Goal: Communication & Community: Answer question/provide support

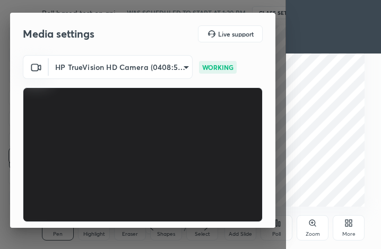
scroll to position [99, 0]
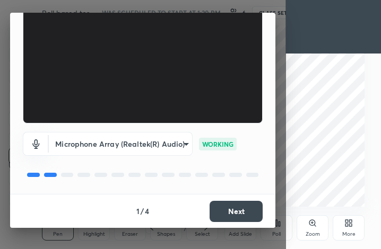
click at [240, 212] on button "Next" at bounding box center [235, 211] width 53 height 21
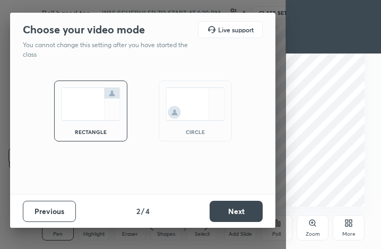
scroll to position [0, 0]
click at [243, 206] on button "Next" at bounding box center [235, 211] width 53 height 21
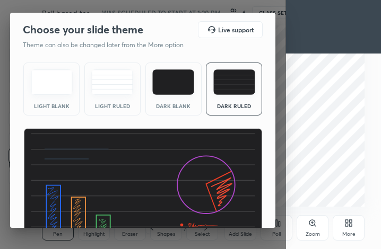
scroll to position [69, 0]
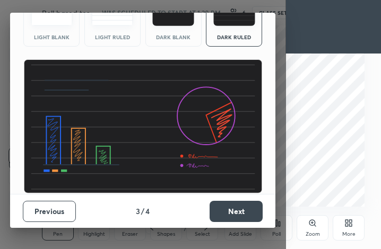
click at [238, 213] on button "Next" at bounding box center [235, 211] width 53 height 21
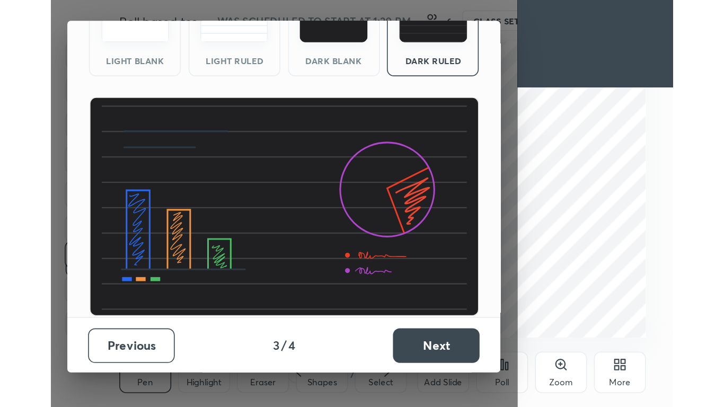
scroll to position [0, 0]
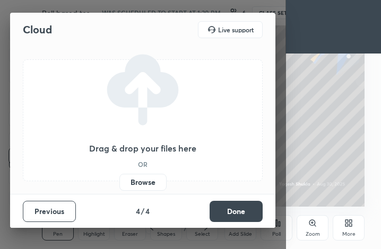
click at [238, 213] on button "Done" at bounding box center [235, 211] width 53 height 21
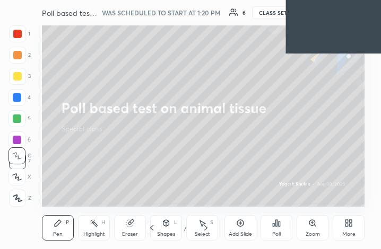
click at [347, 221] on icon at bounding box center [346, 221] width 3 height 3
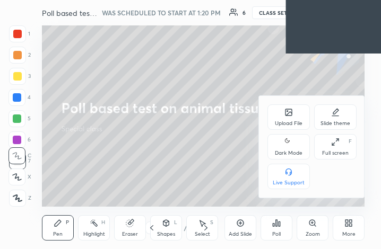
click at [333, 144] on icon at bounding box center [335, 142] width 8 height 8
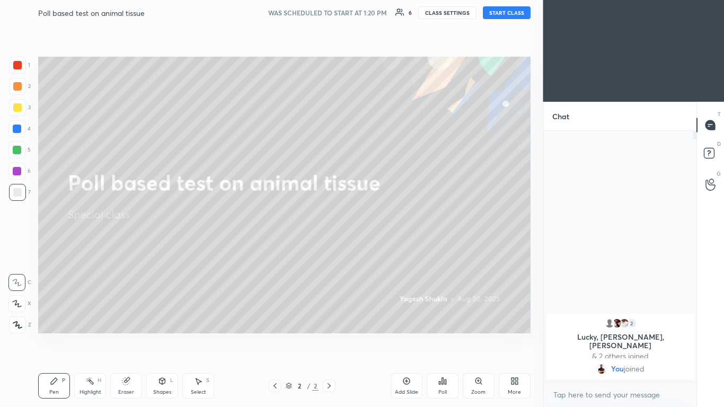
click at [380, 15] on button "START CLASS" at bounding box center [507, 12] width 48 height 13
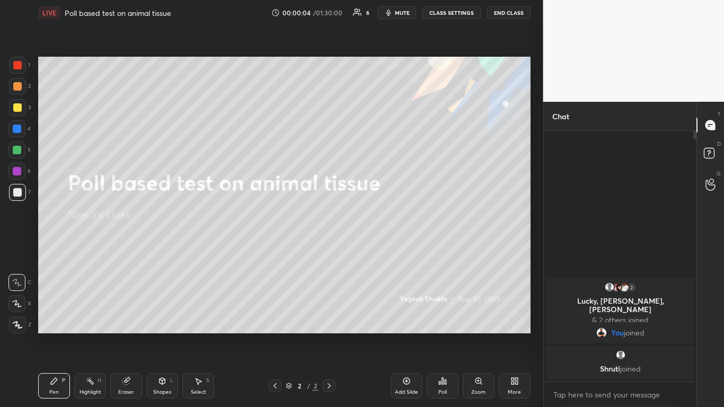
click at [380, 10] on span "mute" at bounding box center [402, 12] width 15 height 7
click at [380, 249] on div "More" at bounding box center [515, 385] width 32 height 25
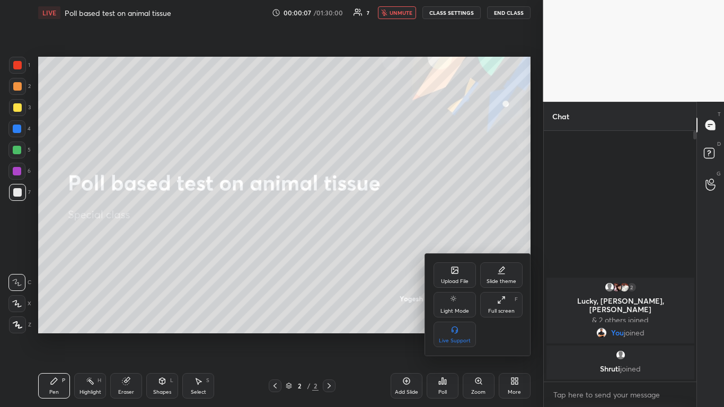
click at [380, 249] on div "Full screen" at bounding box center [501, 311] width 27 height 5
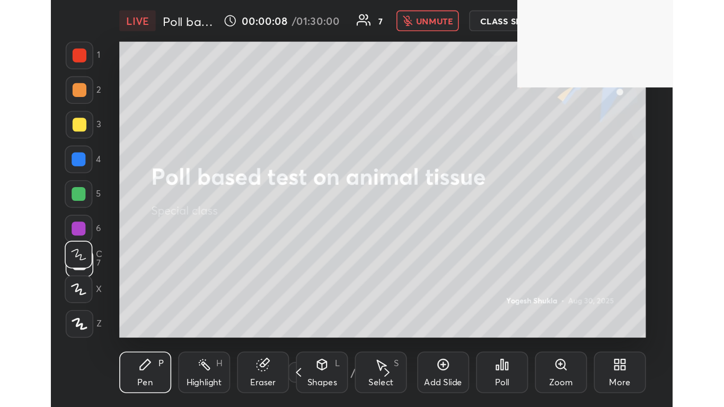
scroll to position [181, 338]
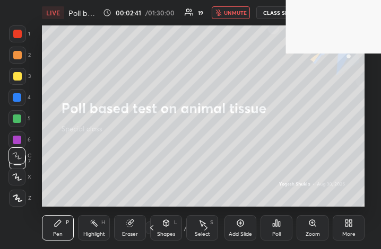
click at [349, 223] on icon at bounding box center [348, 223] width 8 height 8
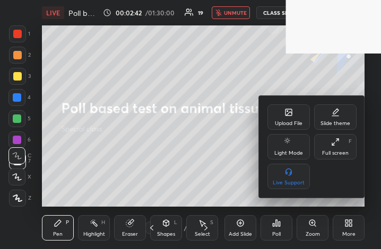
click at [334, 148] on div "Full screen F" at bounding box center [335, 146] width 42 height 25
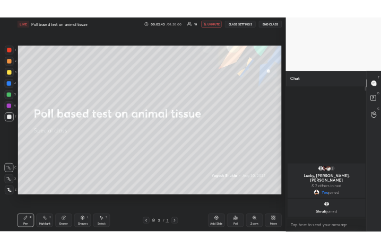
scroll to position [52670, 52508]
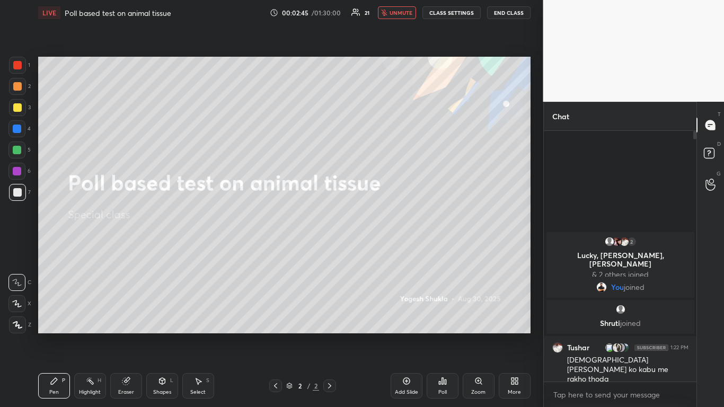
click at [380, 249] on div "More" at bounding box center [514, 392] width 13 height 5
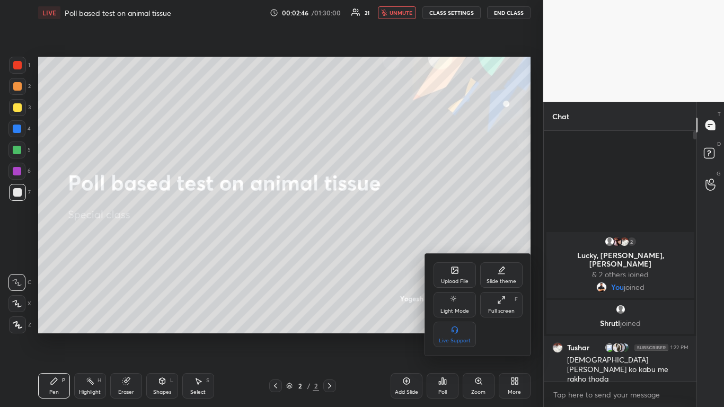
click at [380, 249] on div "Upload File" at bounding box center [455, 274] width 42 height 25
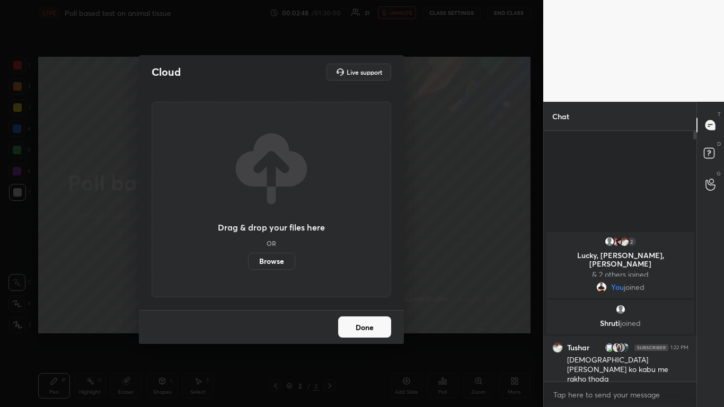
click at [272, 249] on label "Browse" at bounding box center [271, 261] width 47 height 17
click at [248, 249] on input "Browse" at bounding box center [248, 261] width 0 height 17
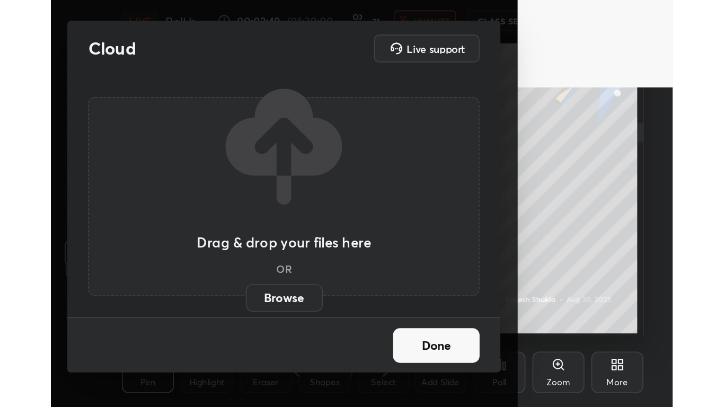
scroll to position [181, 338]
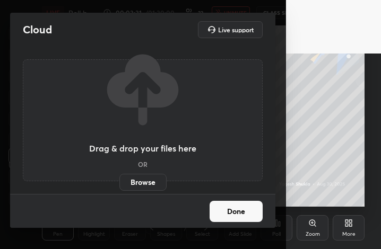
click at [153, 180] on label "Browse" at bounding box center [142, 182] width 47 height 17
click at [119, 180] on input "Browse" at bounding box center [119, 182] width 0 height 17
click at [154, 182] on label "Browse" at bounding box center [142, 182] width 47 height 17
click at [119, 182] on input "Browse" at bounding box center [119, 182] width 0 height 17
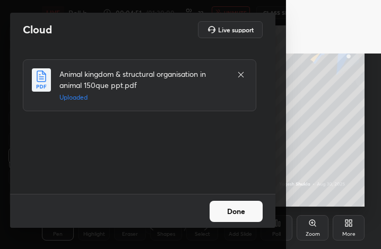
click at [231, 210] on button "Done" at bounding box center [235, 211] width 53 height 21
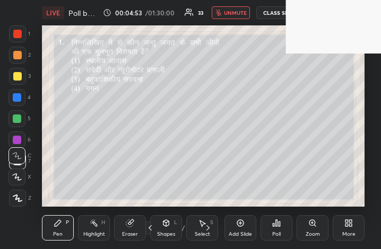
click at [350, 227] on div "More" at bounding box center [348, 227] width 32 height 25
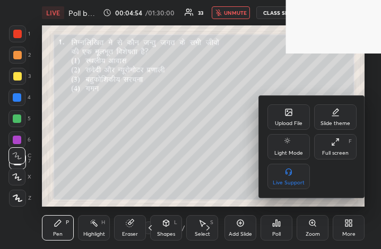
click at [339, 153] on div "Full screen" at bounding box center [335, 153] width 27 height 5
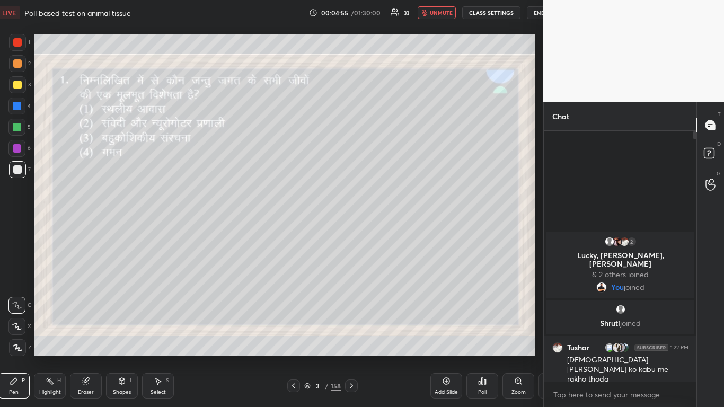
scroll to position [52670, 52466]
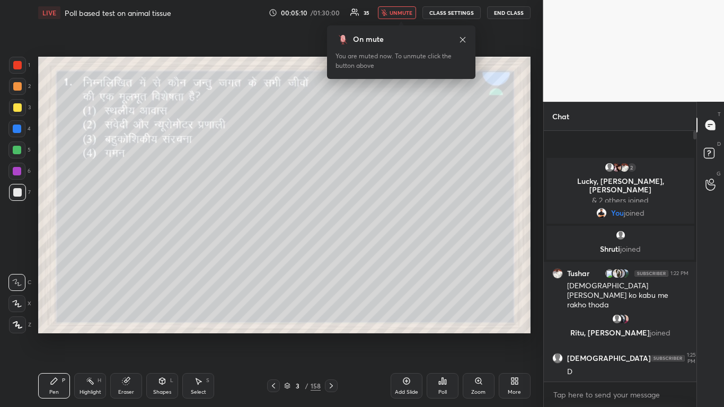
click at [380, 249] on div "More" at bounding box center [514, 392] width 13 height 5
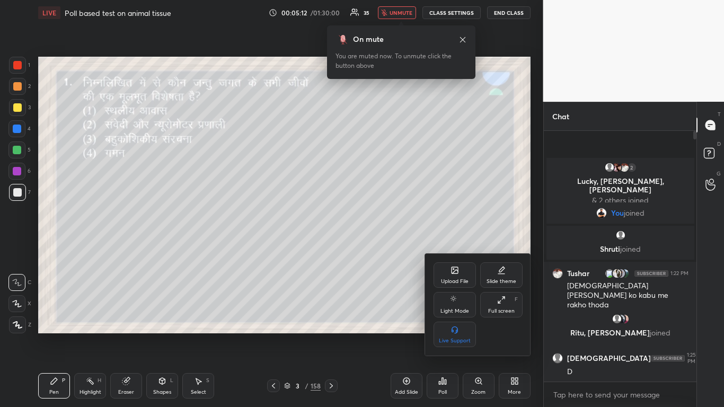
click at [380, 249] on div at bounding box center [362, 203] width 724 height 407
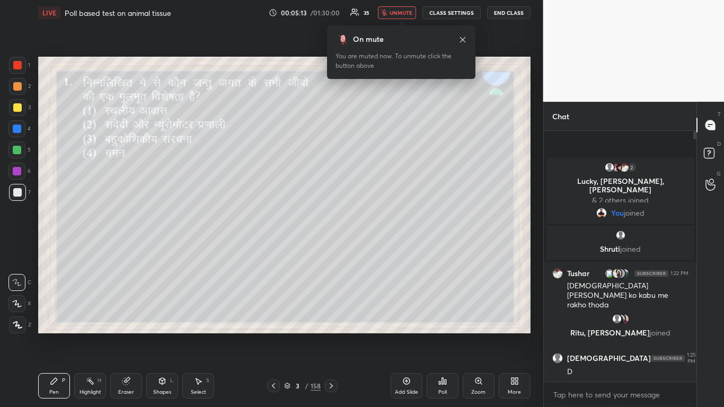
click at [380, 249] on icon at bounding box center [406, 381] width 7 height 7
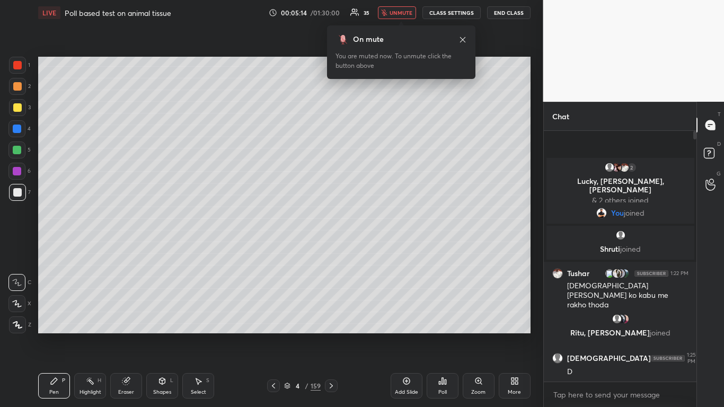
click at [380, 249] on div "More" at bounding box center [514, 392] width 13 height 5
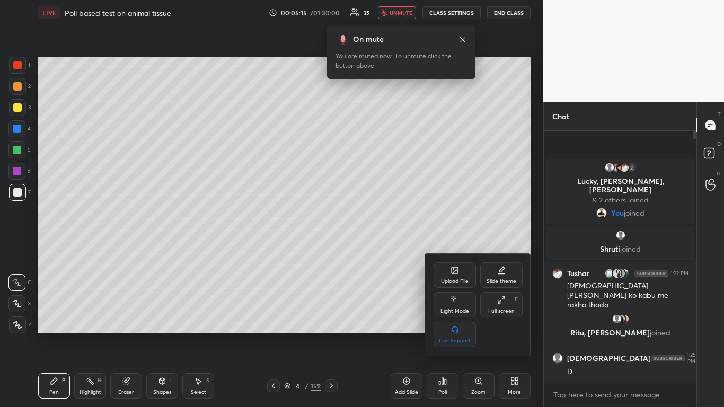
click at [380, 249] on div "Full screen F" at bounding box center [501, 304] width 42 height 25
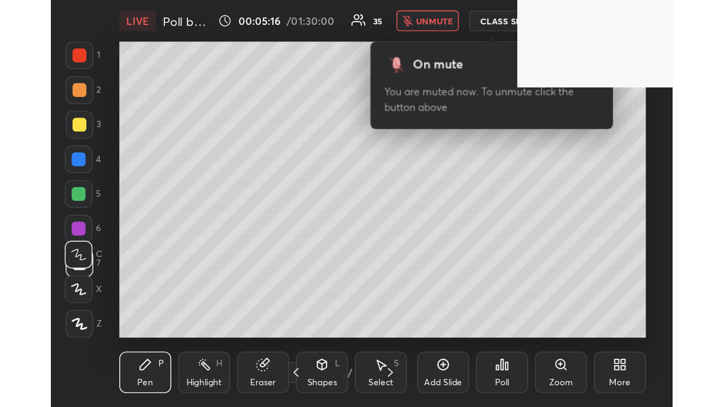
scroll to position [181, 338]
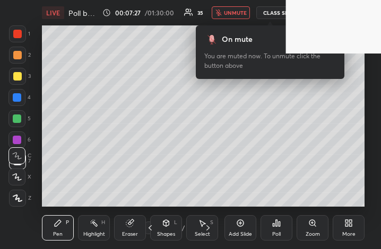
click at [351, 234] on div "More" at bounding box center [348, 234] width 13 height 5
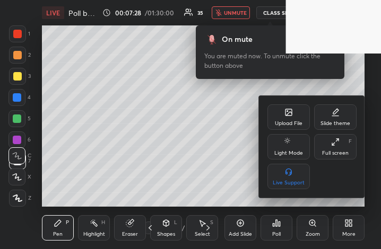
click at [328, 146] on div "Full screen F" at bounding box center [335, 146] width 42 height 25
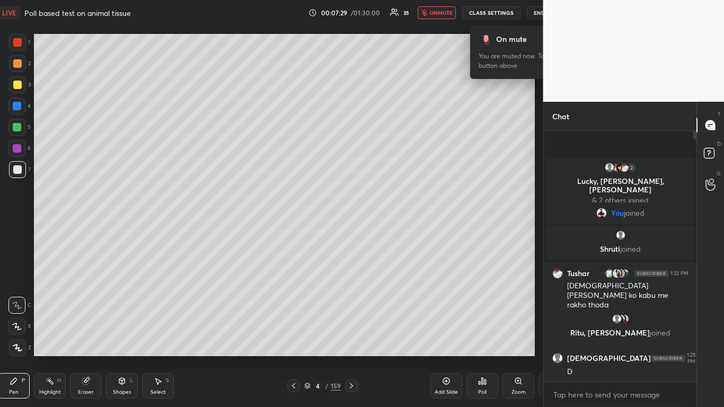
scroll to position [52670, 52498]
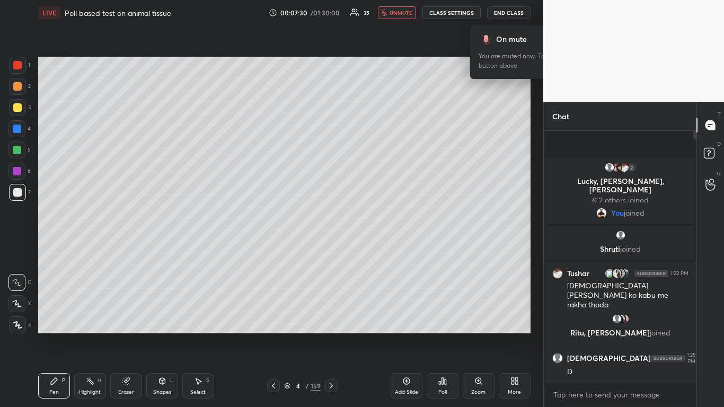
click at [380, 13] on span "unmute" at bounding box center [401, 12] width 23 height 7
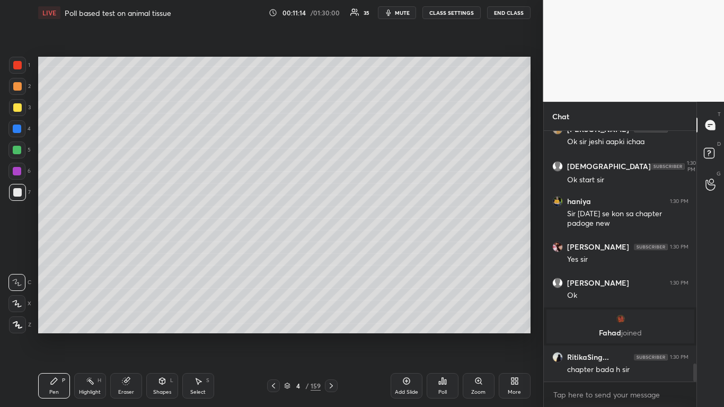
scroll to position [3240, 0]
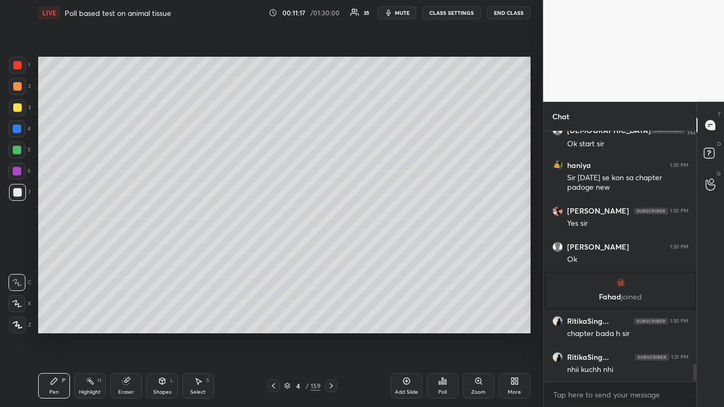
click at [15, 111] on div at bounding box center [17, 107] width 8 height 8
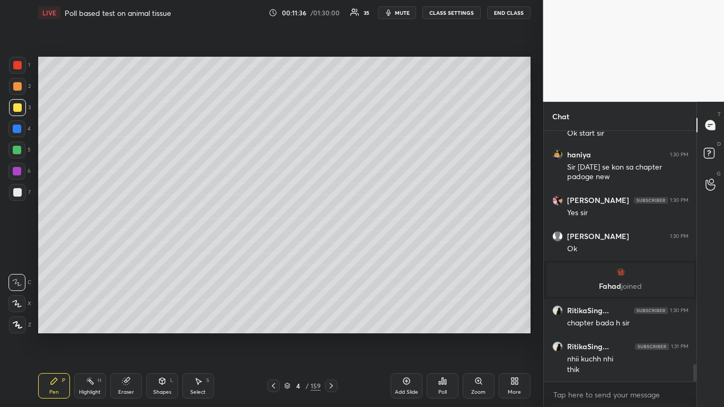
scroll to position [3289, 0]
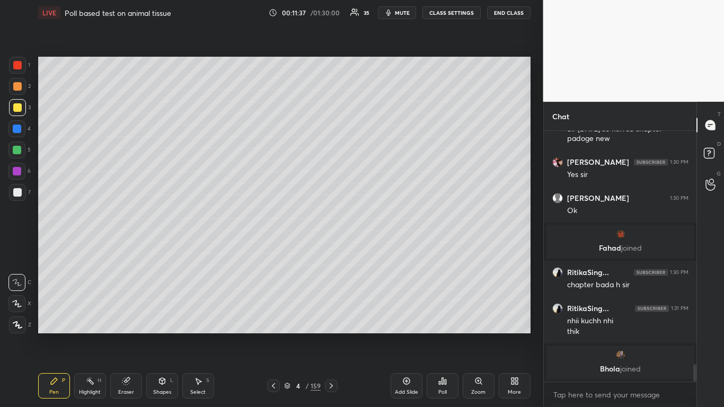
click at [286, 249] on icon at bounding box center [287, 388] width 5 height 2
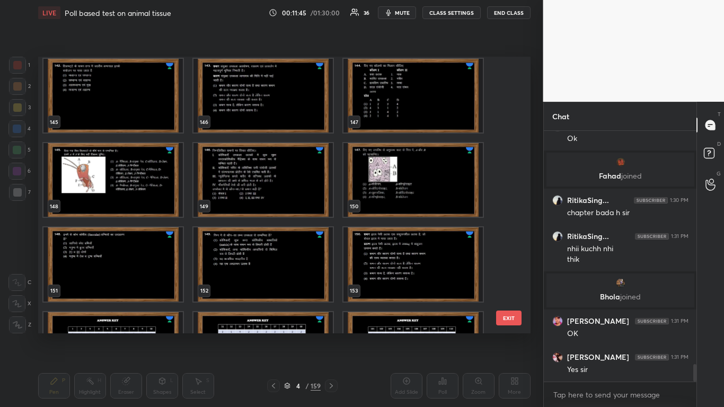
scroll to position [4053, 0]
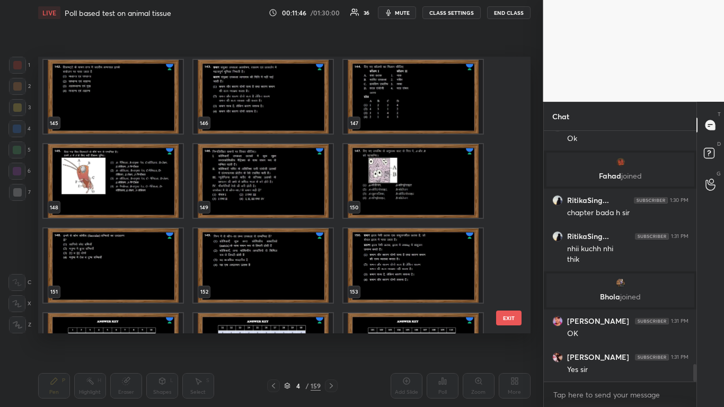
click at [380, 249] on img "grid" at bounding box center [413, 265] width 139 height 74
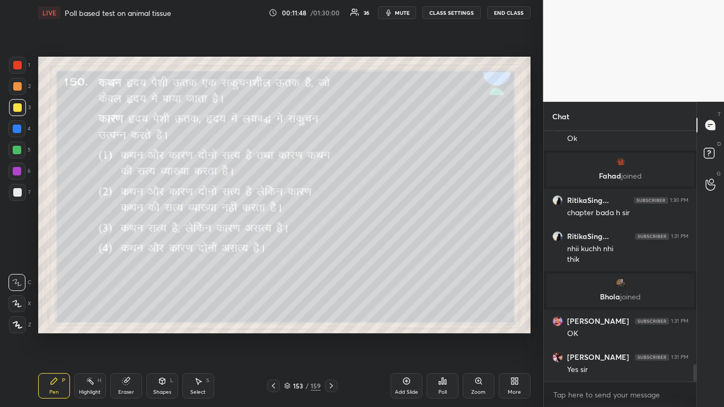
click at [380, 249] on icon at bounding box center [406, 381] width 8 height 8
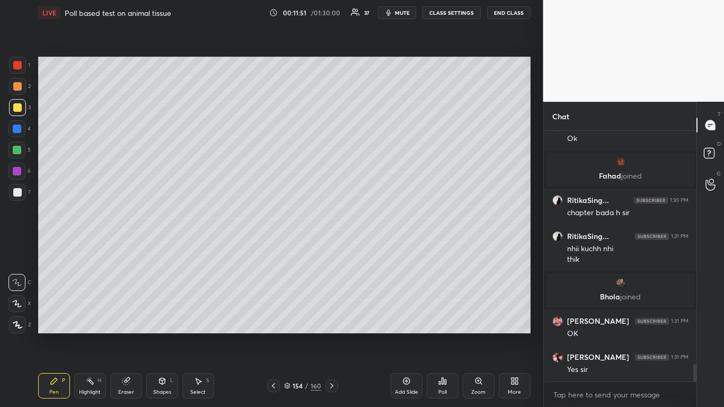
click at [275, 249] on icon at bounding box center [273, 386] width 8 height 8
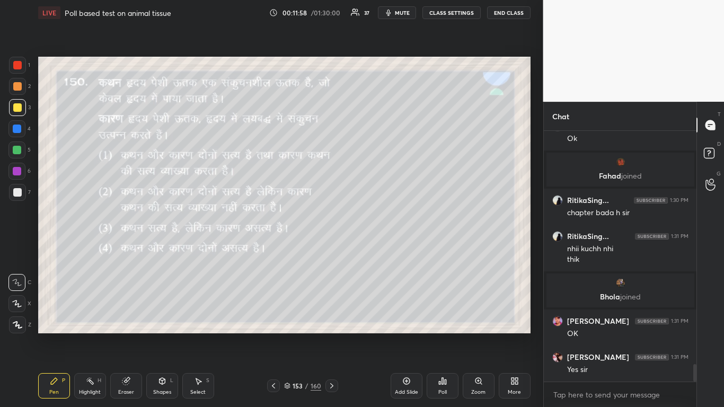
scroll to position [3340, 0]
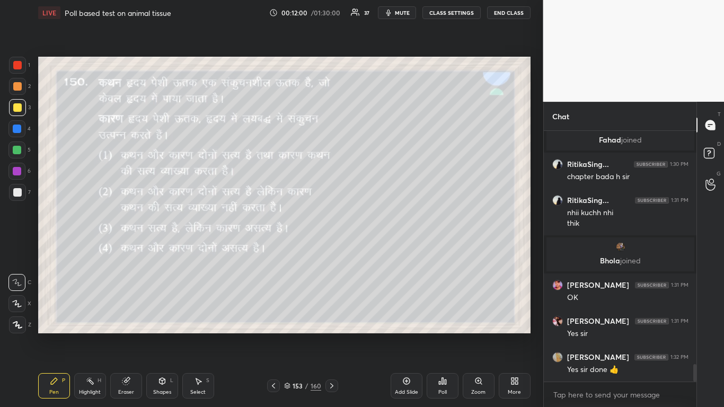
click at [380, 249] on icon at bounding box center [442, 381] width 8 height 8
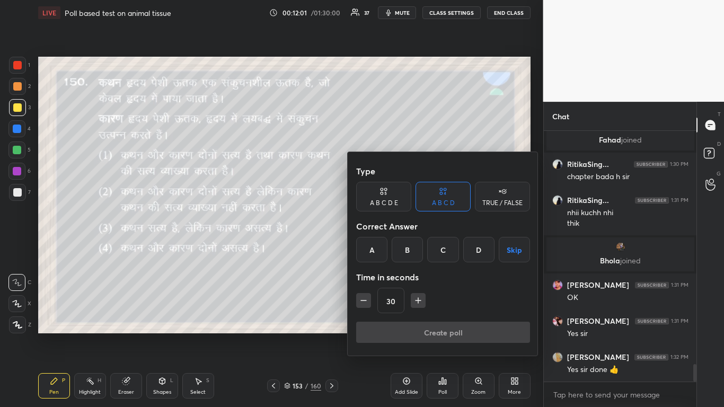
click at [380, 249] on div "B" at bounding box center [407, 249] width 31 height 25
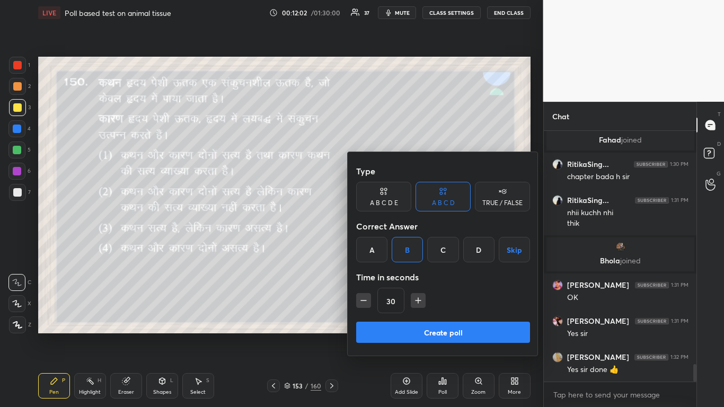
click at [380, 249] on button "Create poll" at bounding box center [443, 332] width 174 height 21
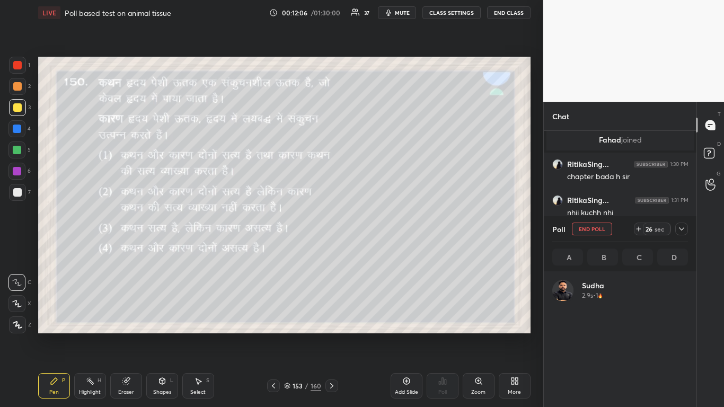
scroll to position [124, 133]
click at [17, 105] on div at bounding box center [17, 107] width 8 height 8
click at [16, 192] on div at bounding box center [17, 192] width 8 height 8
click at [16, 105] on div at bounding box center [17, 107] width 8 height 8
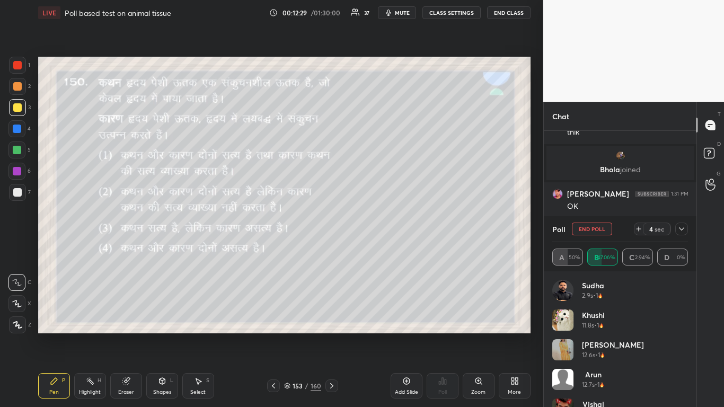
scroll to position [3467, 0]
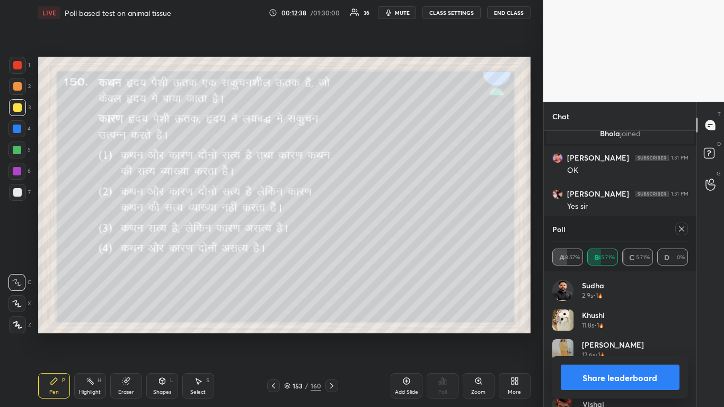
click at [380, 227] on icon at bounding box center [681, 229] width 8 height 8
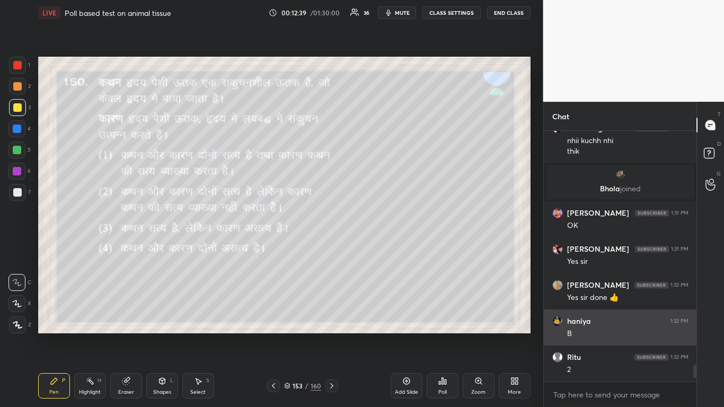
scroll to position [3412, 0]
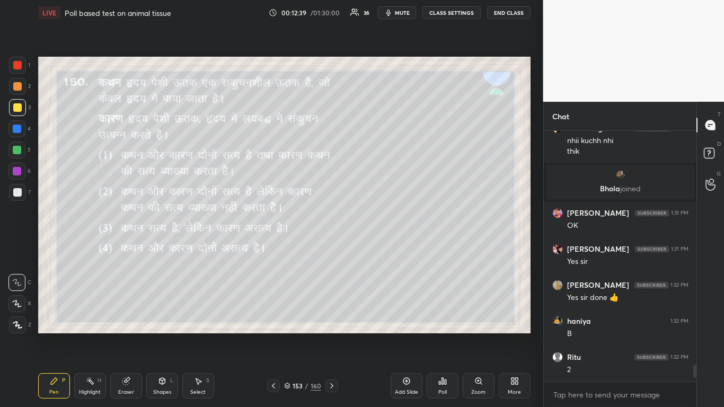
click at [269, 249] on div "Pen P Highlight H Eraser Shapes L Select S 153 / 160 Add Slide Poll Zoom More" at bounding box center [284, 386] width 492 height 42
click at [274, 249] on icon at bounding box center [273, 386] width 8 height 8
click at [380, 249] on div "Poll" at bounding box center [443, 385] width 32 height 25
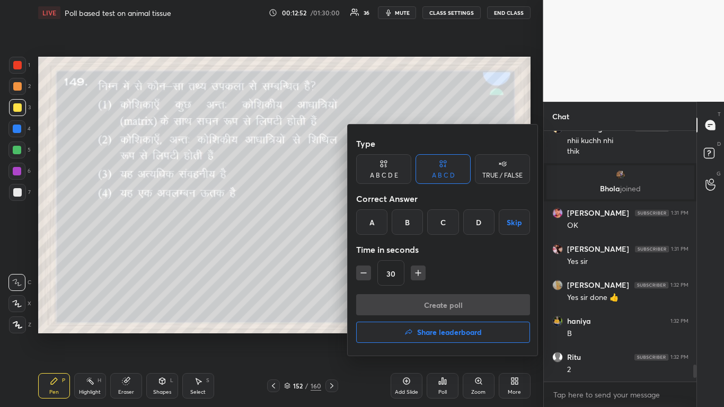
click at [366, 219] on div "A" at bounding box center [371, 221] width 31 height 25
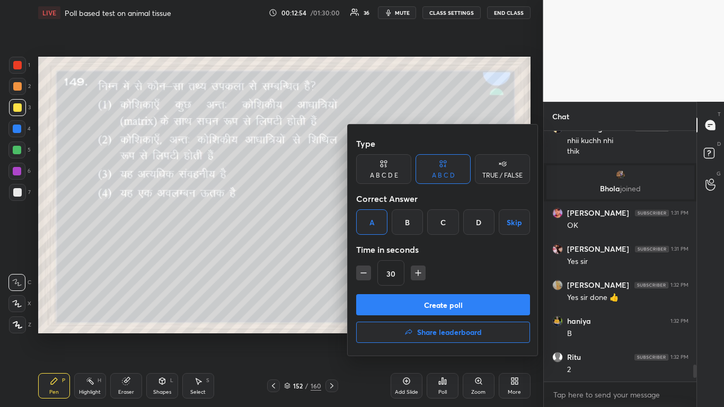
click at [380, 249] on button "Create poll" at bounding box center [443, 304] width 174 height 21
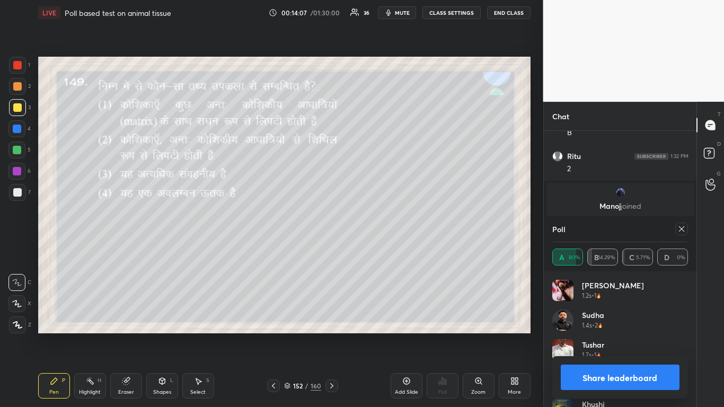
scroll to position [3592, 0]
click at [380, 227] on icon at bounding box center [681, 229] width 8 height 8
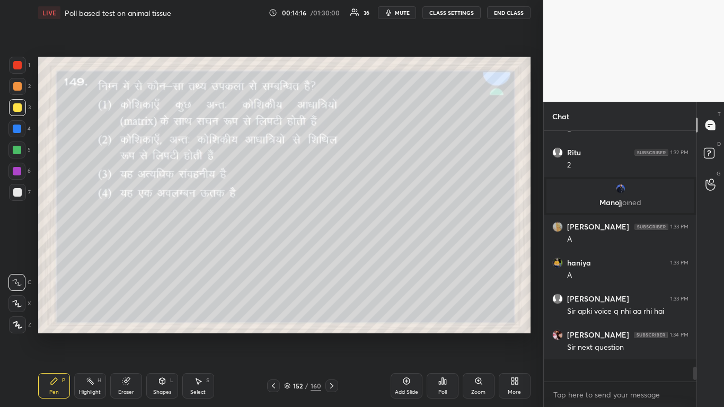
scroll to position [3546, 0]
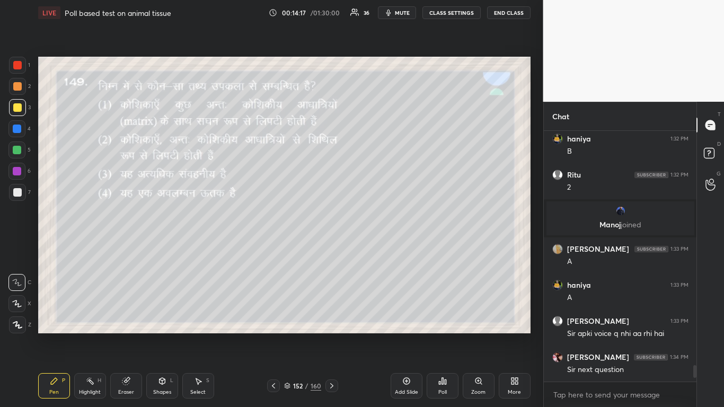
click at [272, 249] on icon at bounding box center [273, 386] width 8 height 8
click at [380, 249] on icon at bounding box center [442, 381] width 8 height 8
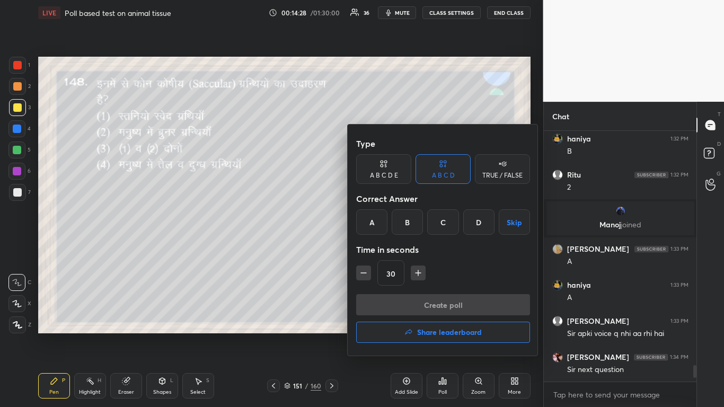
click at [380, 223] on div "D" at bounding box center [478, 221] width 31 height 25
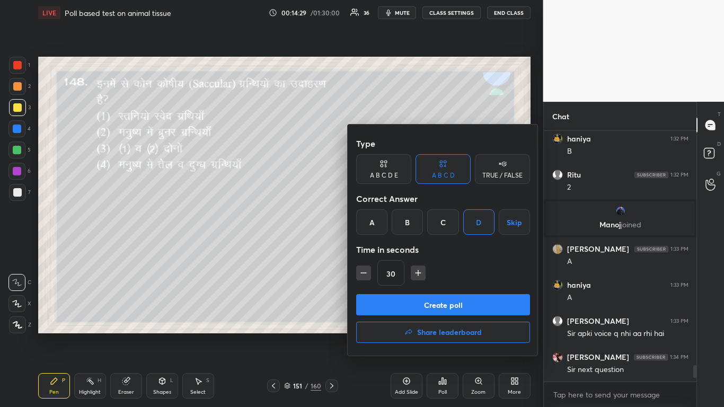
click at [380, 249] on button "Create poll" at bounding box center [443, 304] width 174 height 21
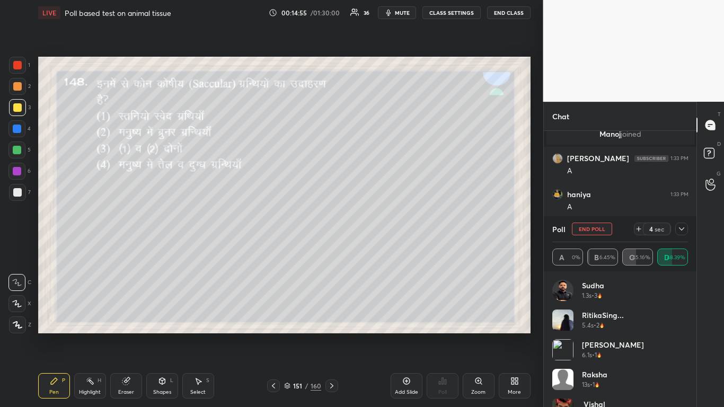
scroll to position [3664, 0]
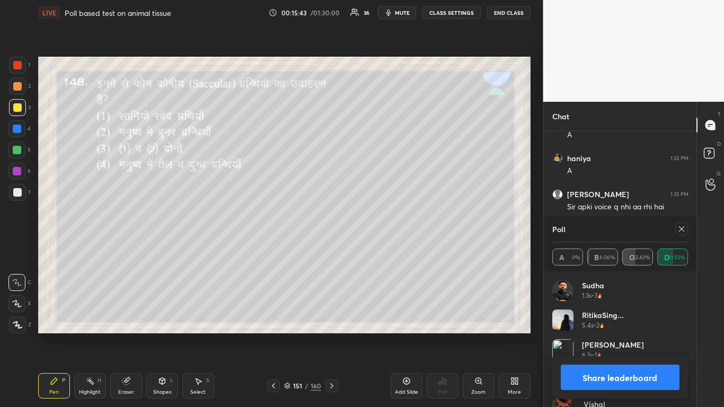
click at [380, 227] on icon at bounding box center [681, 229] width 8 height 8
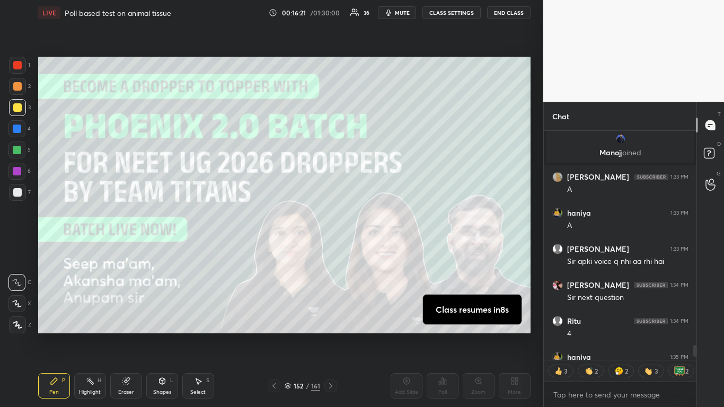
scroll to position [3609, 0]
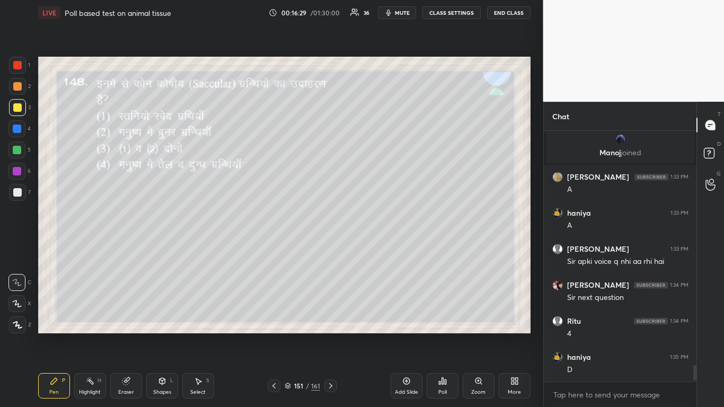
click at [272, 249] on icon at bounding box center [274, 386] width 8 height 8
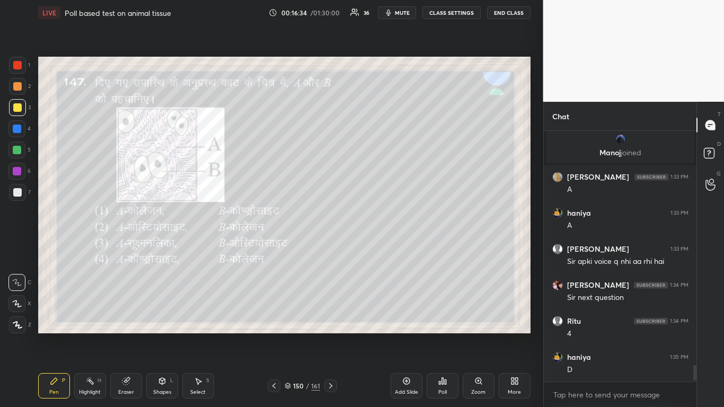
click at [13, 131] on div at bounding box center [17, 129] width 8 height 8
click at [380, 249] on div "Poll" at bounding box center [443, 385] width 32 height 25
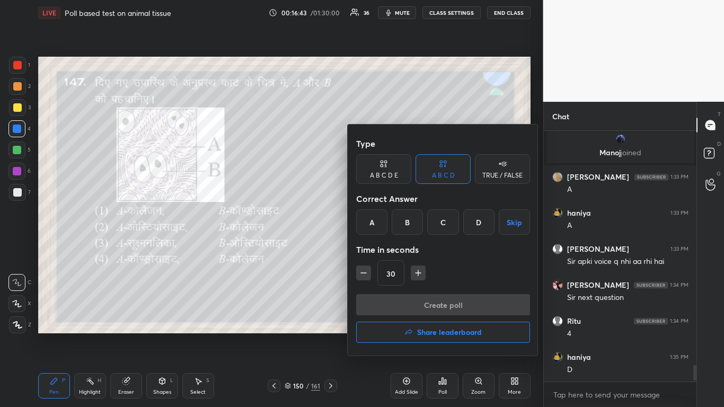
click at [371, 221] on div "A" at bounding box center [371, 221] width 31 height 25
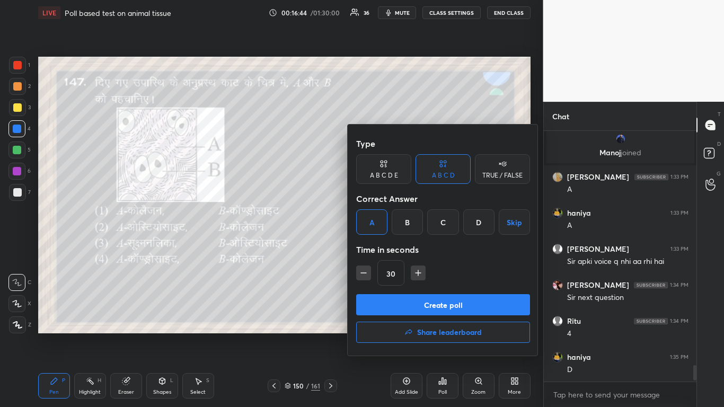
click at [380, 249] on button "Create poll" at bounding box center [443, 304] width 174 height 21
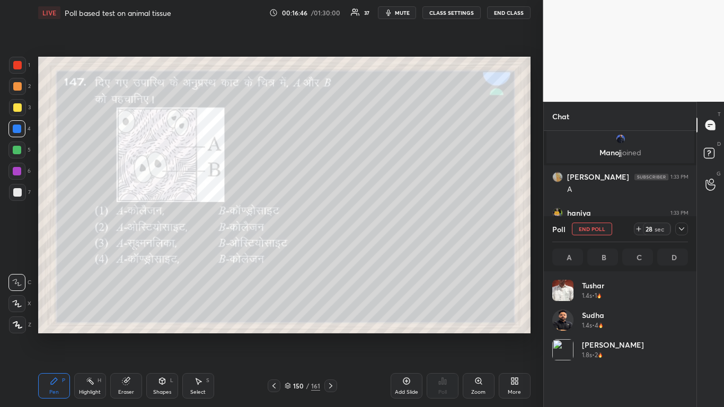
scroll to position [124, 133]
click at [18, 106] on div at bounding box center [17, 107] width 8 height 8
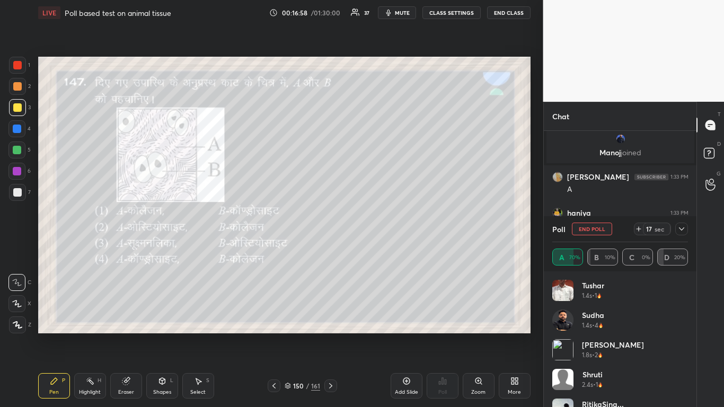
click at [18, 191] on div at bounding box center [17, 192] width 8 height 8
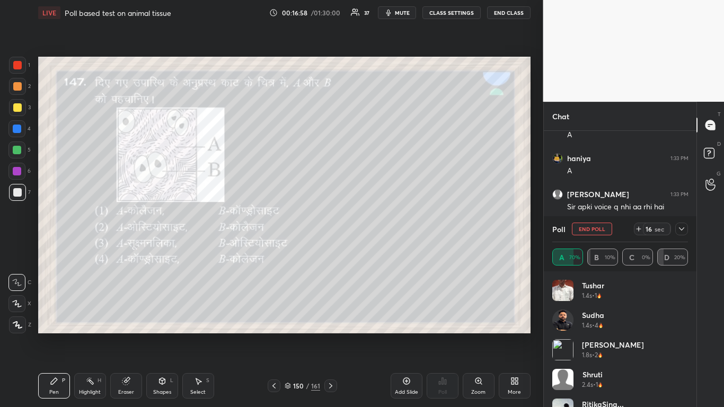
click at [14, 108] on div at bounding box center [17, 107] width 8 height 8
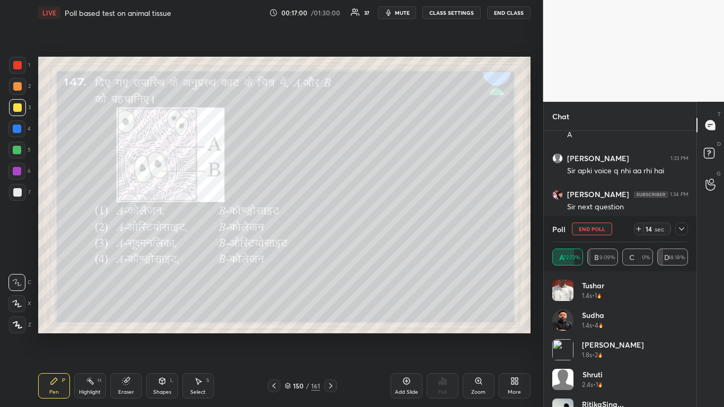
scroll to position [3736, 0]
click at [17, 189] on div at bounding box center [17, 192] width 8 height 8
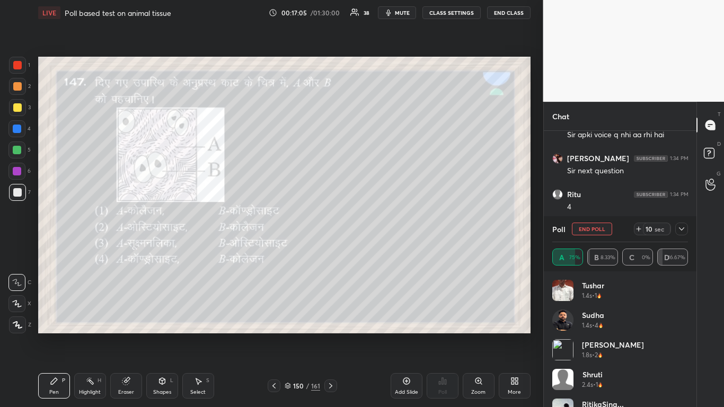
click at [14, 107] on div at bounding box center [17, 107] width 8 height 8
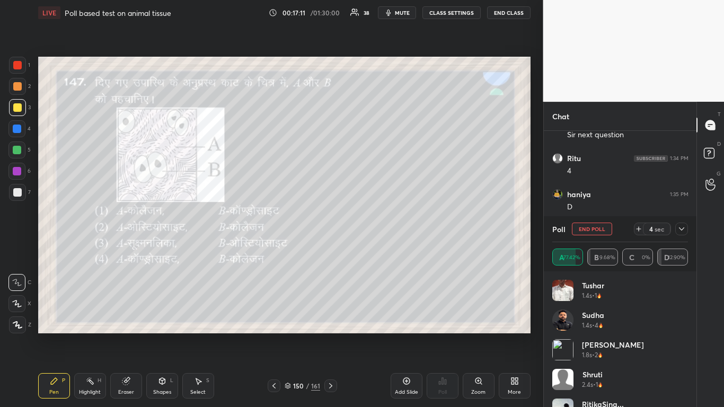
click at [17, 196] on div at bounding box center [17, 192] width 8 height 8
click at [14, 113] on div at bounding box center [17, 107] width 17 height 17
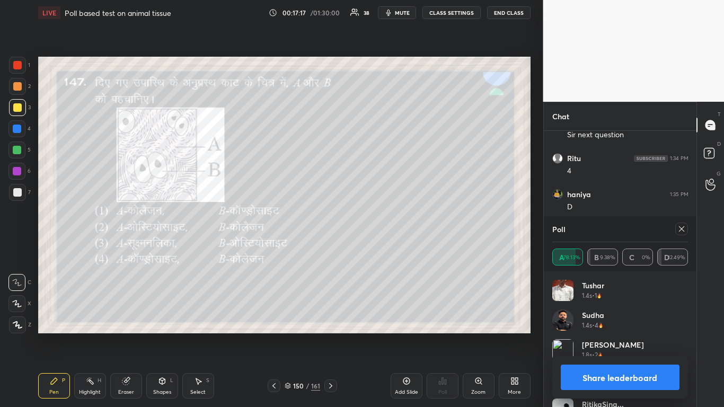
click at [380, 228] on icon at bounding box center [681, 229] width 8 height 8
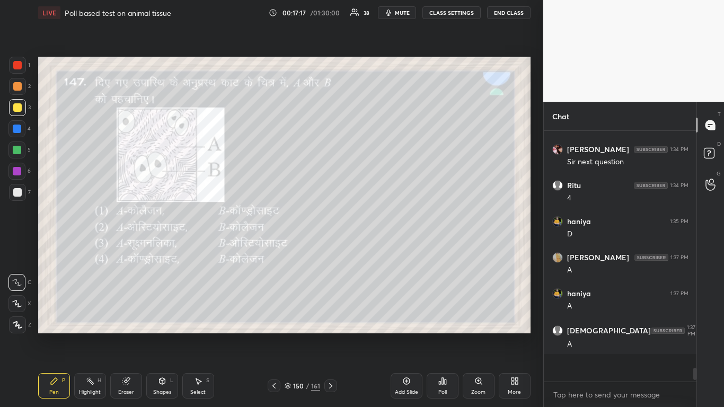
scroll to position [3730, 0]
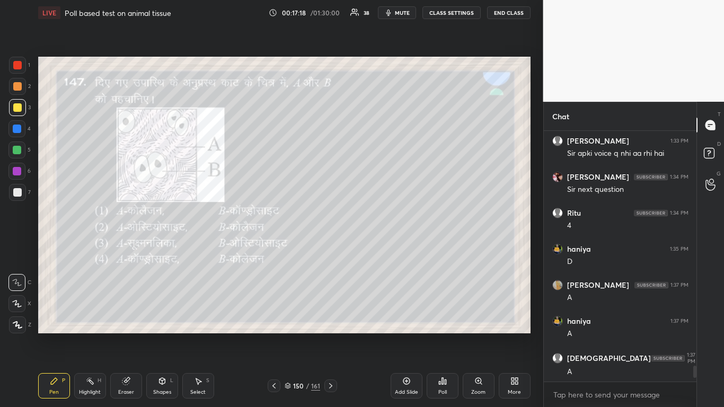
click at [274, 249] on icon at bounding box center [274, 386] width 8 height 8
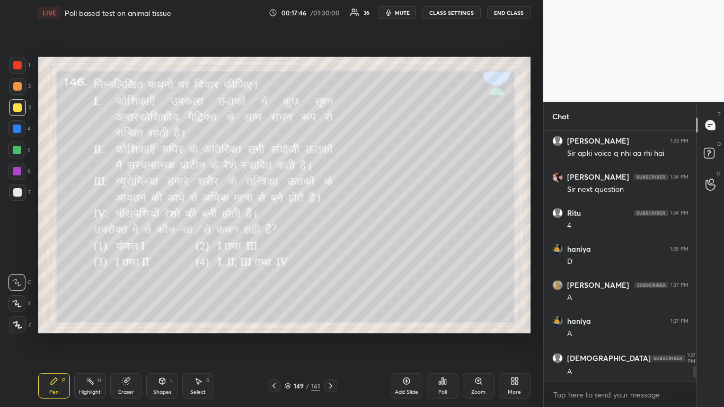
click at [380, 249] on div "Poll" at bounding box center [442, 392] width 8 height 5
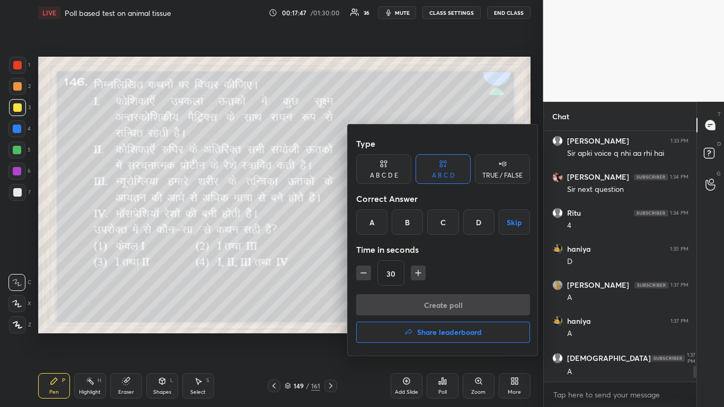
click at [380, 223] on div "D" at bounding box center [478, 221] width 31 height 25
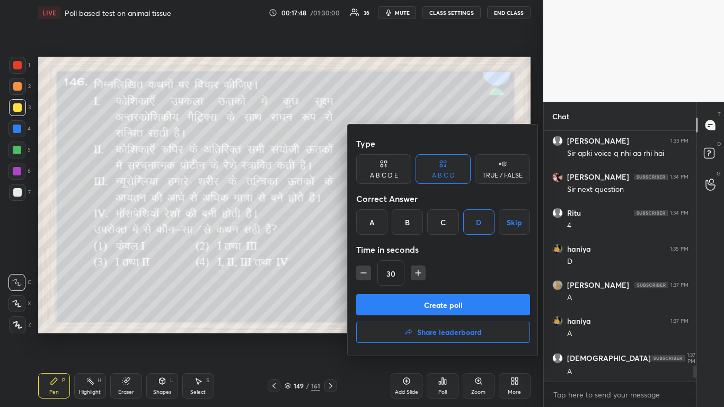
click at [380, 249] on button "Create poll" at bounding box center [443, 304] width 174 height 21
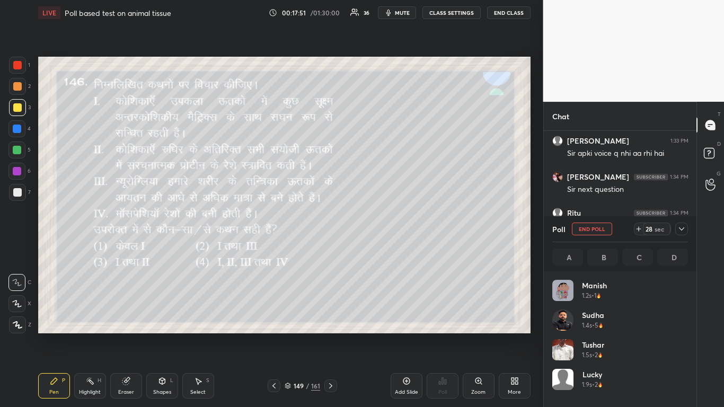
scroll to position [124, 133]
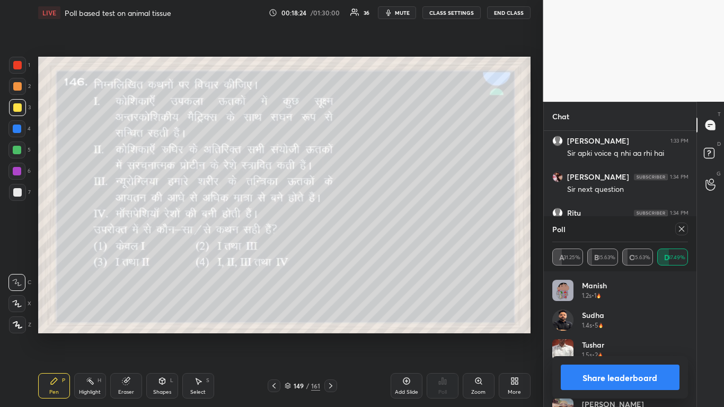
click at [380, 228] on icon at bounding box center [681, 229] width 8 height 8
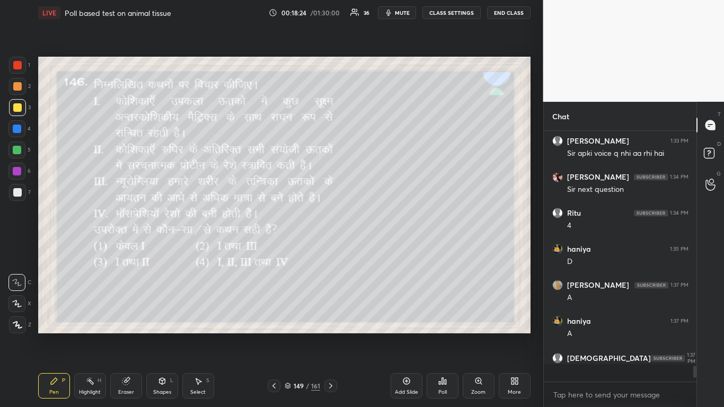
scroll to position [154, 149]
click at [272, 249] on icon at bounding box center [274, 386] width 8 height 8
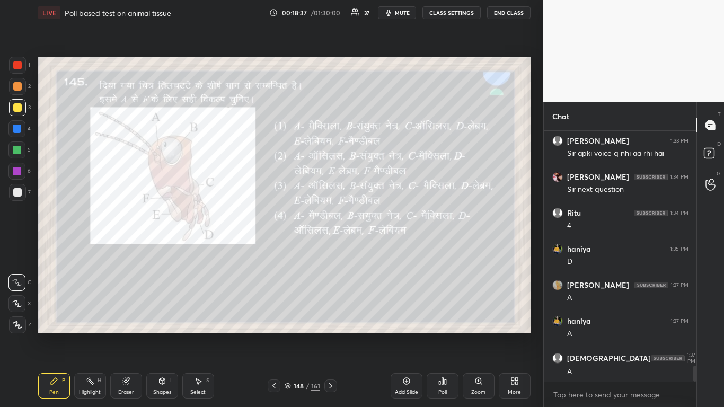
scroll to position [3756, 0]
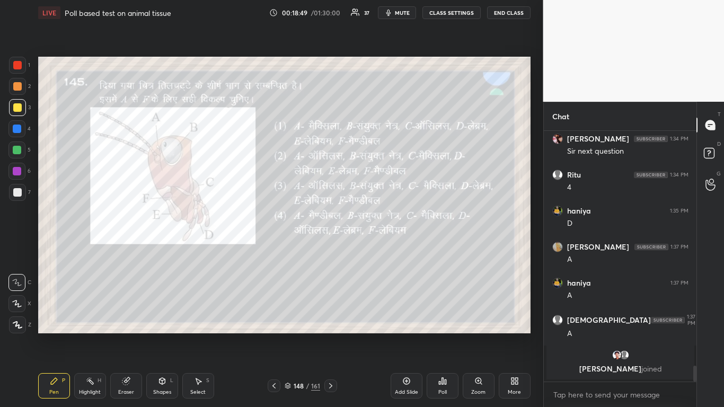
click at [380, 249] on icon at bounding box center [440, 383] width 2 height 3
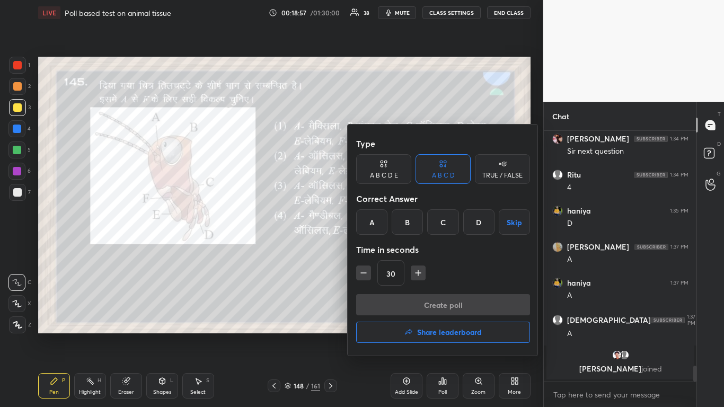
click at [380, 224] on div "C" at bounding box center [442, 221] width 31 height 25
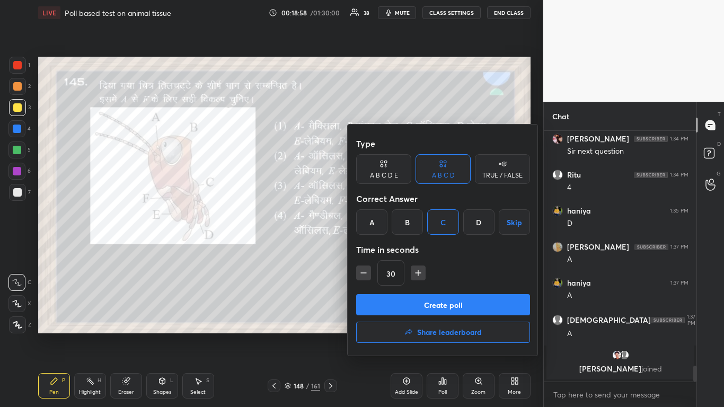
click at [380, 249] on button "Create poll" at bounding box center [443, 304] width 174 height 21
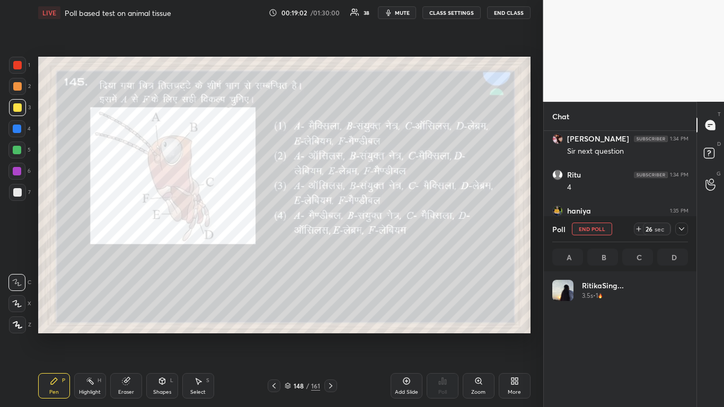
scroll to position [124, 133]
click at [17, 148] on div at bounding box center [17, 150] width 8 height 8
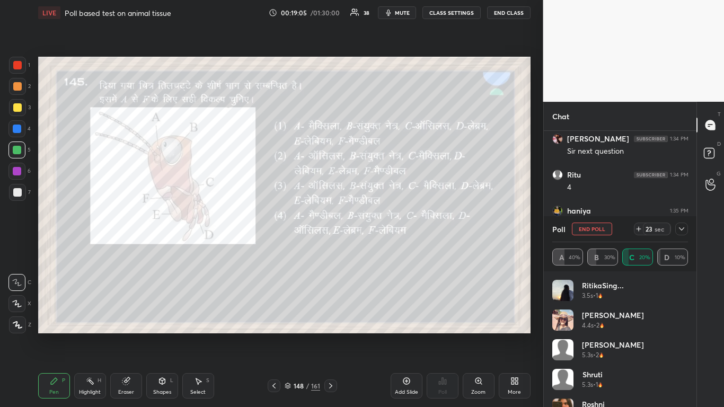
click at [13, 128] on div at bounding box center [17, 129] width 8 height 8
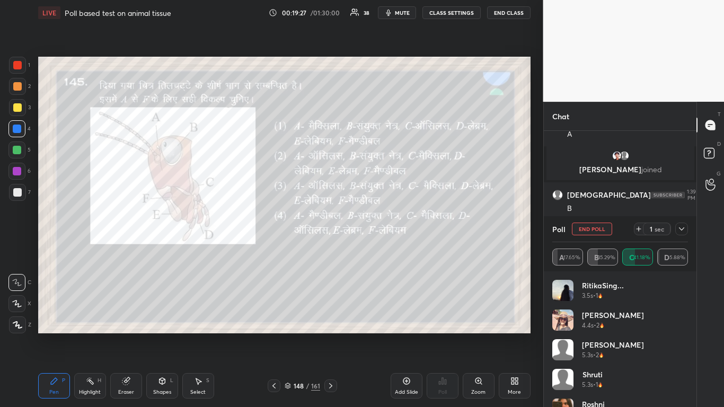
scroll to position [3884, 0]
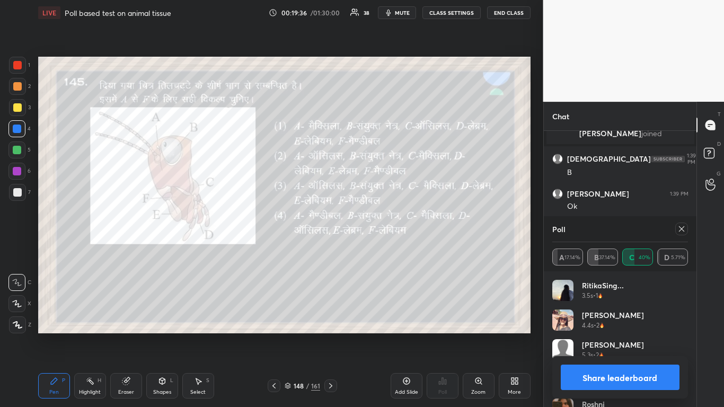
click at [380, 227] on icon at bounding box center [681, 229] width 8 height 8
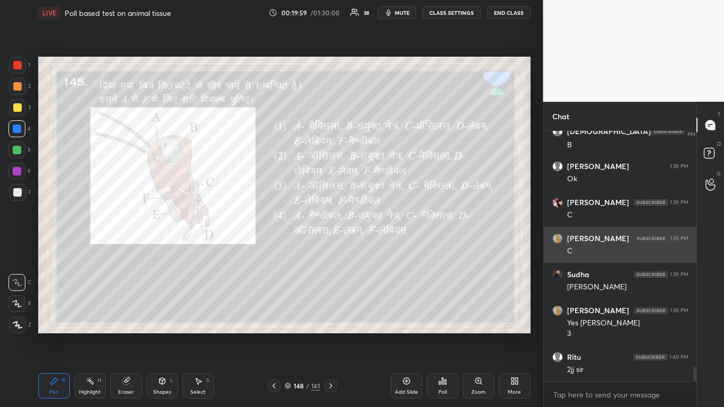
scroll to position [3948, 0]
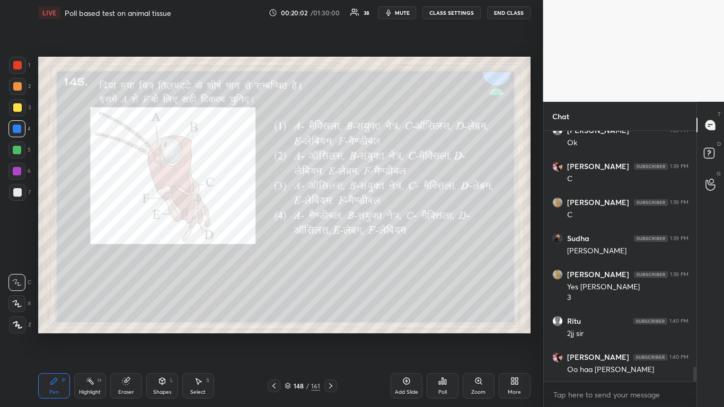
click at [274, 249] on icon at bounding box center [274, 386] width 8 height 8
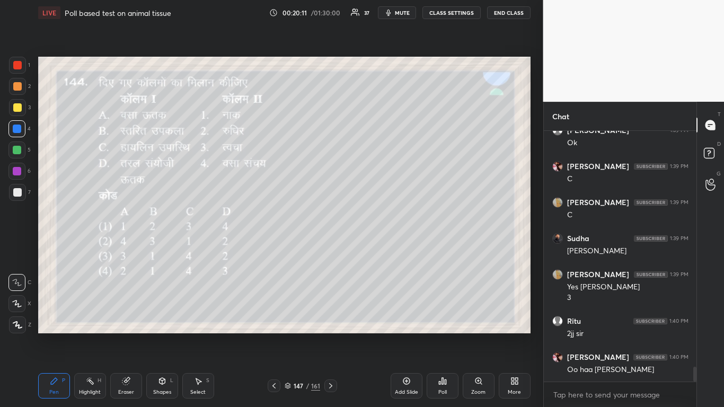
click at [380, 249] on div "Poll" at bounding box center [443, 385] width 32 height 25
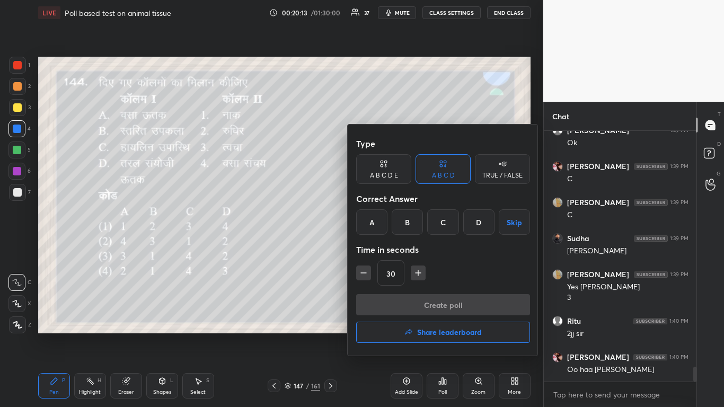
click at [380, 227] on div "B" at bounding box center [407, 221] width 31 height 25
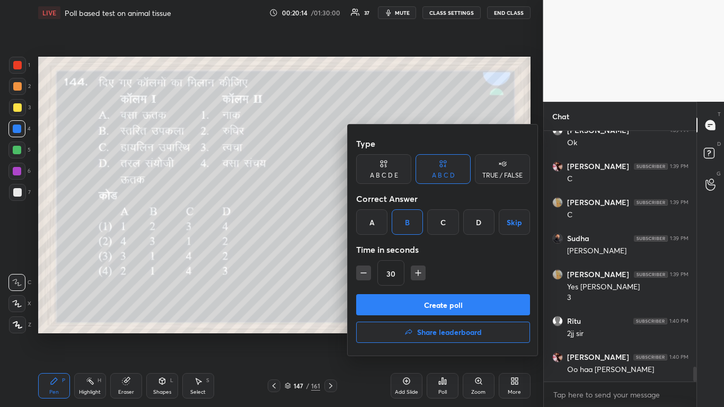
click at [380, 249] on button "Create poll" at bounding box center [443, 304] width 174 height 21
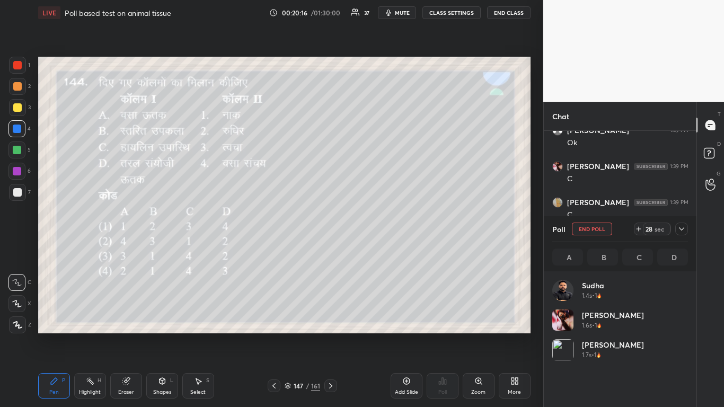
scroll to position [124, 133]
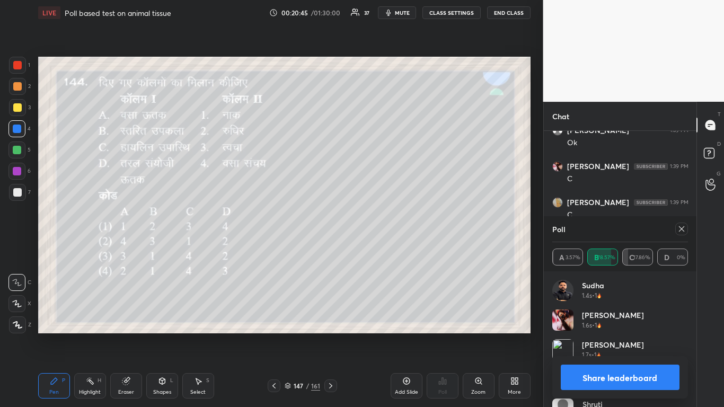
drag, startPoint x: 680, startPoint y: 231, endPoint x: 656, endPoint y: 231, distance: 23.3
click at [380, 230] on icon at bounding box center [681, 229] width 8 height 8
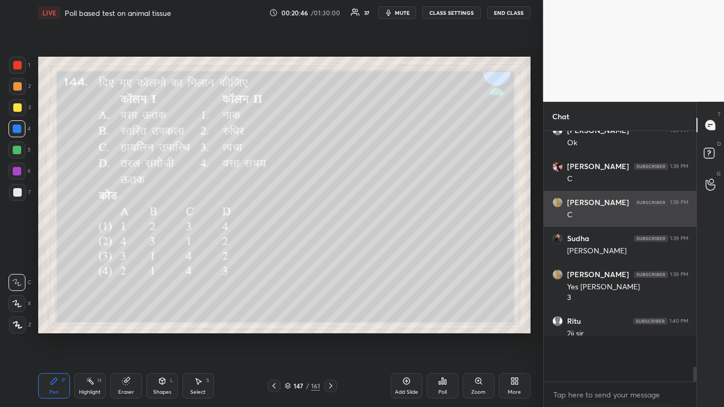
scroll to position [154, 149]
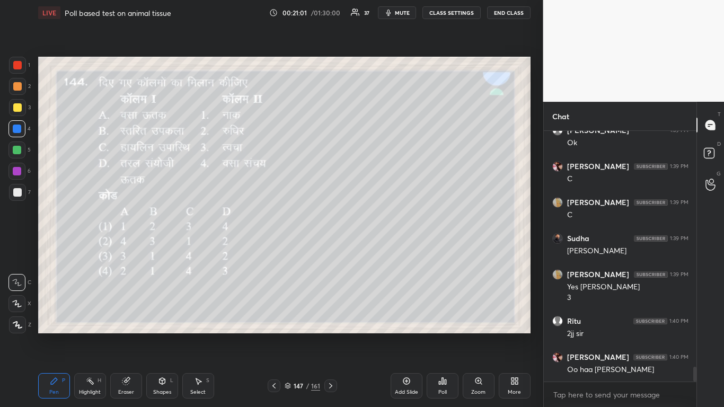
drag, startPoint x: 274, startPoint y: 386, endPoint x: 269, endPoint y: 381, distance: 7.5
click at [274, 249] on icon at bounding box center [273, 385] width 3 height 5
click at [380, 249] on div "Poll" at bounding box center [442, 392] width 8 height 5
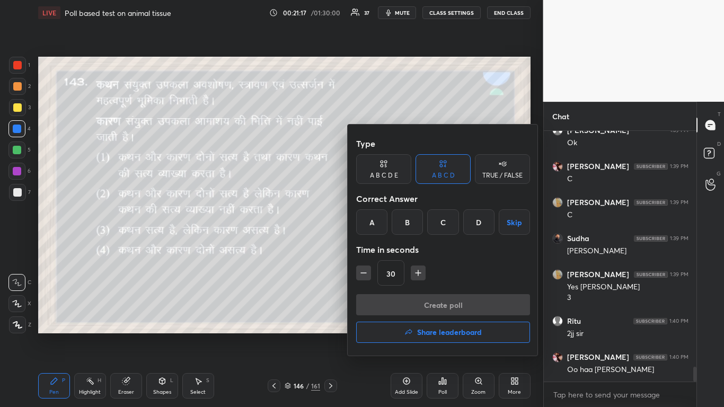
click at [380, 223] on div "D" at bounding box center [478, 221] width 31 height 25
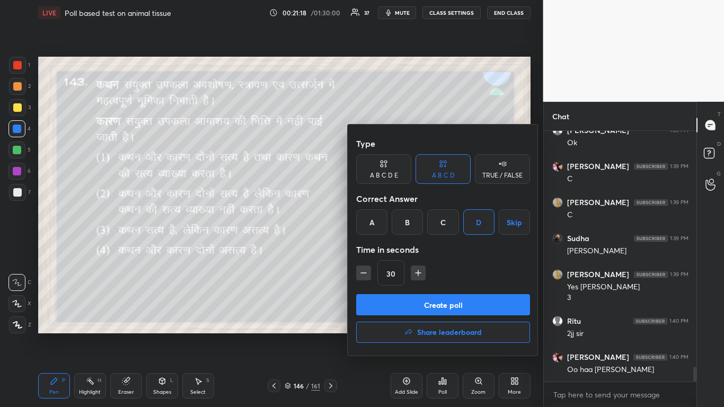
click at [380, 249] on button "Create poll" at bounding box center [443, 304] width 174 height 21
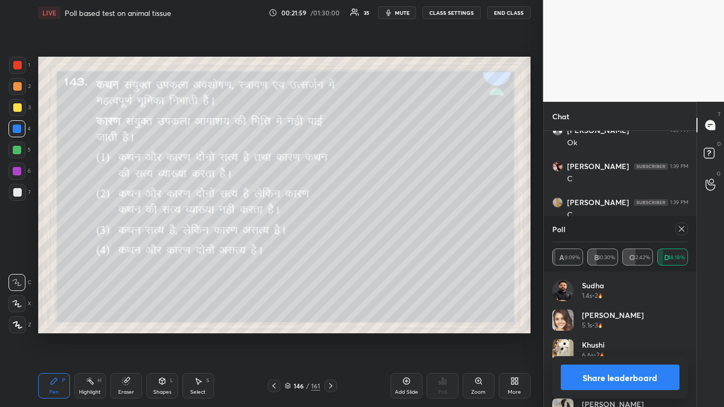
scroll to position [4038, 0]
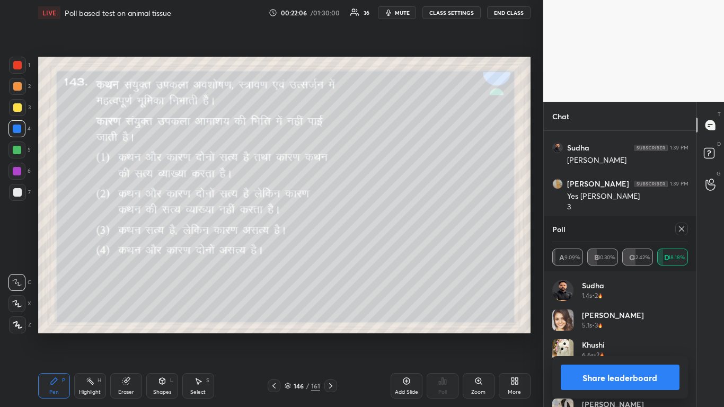
click at [380, 230] on icon at bounding box center [681, 229] width 8 height 8
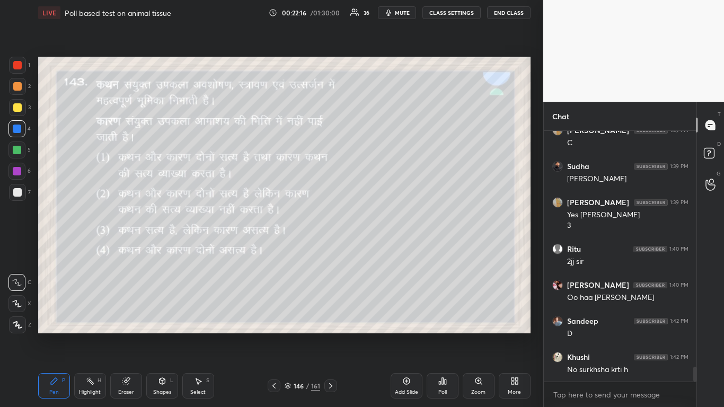
scroll to position [4058, 0]
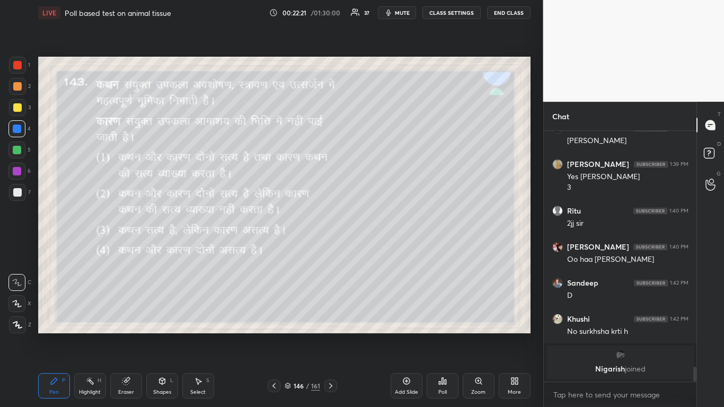
click at [274, 249] on icon at bounding box center [274, 386] width 8 height 8
click at [380, 249] on div "Poll" at bounding box center [443, 385] width 32 height 25
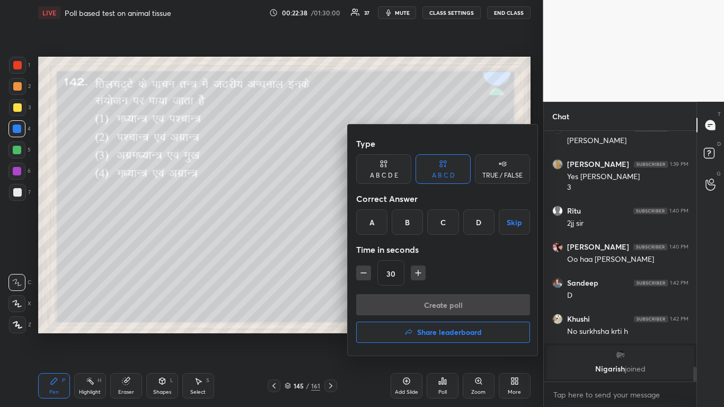
click at [380, 222] on div "D" at bounding box center [478, 221] width 31 height 25
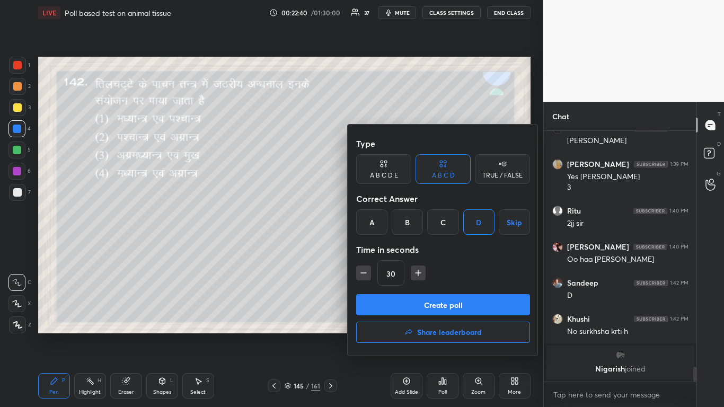
click at [380, 249] on button "Create poll" at bounding box center [443, 304] width 174 height 21
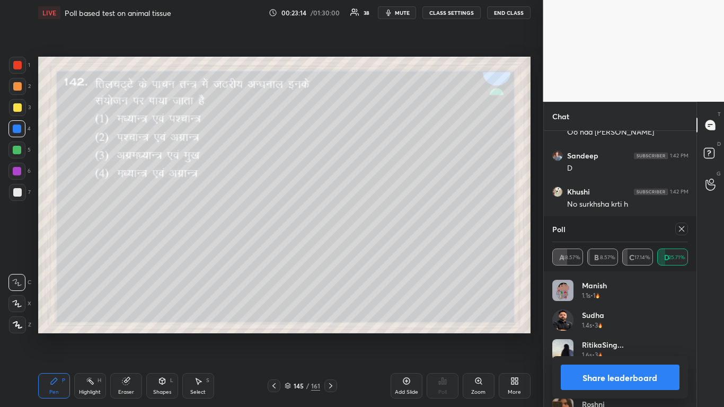
scroll to position [4082, 0]
click at [276, 249] on icon at bounding box center [274, 386] width 8 height 8
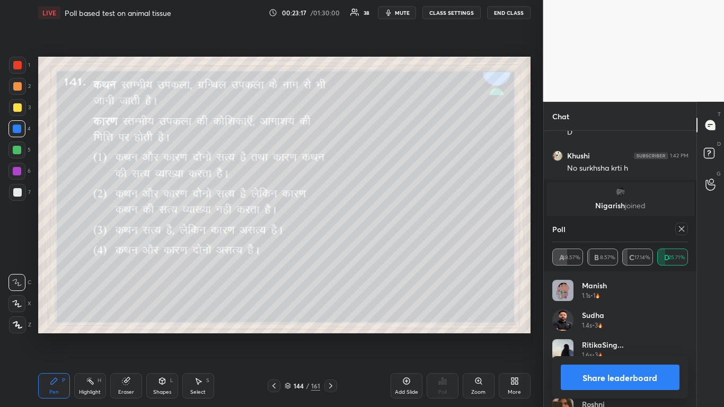
click at [380, 230] on icon at bounding box center [681, 229] width 8 height 8
type textarea "x"
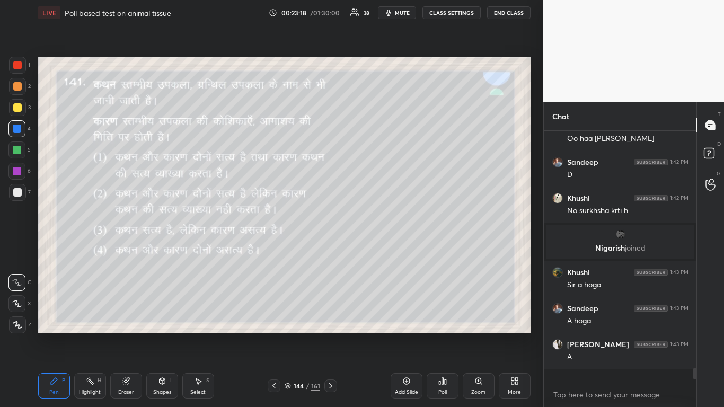
scroll to position [4030, 0]
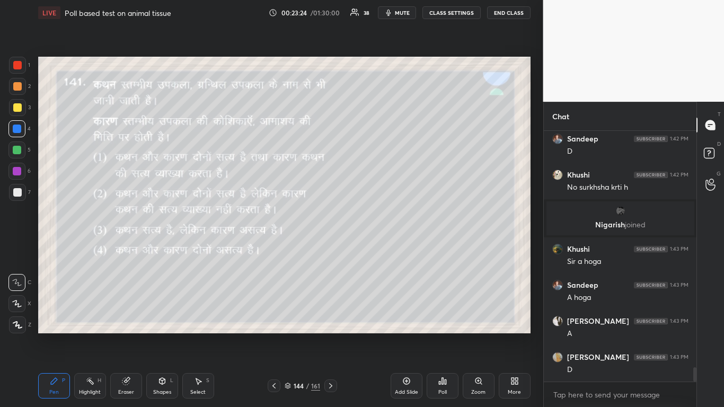
click at [380, 249] on div "Poll" at bounding box center [443, 385] width 32 height 25
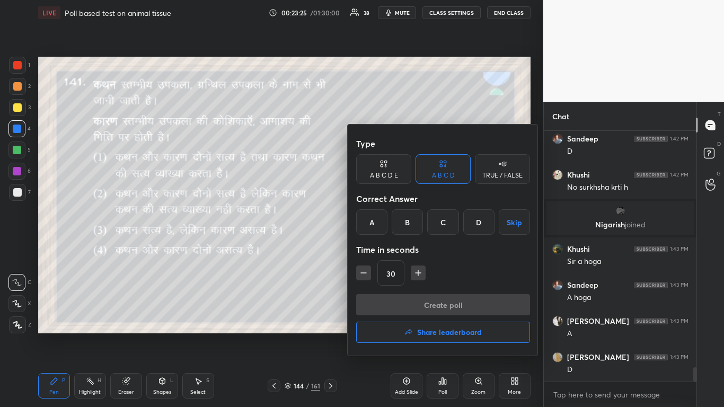
click at [380, 223] on div "B" at bounding box center [407, 221] width 31 height 25
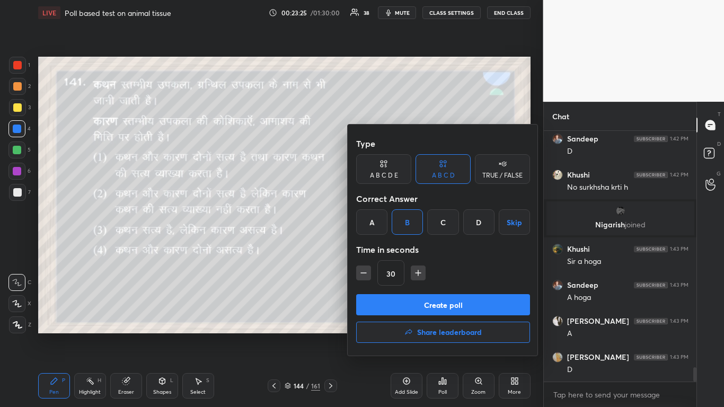
click at [380, 249] on icon "button" at bounding box center [418, 273] width 11 height 11
type input "60"
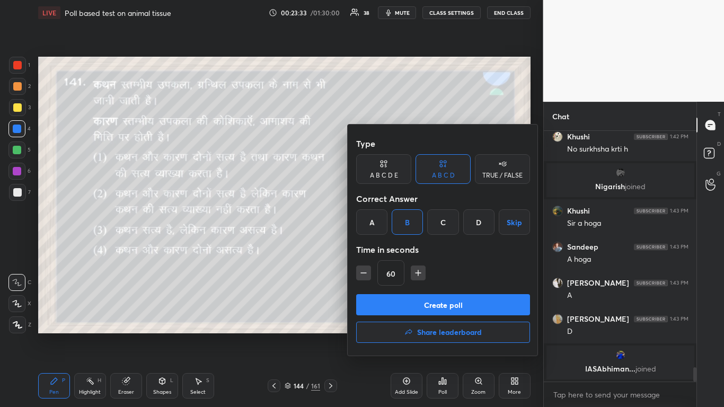
click at [380, 249] on button "Create poll" at bounding box center [443, 304] width 174 height 21
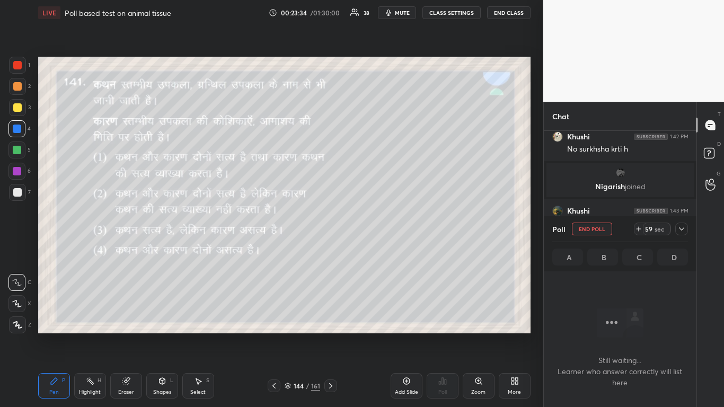
click at [380, 14] on span "mute" at bounding box center [402, 12] width 15 height 7
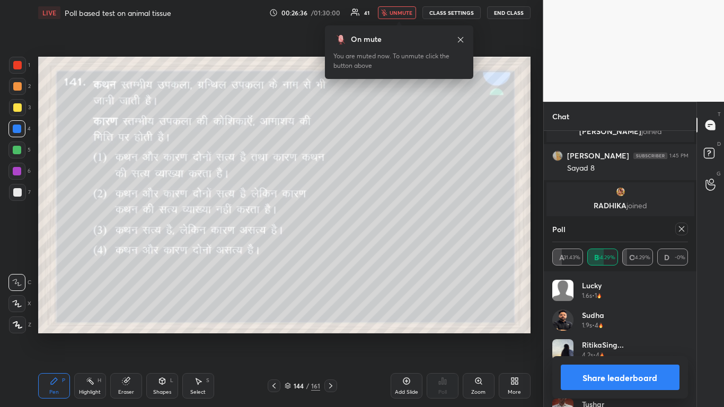
scroll to position [4461, 0]
click at [380, 10] on span "unmute" at bounding box center [401, 12] width 23 height 7
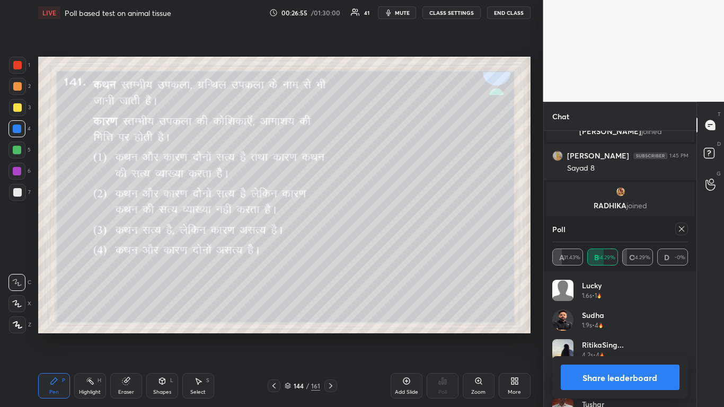
click at [380, 227] on icon at bounding box center [681, 229] width 8 height 8
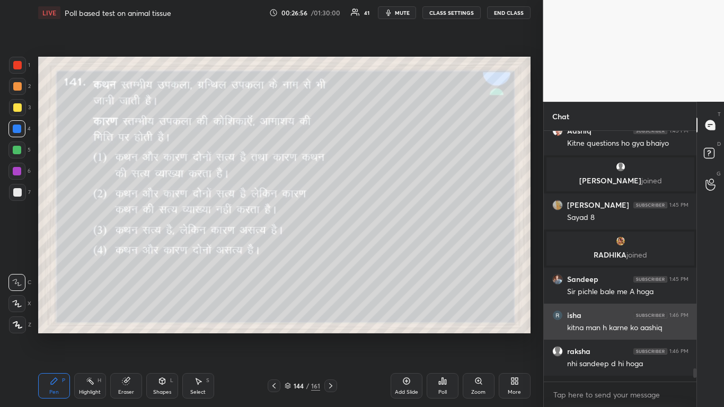
scroll to position [4, 4]
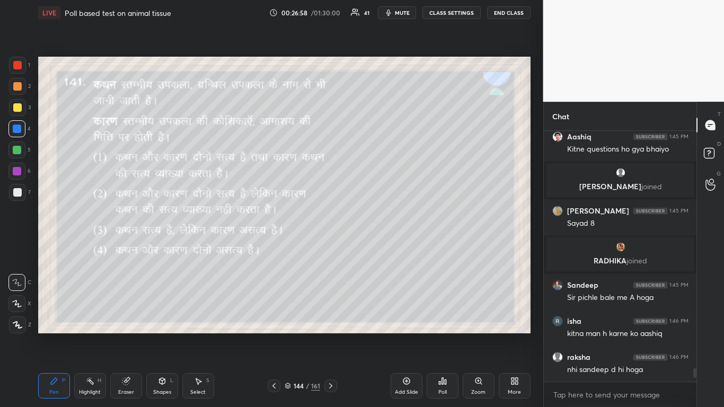
click at [272, 249] on icon at bounding box center [274, 386] width 8 height 8
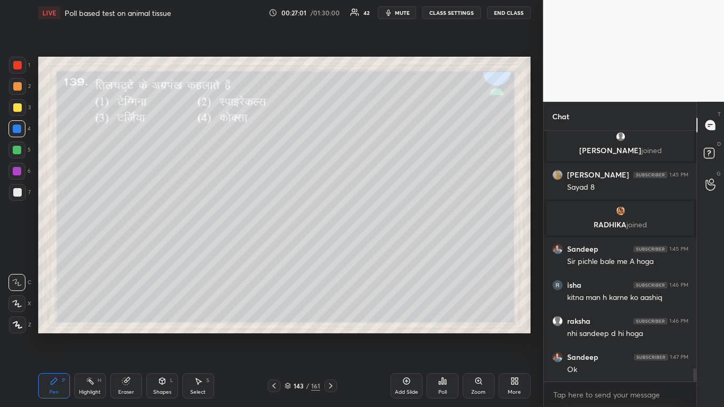
scroll to position [4480, 0]
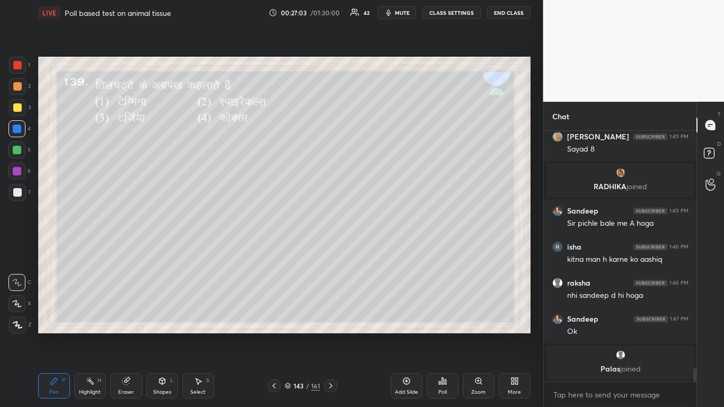
click at [330, 249] on icon at bounding box center [330, 385] width 3 height 5
click at [329, 249] on icon at bounding box center [331, 386] width 8 height 8
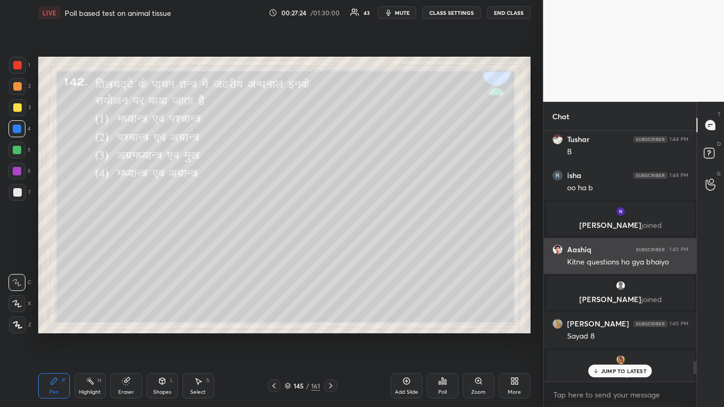
scroll to position [4516, 0]
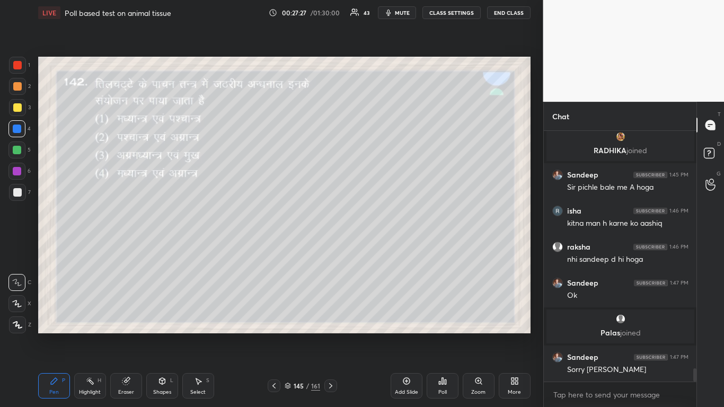
click at [274, 249] on icon at bounding box center [274, 386] width 8 height 8
click at [276, 249] on icon at bounding box center [274, 386] width 8 height 8
click at [380, 249] on div "Poll" at bounding box center [443, 385] width 32 height 25
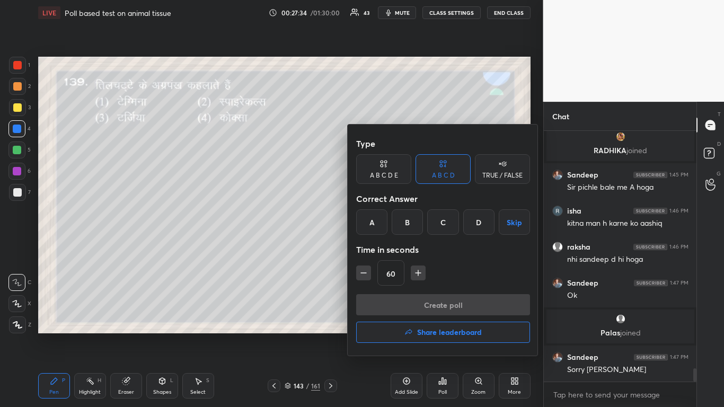
click at [368, 222] on div "A" at bounding box center [371, 221] width 31 height 25
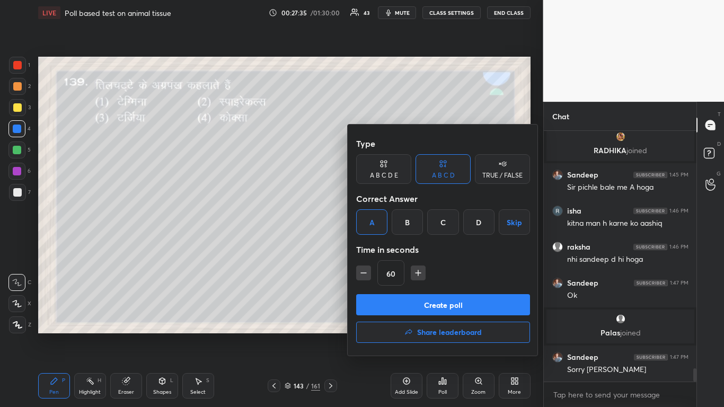
click at [380, 249] on button "Create poll" at bounding box center [443, 304] width 174 height 21
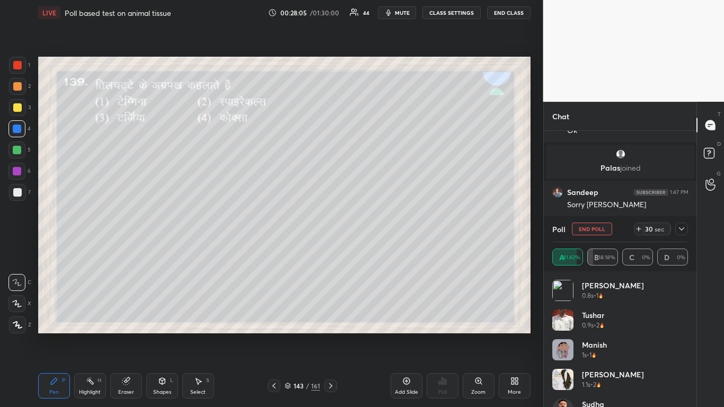
scroll to position [4648, 0]
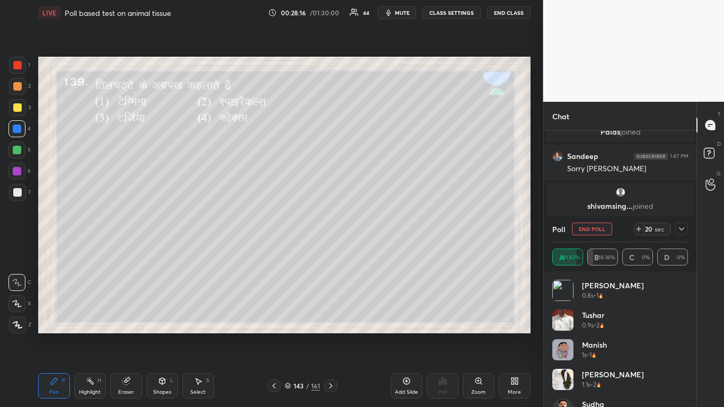
click at [380, 228] on button "End Poll" at bounding box center [592, 229] width 40 height 13
type textarea "x"
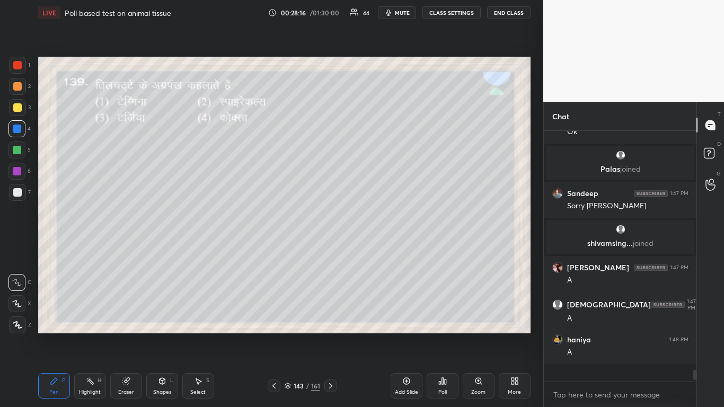
scroll to position [4593, 0]
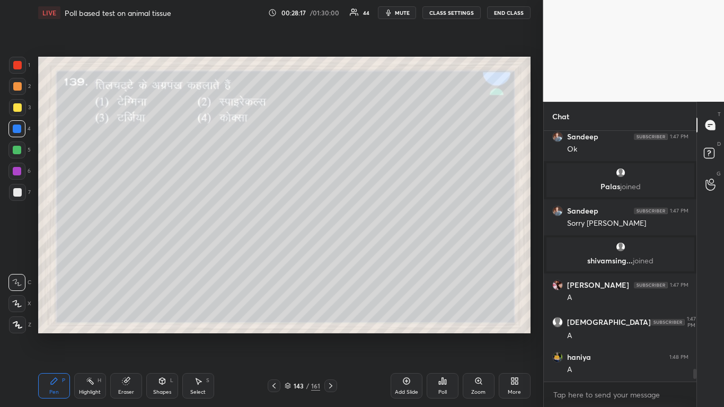
click at [274, 249] on icon at bounding box center [274, 386] width 8 height 8
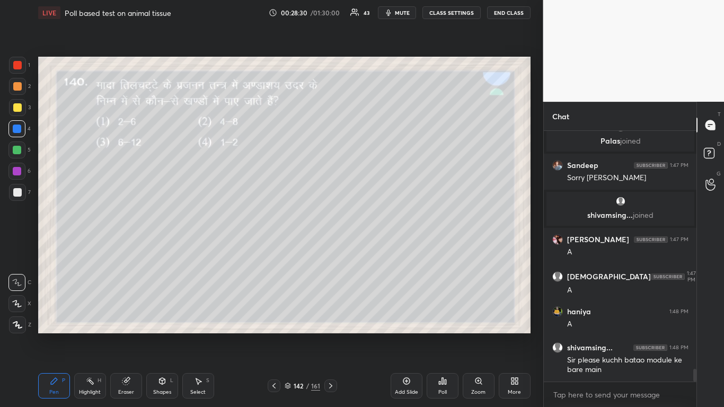
click at [380, 249] on div "Poll" at bounding box center [443, 385] width 32 height 25
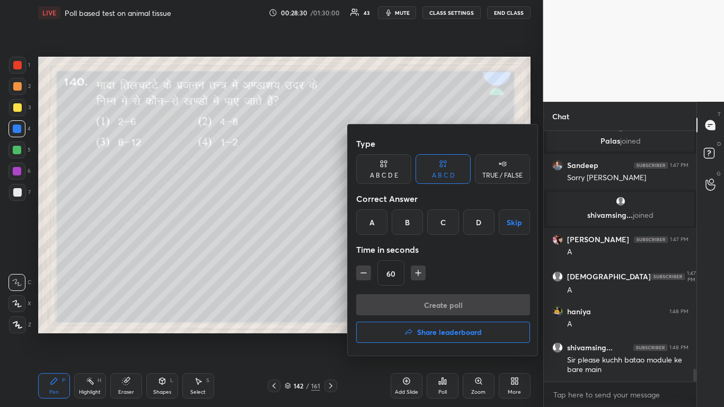
click at [372, 223] on div "A" at bounding box center [371, 221] width 31 height 25
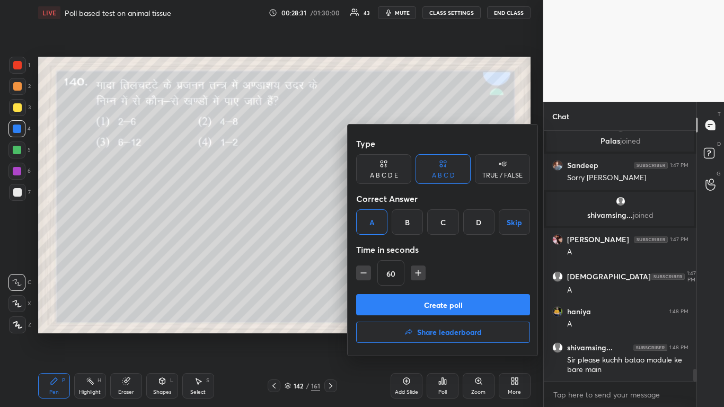
click at [360, 249] on icon "button" at bounding box center [363, 273] width 11 height 11
click at [361, 249] on icon "button" at bounding box center [363, 273] width 11 height 11
click at [380, 249] on icon "button" at bounding box center [418, 273] width 11 height 11
type input "30"
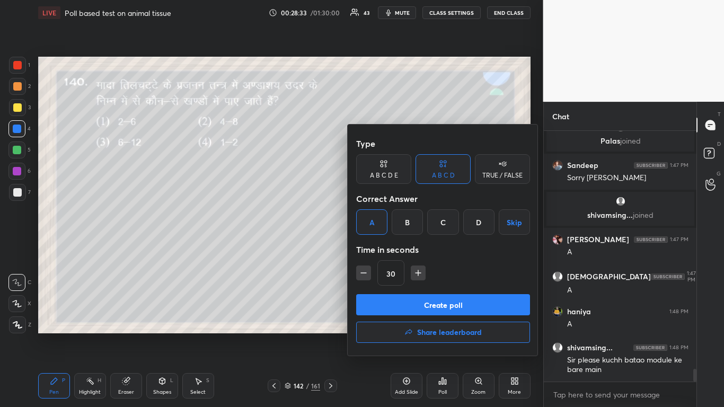
click at [380, 249] on button "Create poll" at bounding box center [443, 304] width 174 height 21
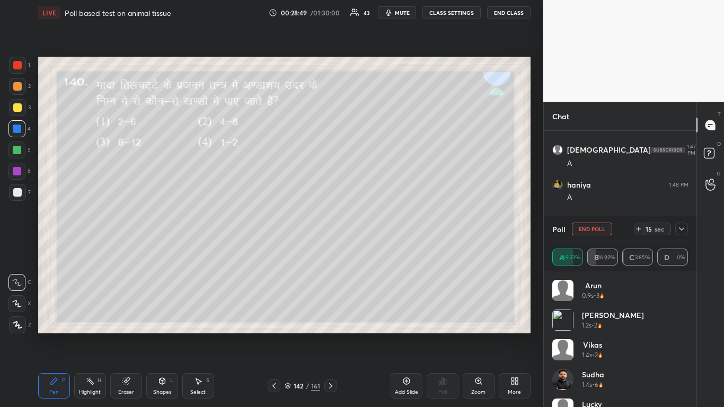
scroll to position [4776, 0]
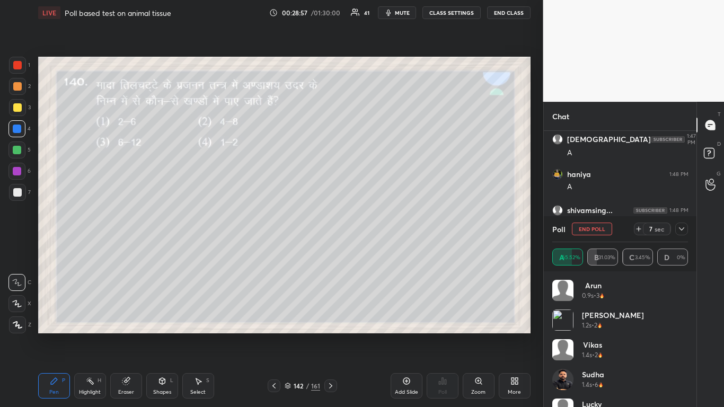
click at [13, 104] on div at bounding box center [17, 107] width 8 height 8
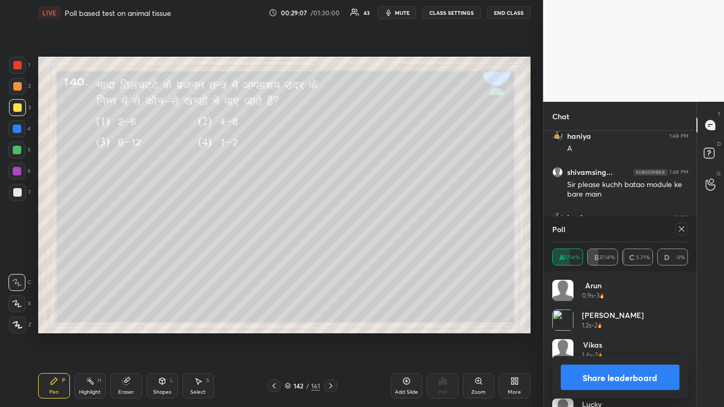
click at [380, 227] on icon at bounding box center [681, 229] width 8 height 8
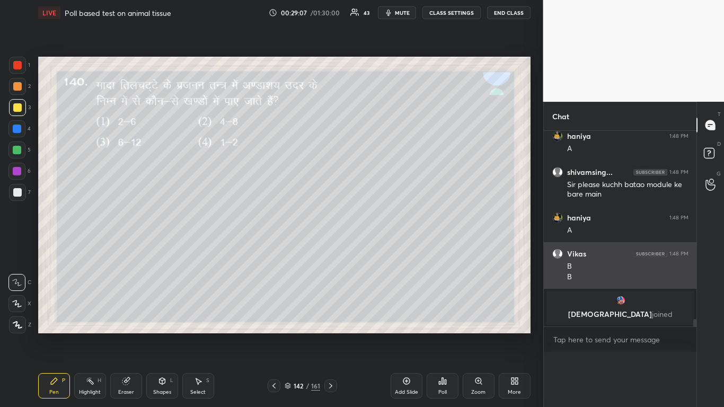
scroll to position [4798, 0]
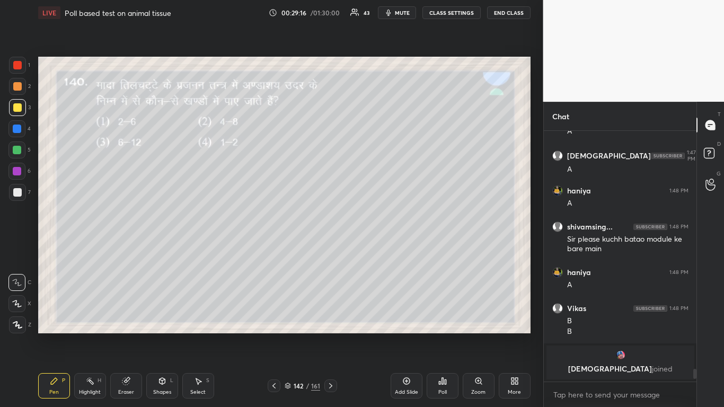
click at [276, 249] on icon at bounding box center [274, 386] width 8 height 8
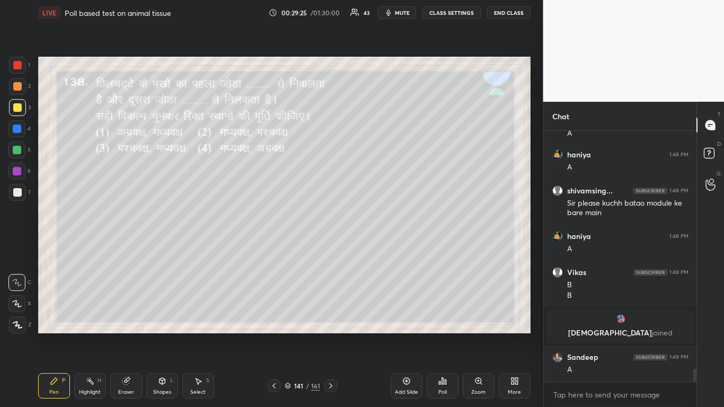
click at [380, 249] on icon at bounding box center [443, 381] width 2 height 6
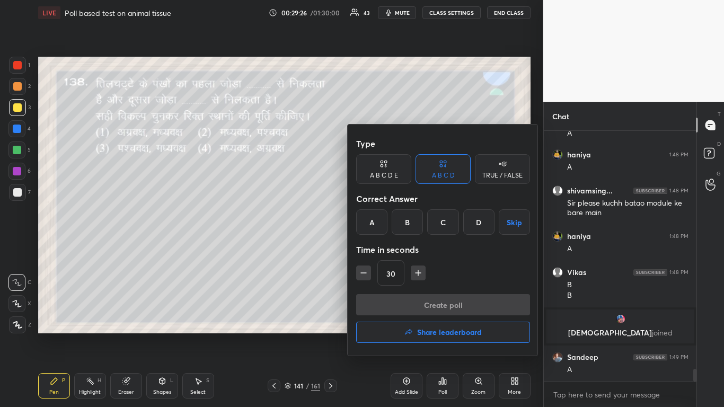
click at [380, 221] on div "B" at bounding box center [407, 221] width 31 height 25
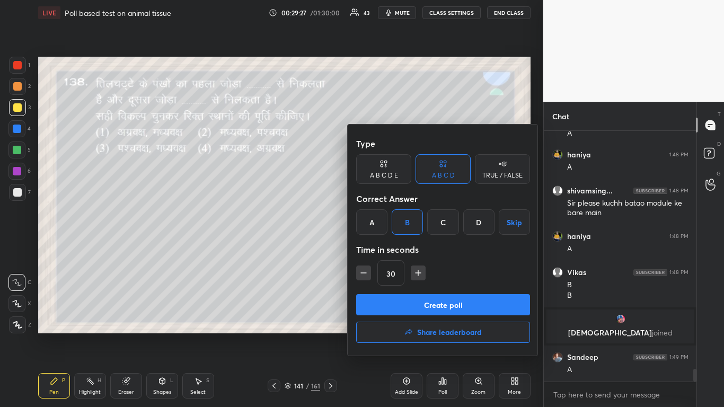
click at [380, 249] on button "Create poll" at bounding box center [443, 304] width 174 height 21
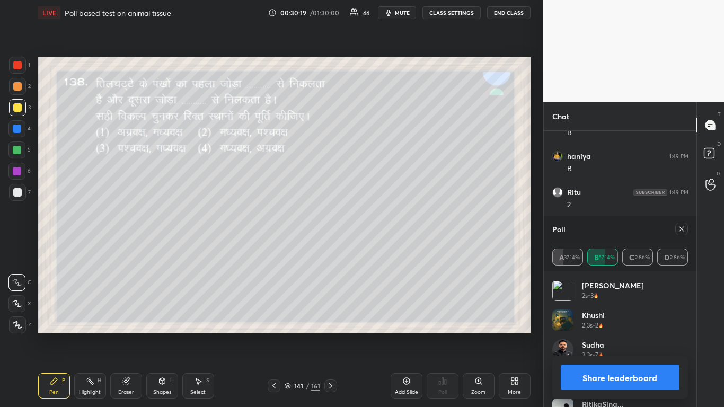
scroll to position [4944, 0]
click at [380, 230] on icon at bounding box center [681, 229] width 8 height 8
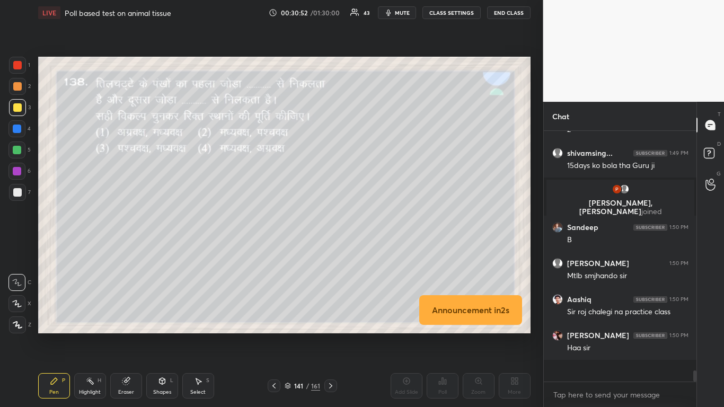
scroll to position [4997, 0]
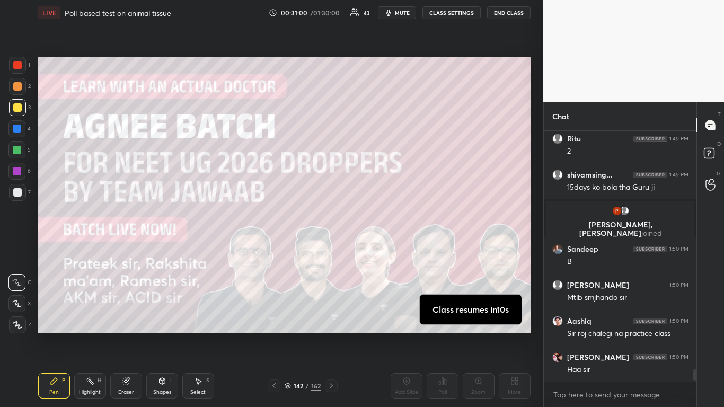
click at [16, 191] on div at bounding box center [17, 192] width 8 height 8
click at [17, 109] on div at bounding box center [17, 107] width 8 height 8
click at [18, 191] on div at bounding box center [17, 192] width 8 height 8
click at [18, 109] on div at bounding box center [17, 107] width 8 height 8
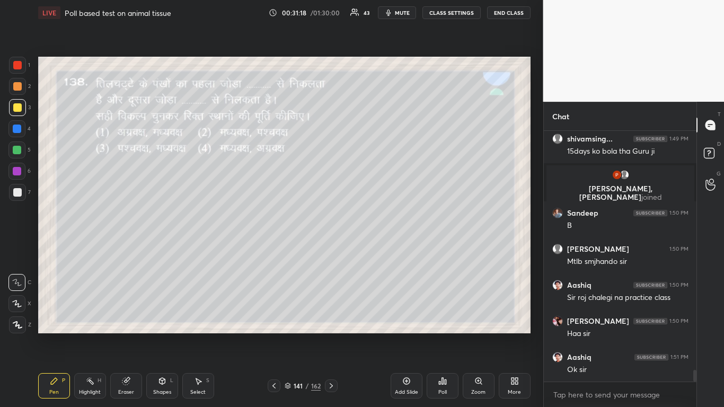
click at [267, 249] on div "LIVE Poll based test on animal tissue 00:31:18 / 01:30:00 43 mute CLASS SETTING…" at bounding box center [284, 203] width 501 height 407
click at [275, 249] on icon at bounding box center [274, 386] width 8 height 8
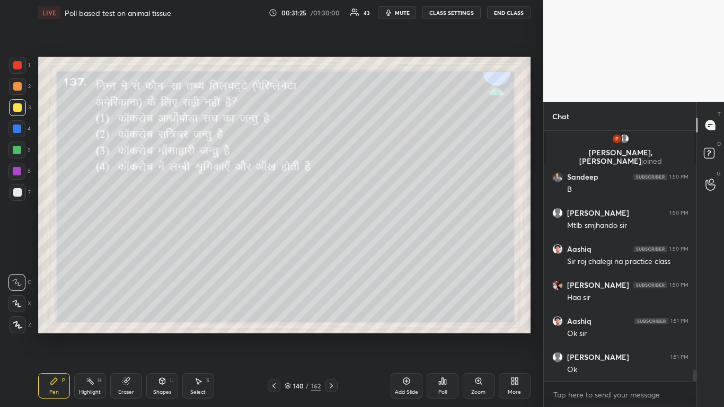
scroll to position [5105, 0]
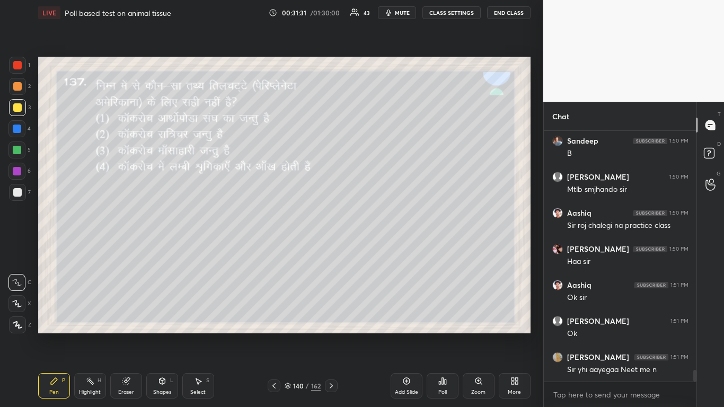
click at [380, 249] on div "Poll" at bounding box center [443, 385] width 32 height 25
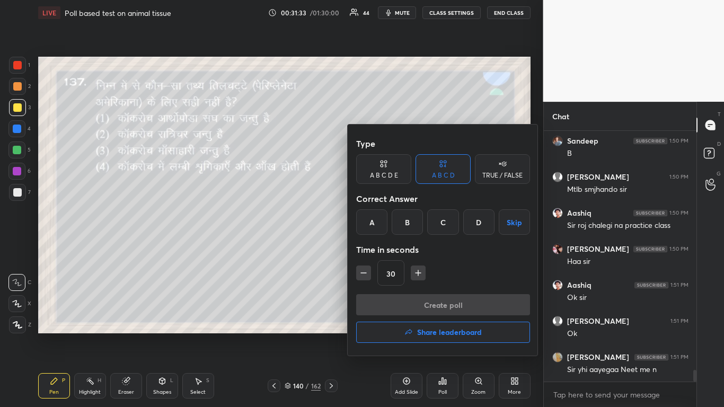
click at [380, 220] on div "C" at bounding box center [442, 221] width 31 height 25
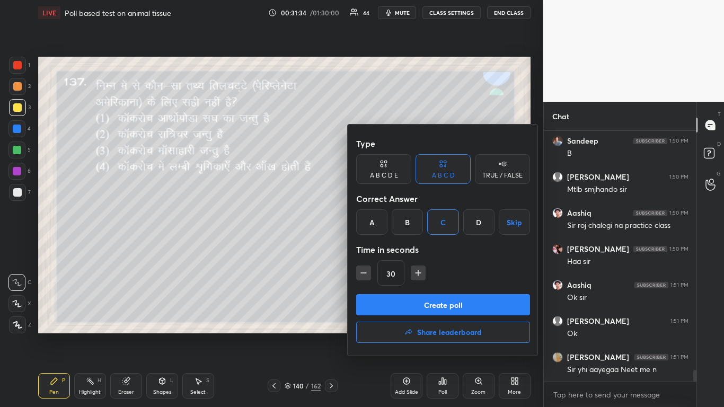
scroll to position [5143, 0]
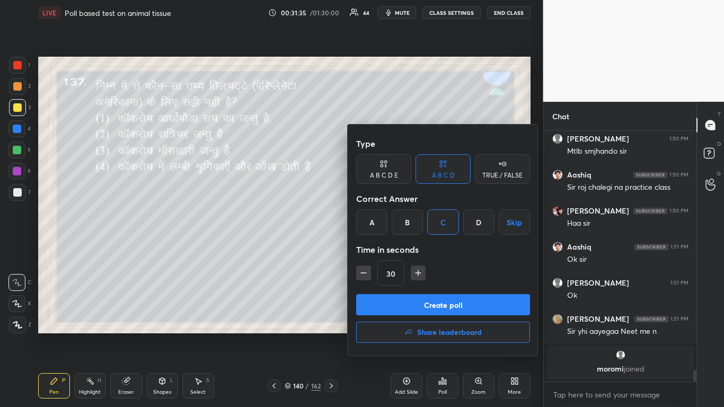
click at [380, 249] on button "Create poll" at bounding box center [443, 304] width 174 height 21
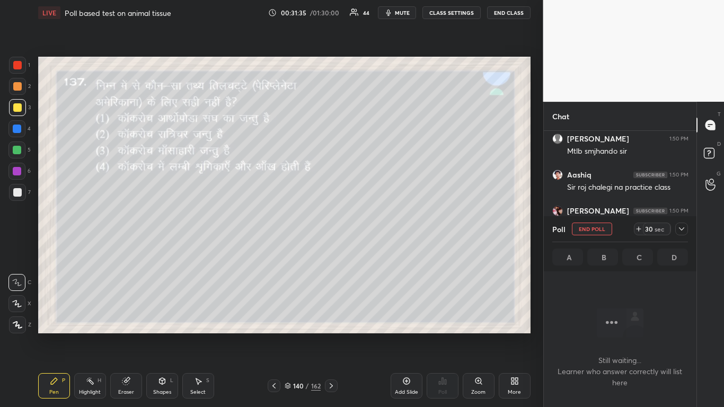
scroll to position [104, 149]
click at [16, 148] on div at bounding box center [17, 150] width 8 height 8
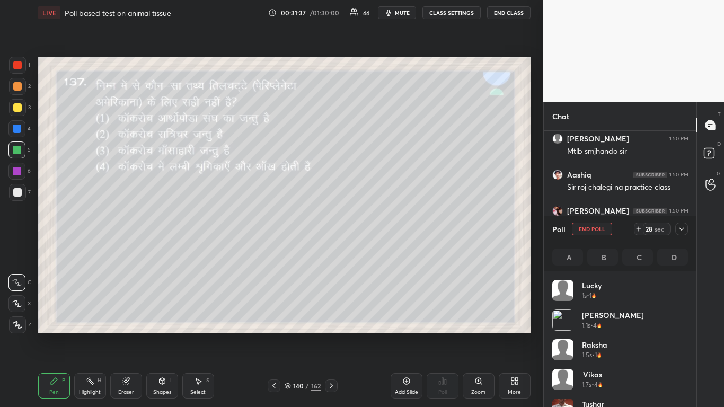
scroll to position [124, 133]
click at [16, 107] on div at bounding box center [17, 107] width 8 height 8
click at [17, 147] on div at bounding box center [17, 150] width 8 height 8
click at [17, 106] on div at bounding box center [17, 107] width 8 height 8
click at [15, 148] on div at bounding box center [17, 150] width 8 height 8
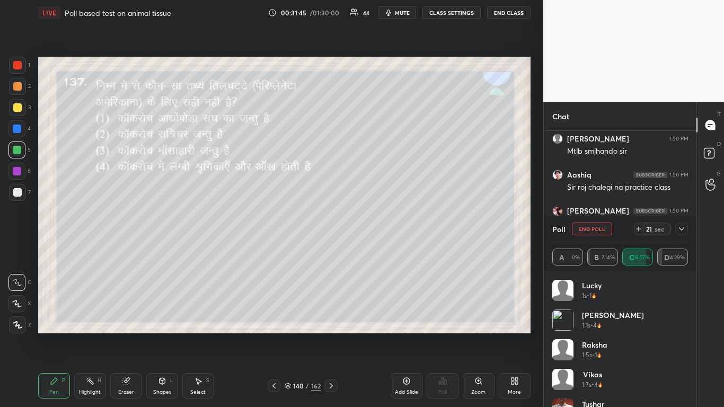
click at [17, 109] on div at bounding box center [17, 107] width 8 height 8
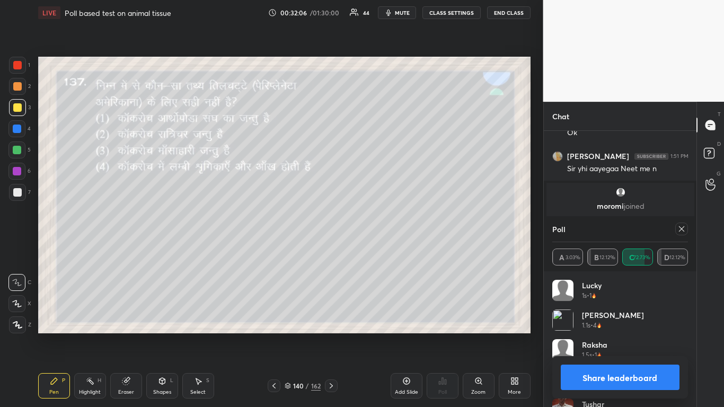
scroll to position [5243, 0]
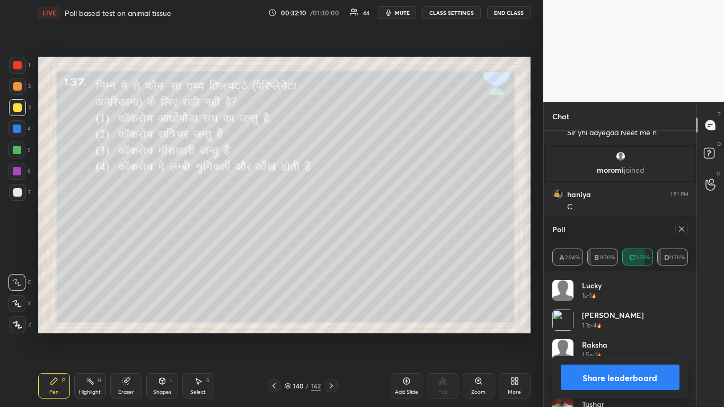
drag, startPoint x: 680, startPoint y: 228, endPoint x: 667, endPoint y: 240, distance: 16.9
click at [380, 230] on icon at bounding box center [681, 229] width 8 height 8
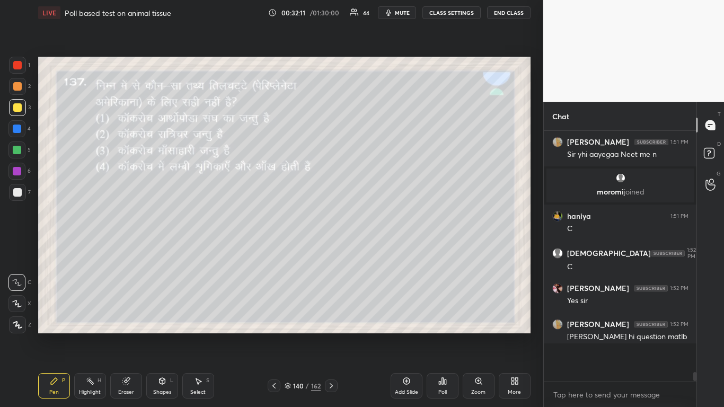
scroll to position [5191, 0]
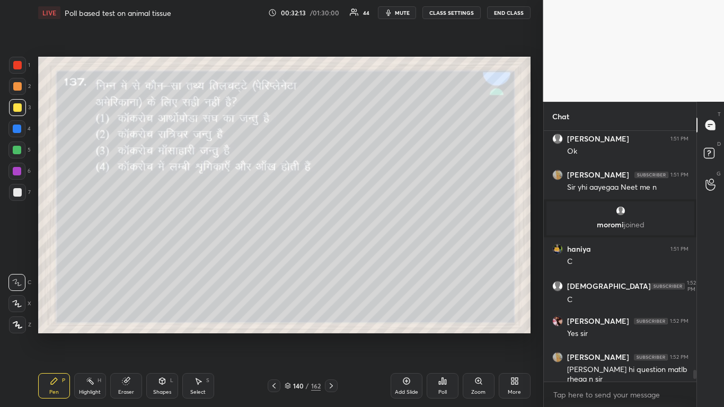
click at [277, 249] on icon at bounding box center [274, 386] width 8 height 8
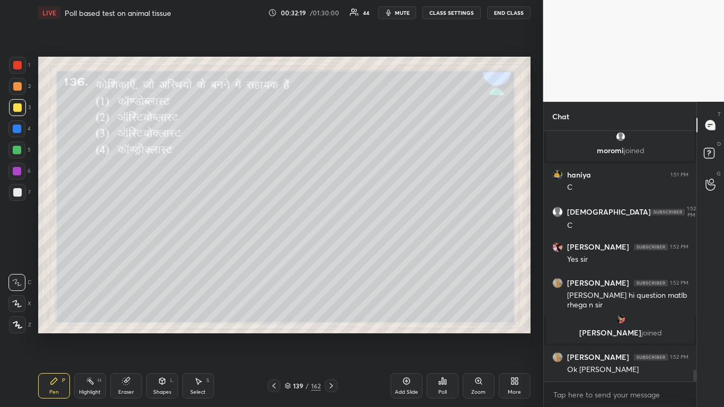
click at [380, 249] on div "Poll" at bounding box center [443, 385] width 32 height 25
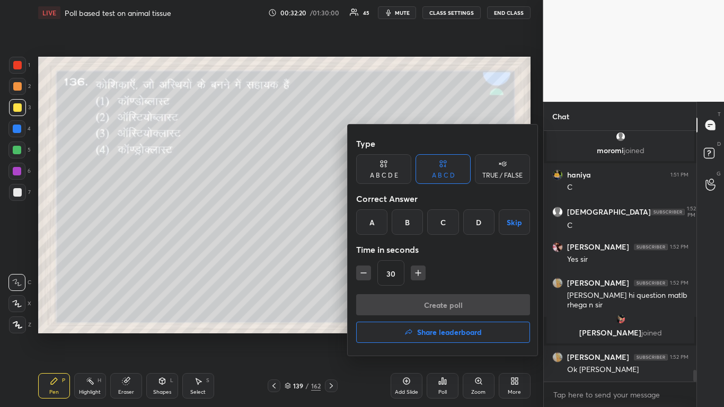
click at [380, 223] on div "B" at bounding box center [407, 221] width 31 height 25
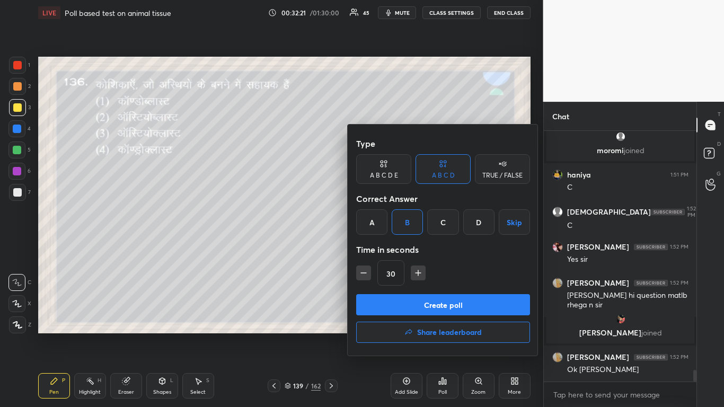
click at [380, 249] on button "Create poll" at bounding box center [443, 304] width 174 height 21
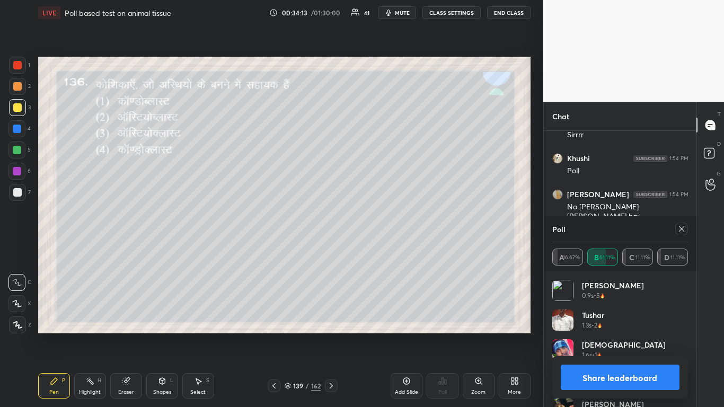
scroll to position [5764, 0]
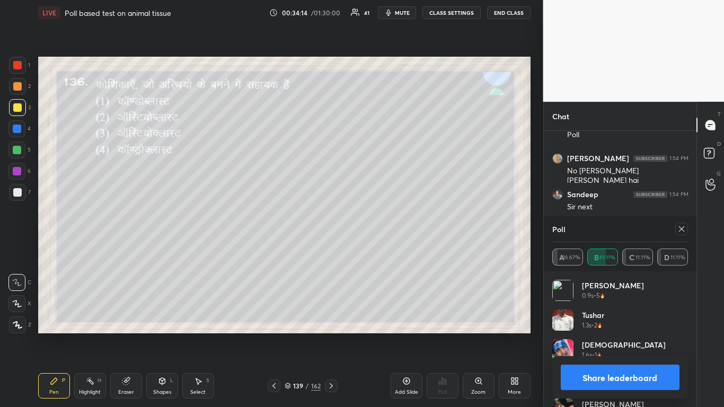
click at [380, 230] on icon at bounding box center [681, 229] width 8 height 8
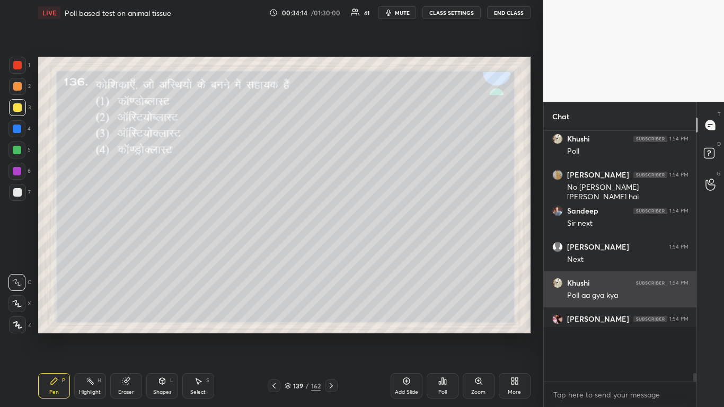
scroll to position [5715, 0]
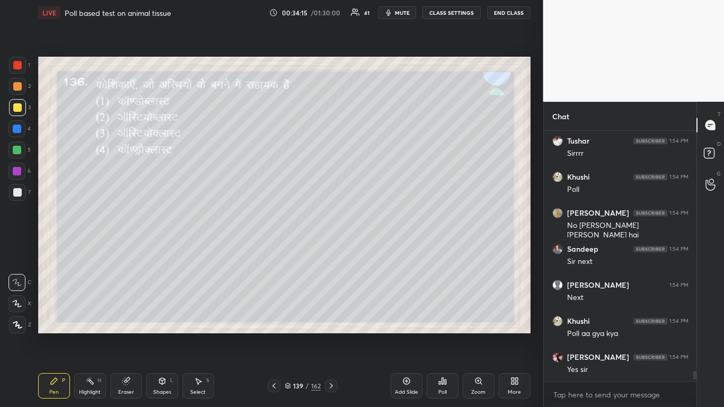
click at [275, 249] on icon at bounding box center [274, 386] width 8 height 8
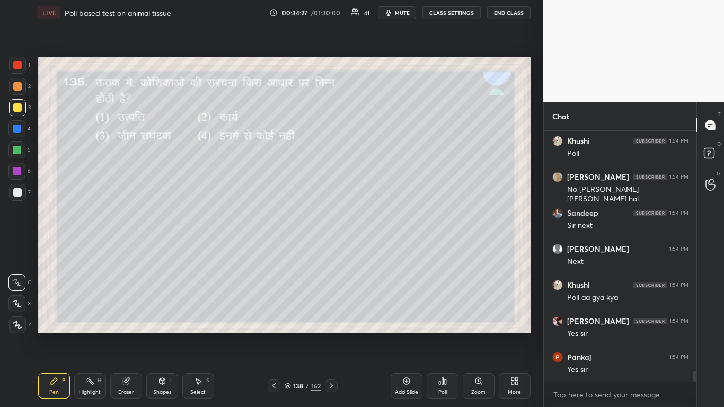
click at [380, 249] on div "Poll" at bounding box center [443, 385] width 32 height 25
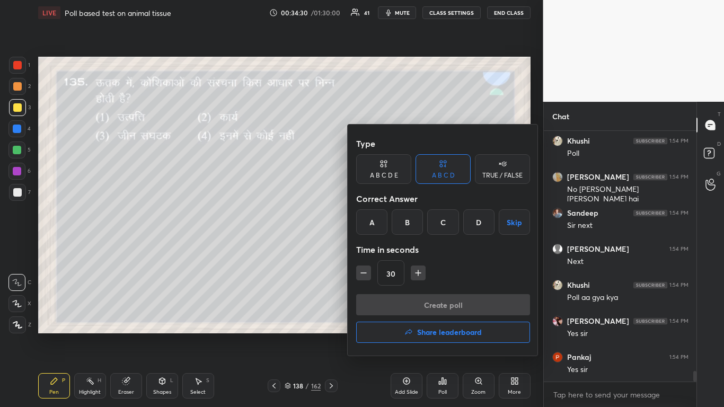
click at [380, 218] on div "B" at bounding box center [407, 221] width 31 height 25
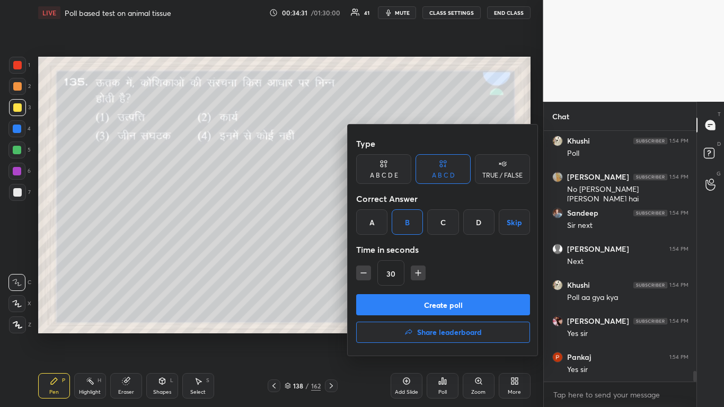
scroll to position [5784, 0]
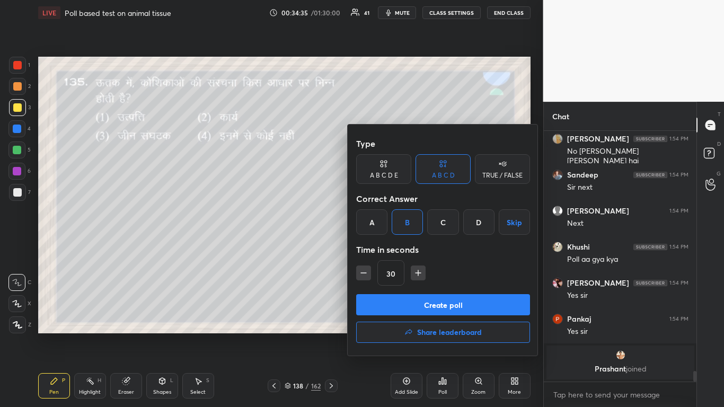
click at [380, 249] on button "Create poll" at bounding box center [443, 304] width 174 height 21
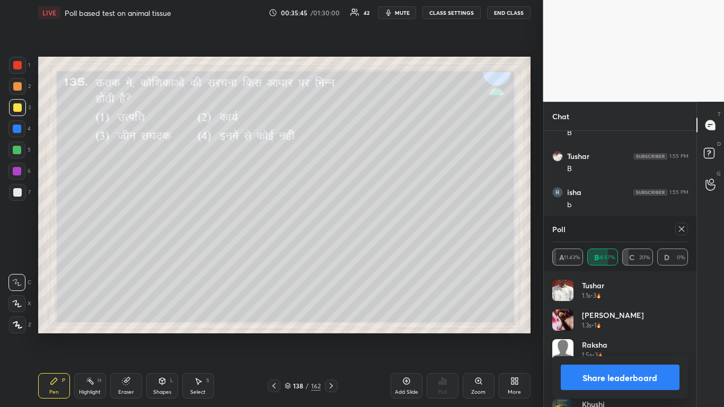
scroll to position [5920, 0]
click at [380, 230] on icon at bounding box center [681, 229] width 8 height 8
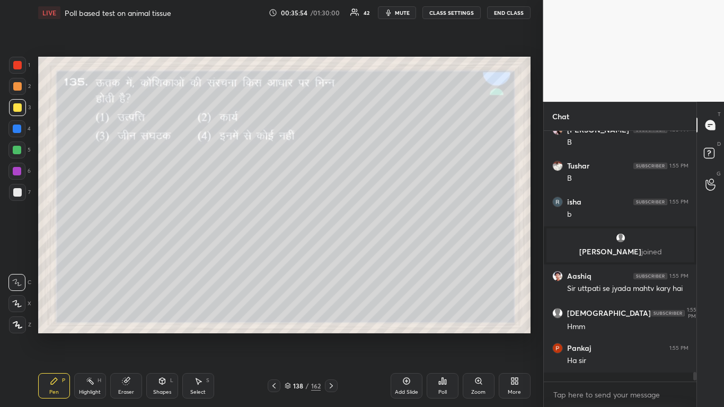
scroll to position [5865, 0]
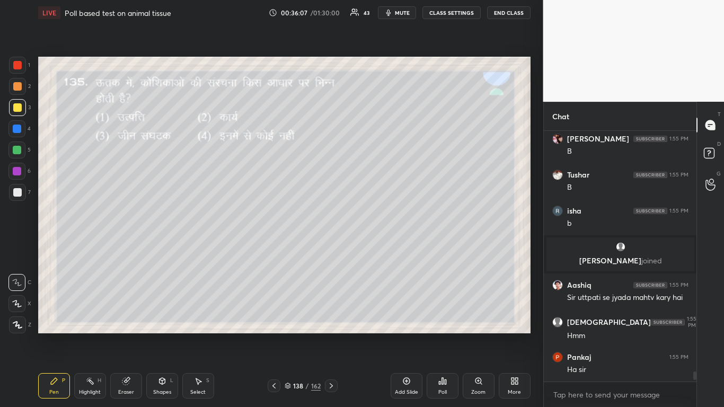
click at [273, 249] on icon at bounding box center [274, 386] width 8 height 8
click at [380, 249] on icon at bounding box center [442, 381] width 8 height 8
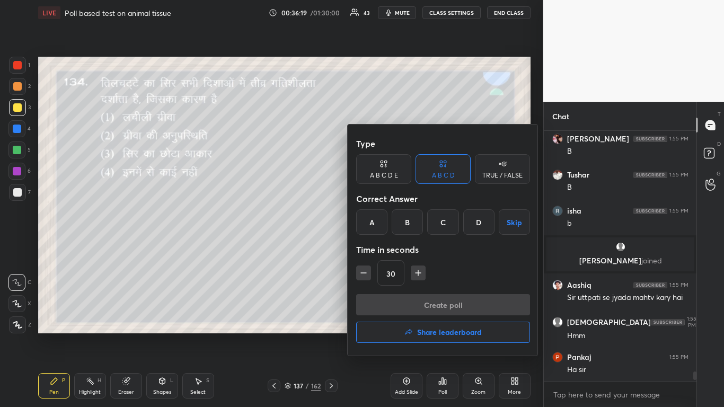
click at [367, 222] on div "A" at bounding box center [371, 221] width 31 height 25
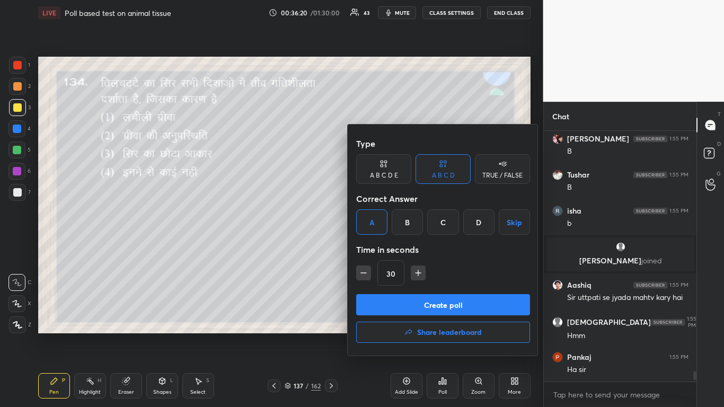
click at [380, 249] on button "Create poll" at bounding box center [443, 304] width 174 height 21
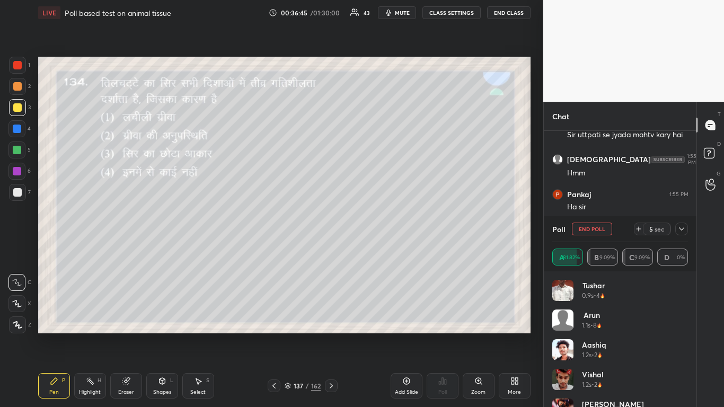
scroll to position [6064, 0]
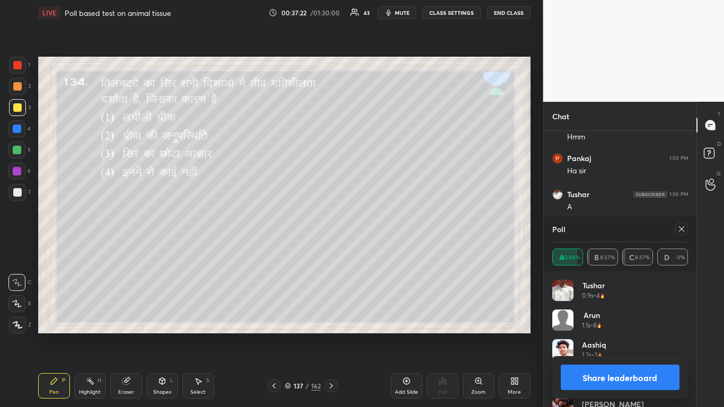
click at [380, 224] on div at bounding box center [681, 229] width 13 height 13
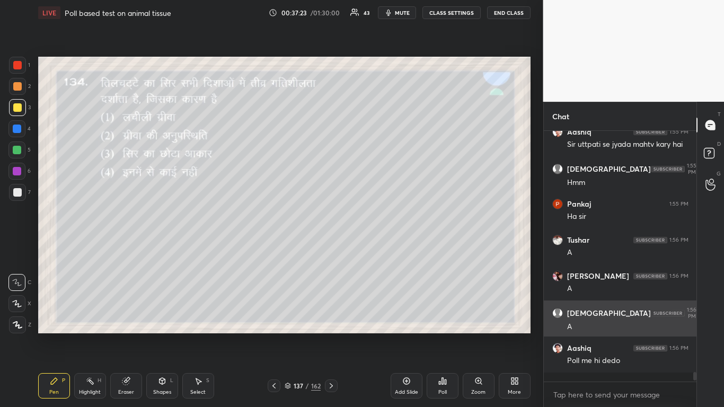
scroll to position [6015, 0]
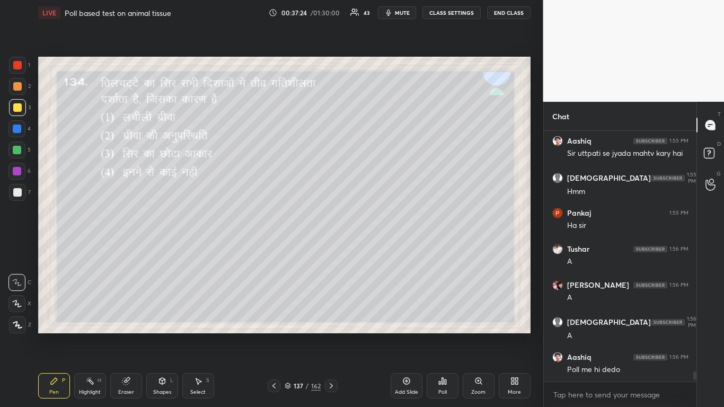
click at [271, 249] on icon at bounding box center [274, 386] width 8 height 8
click at [380, 249] on div "Poll" at bounding box center [443, 385] width 32 height 25
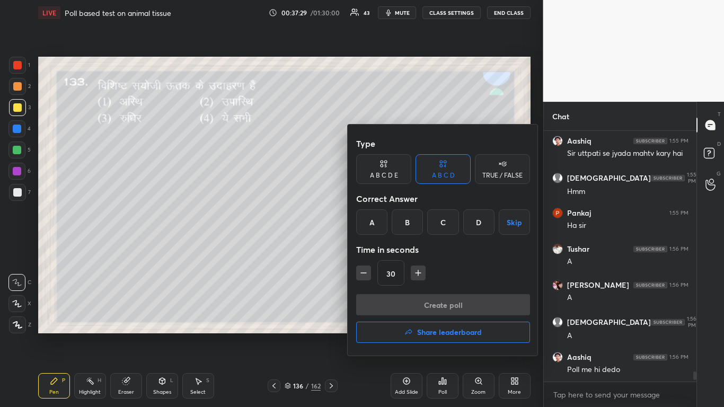
drag, startPoint x: 471, startPoint y: 226, endPoint x: 468, endPoint y: 232, distance: 6.9
click at [380, 226] on div "D" at bounding box center [478, 221] width 31 height 25
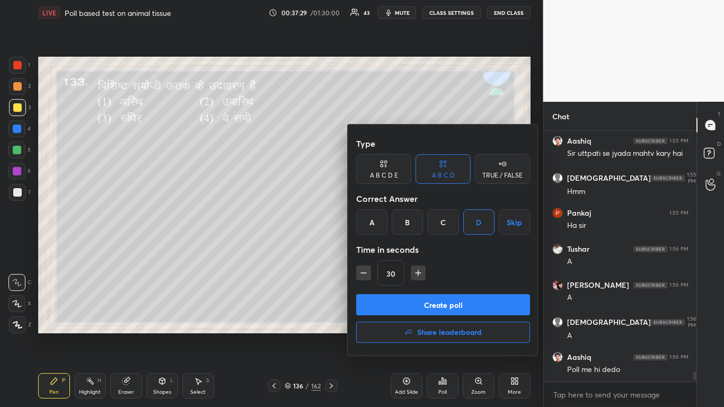
click at [380, 249] on button "Create poll" at bounding box center [443, 304] width 174 height 21
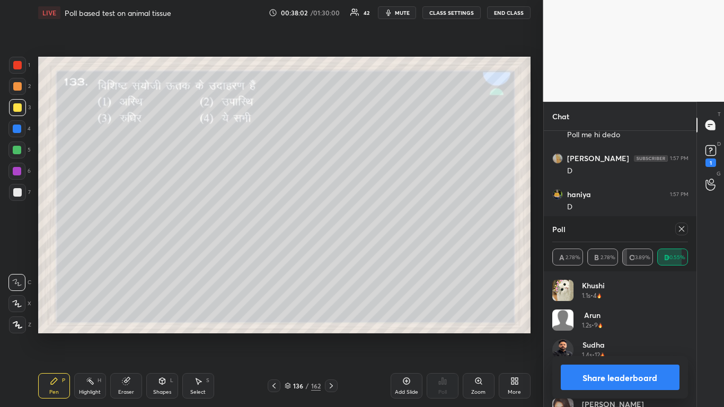
scroll to position [6290, 0]
click at [380, 228] on icon at bounding box center [681, 228] width 5 height 5
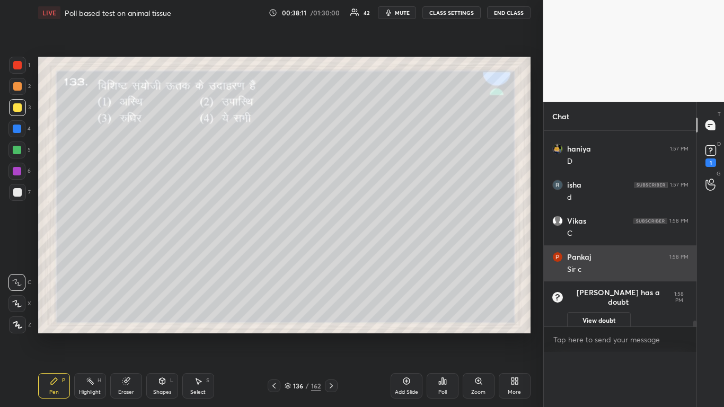
scroll to position [122, 149]
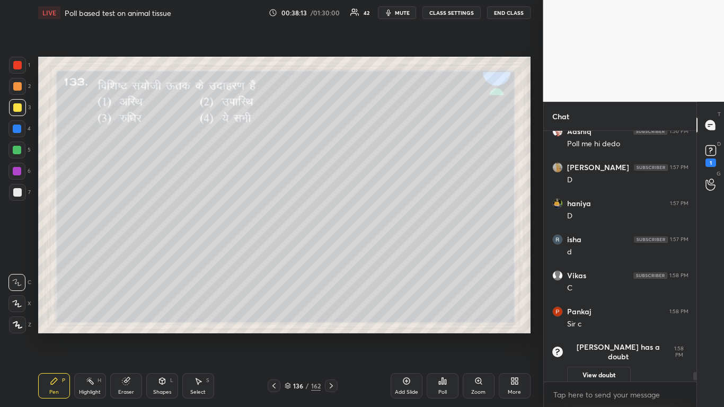
click at [273, 249] on icon at bounding box center [274, 386] width 8 height 8
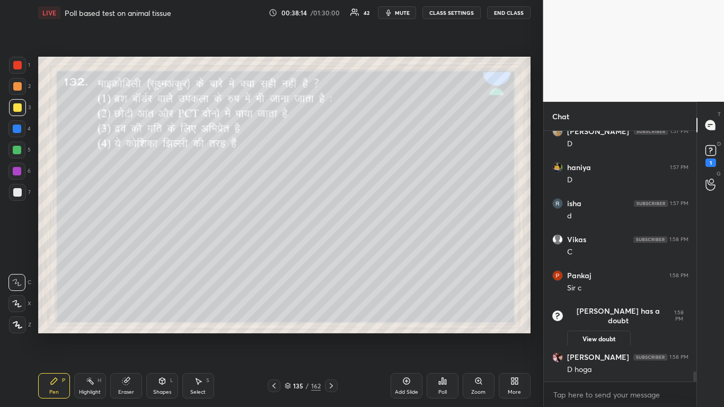
click at [333, 249] on icon at bounding box center [331, 386] width 8 height 8
click at [276, 249] on div at bounding box center [274, 386] width 13 height 13
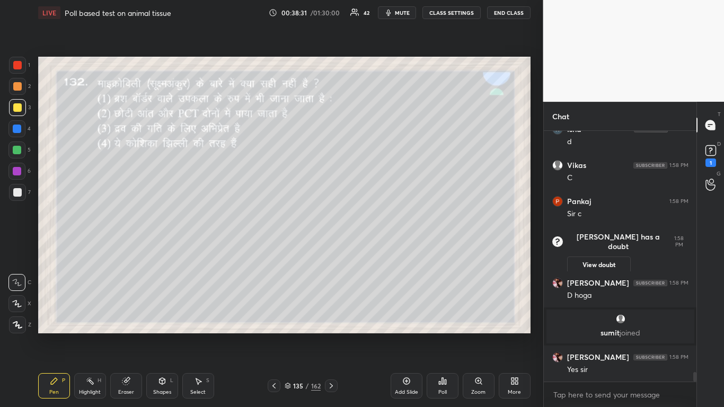
click at [380, 249] on div "Poll" at bounding box center [442, 392] width 8 height 5
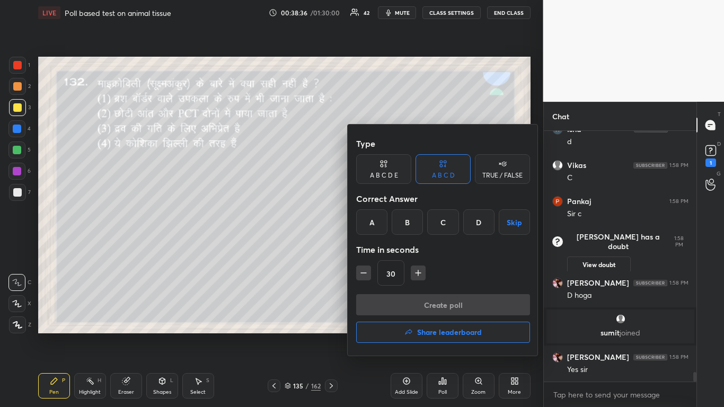
click at [380, 222] on div "C" at bounding box center [442, 221] width 31 height 25
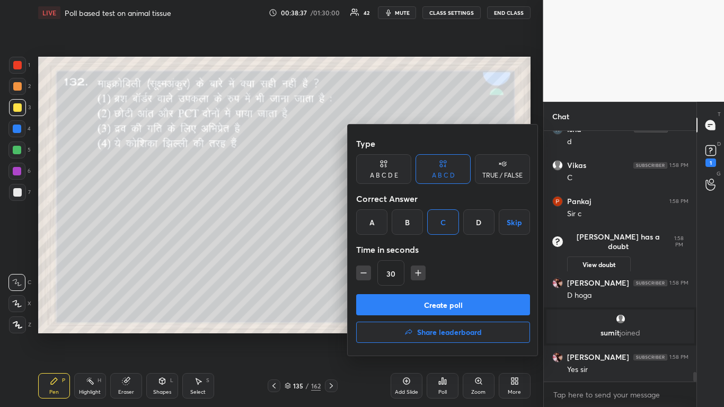
click at [380, 249] on button "Create poll" at bounding box center [443, 304] width 174 height 21
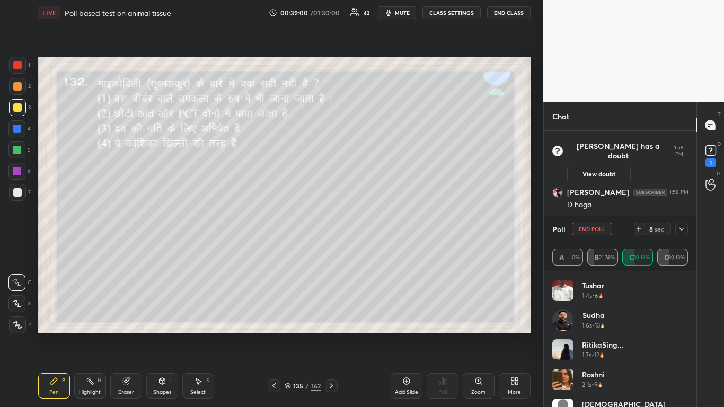
scroll to position [6336, 0]
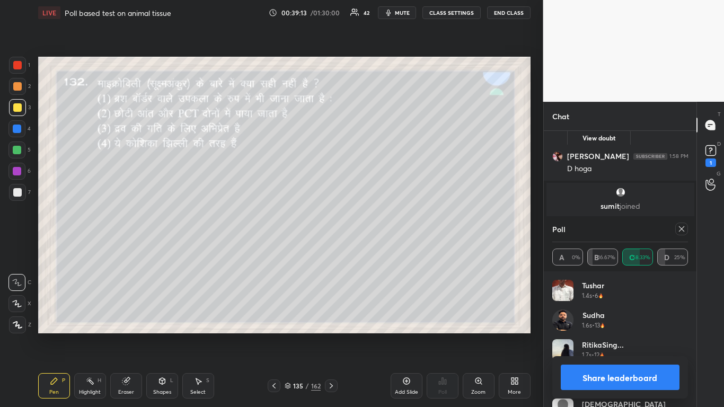
click at [380, 227] on icon at bounding box center [681, 229] width 8 height 8
type textarea "x"
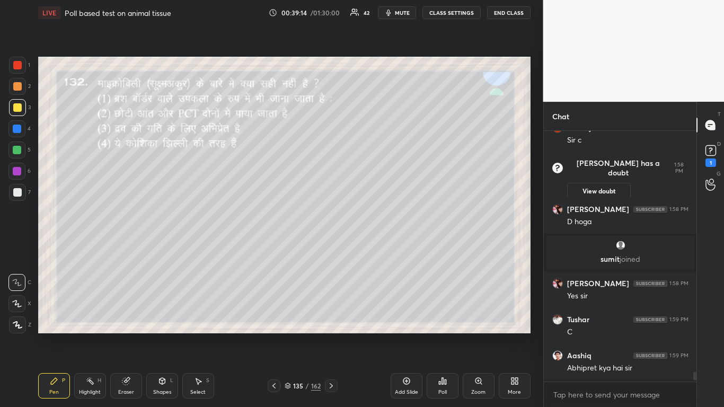
scroll to position [6281, 0]
click at [274, 249] on icon at bounding box center [273, 385] width 3 height 5
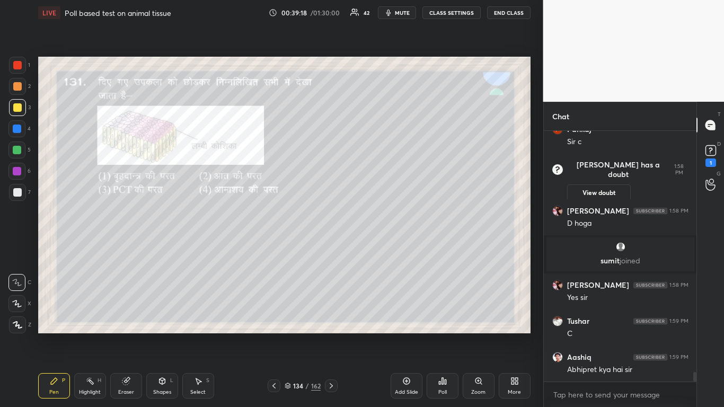
scroll to position [6317, 0]
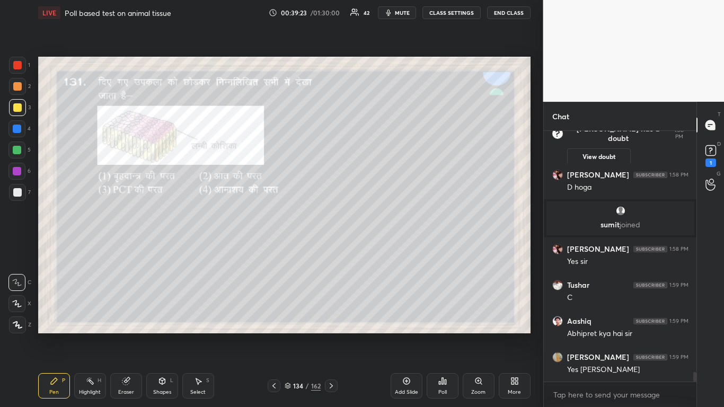
click at [380, 249] on div "Poll" at bounding box center [443, 385] width 32 height 25
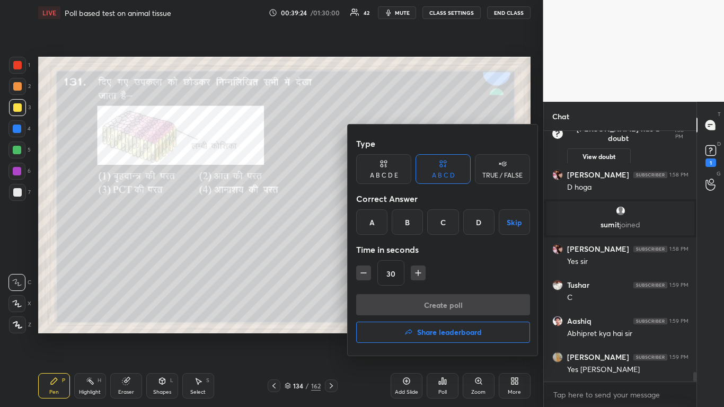
click at [380, 219] on div "C" at bounding box center [442, 221] width 31 height 25
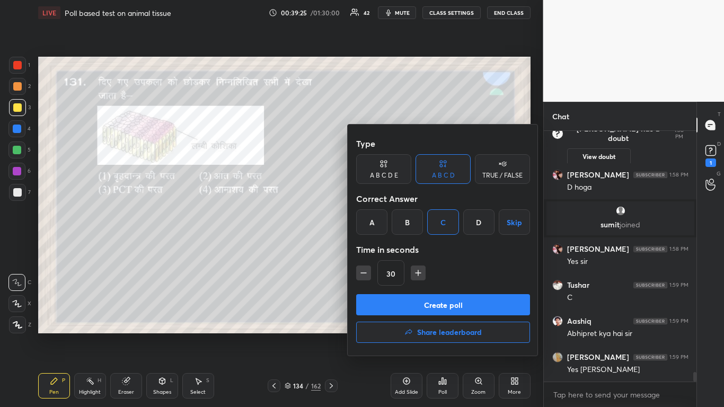
click at [380, 249] on icon "button" at bounding box center [418, 273] width 11 height 11
type input "45"
click at [380, 249] on button "Create poll" at bounding box center [443, 304] width 174 height 21
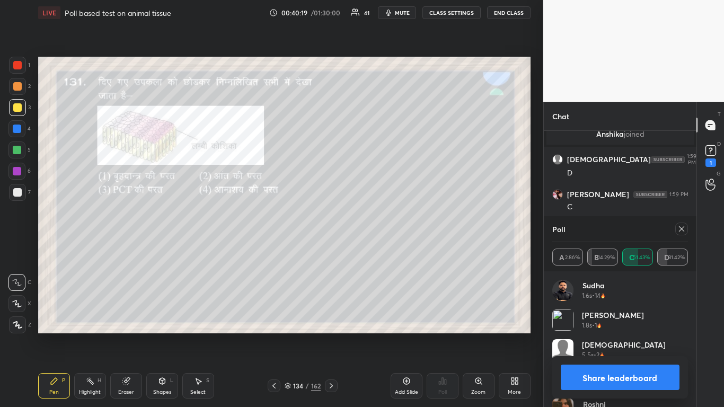
scroll to position [6557, 0]
click at [380, 227] on icon at bounding box center [681, 229] width 8 height 8
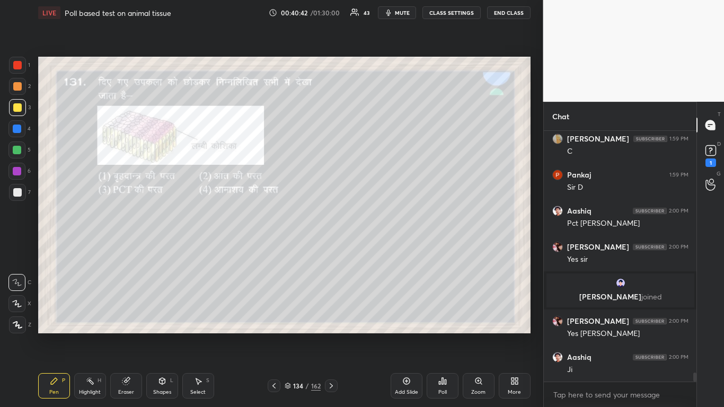
scroll to position [6582, 0]
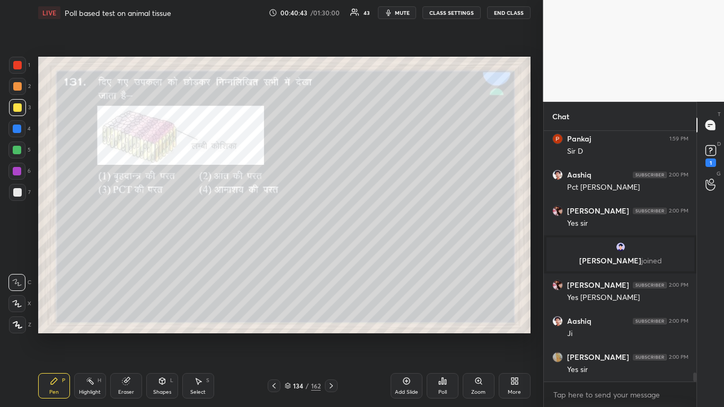
click at [272, 249] on icon at bounding box center [274, 386] width 8 height 8
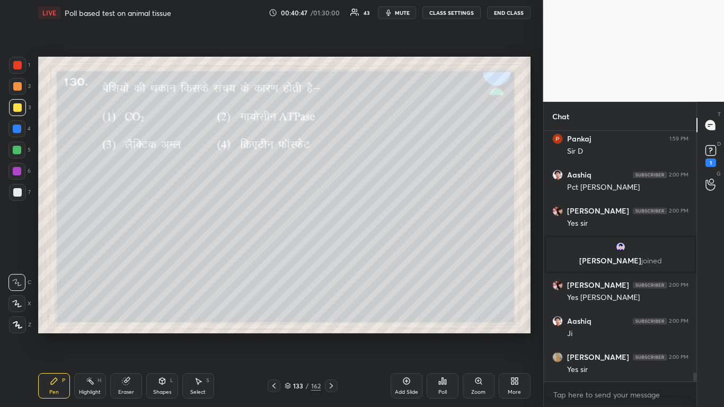
click at [380, 249] on div "Add Slide" at bounding box center [407, 385] width 32 height 25
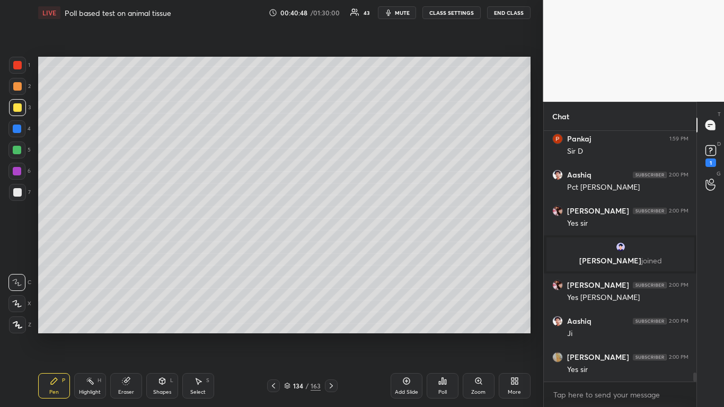
click at [325, 249] on div at bounding box center [331, 386] width 13 height 13
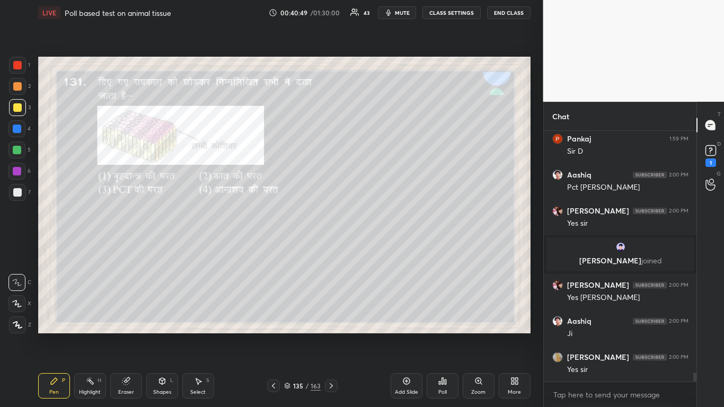
click at [271, 249] on icon at bounding box center [273, 386] width 8 height 8
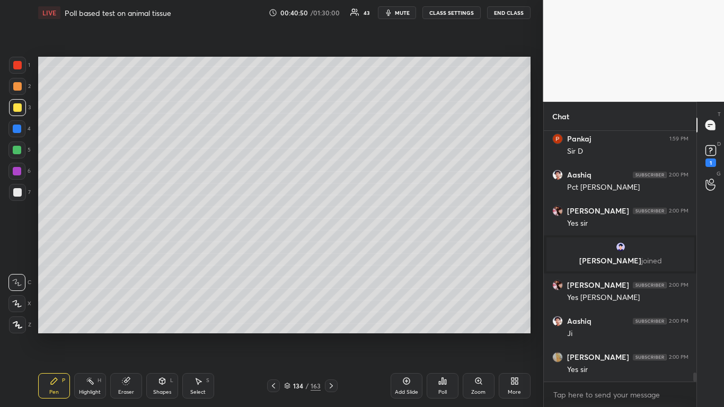
click at [272, 249] on icon at bounding box center [273, 386] width 8 height 8
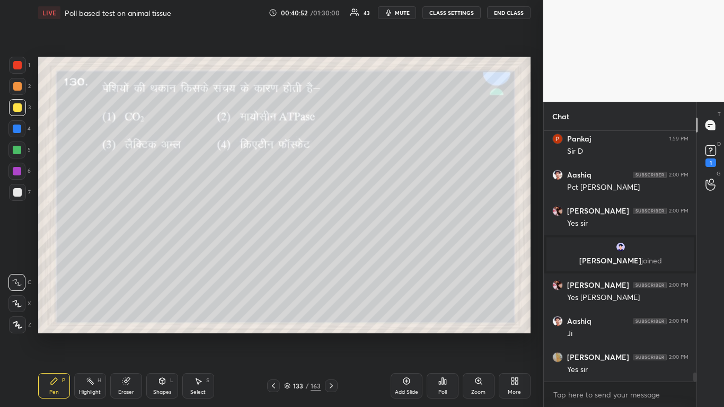
click at [380, 249] on icon at bounding box center [440, 383] width 2 height 3
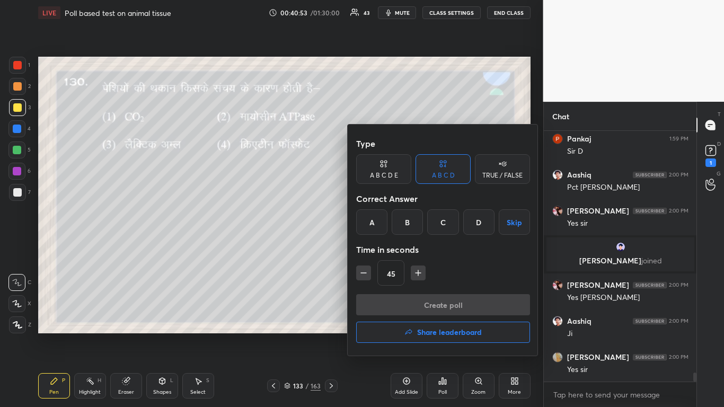
click at [380, 223] on div "C" at bounding box center [442, 221] width 31 height 25
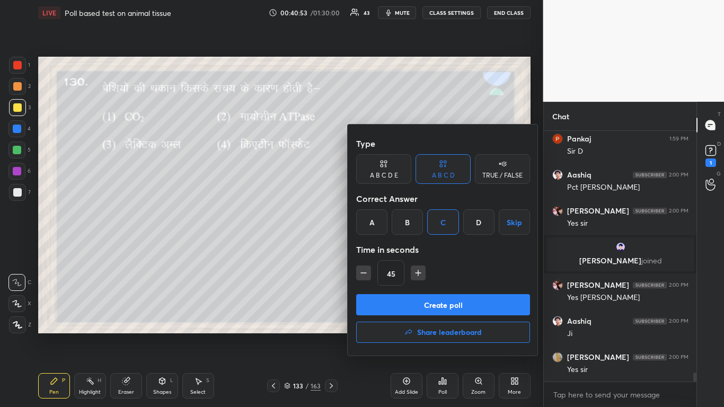
click at [380, 249] on button "Create poll" at bounding box center [443, 304] width 174 height 21
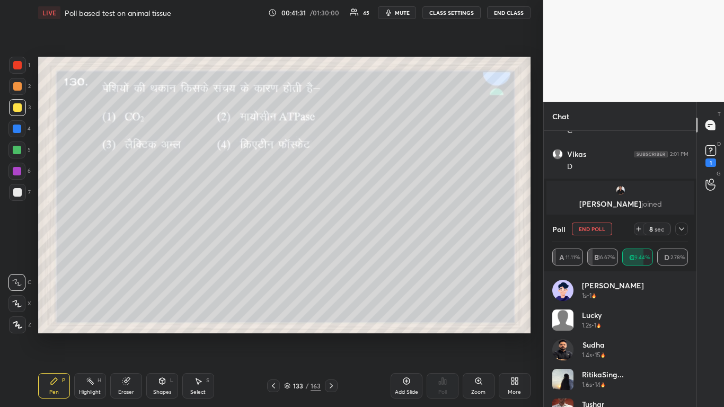
scroll to position [6883, 0]
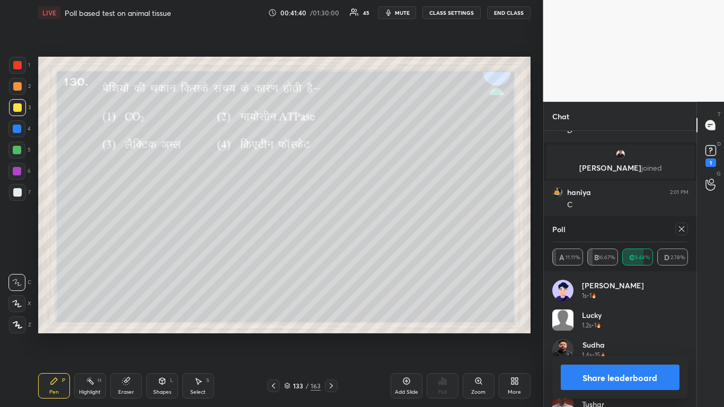
click at [380, 227] on icon at bounding box center [681, 229] width 8 height 8
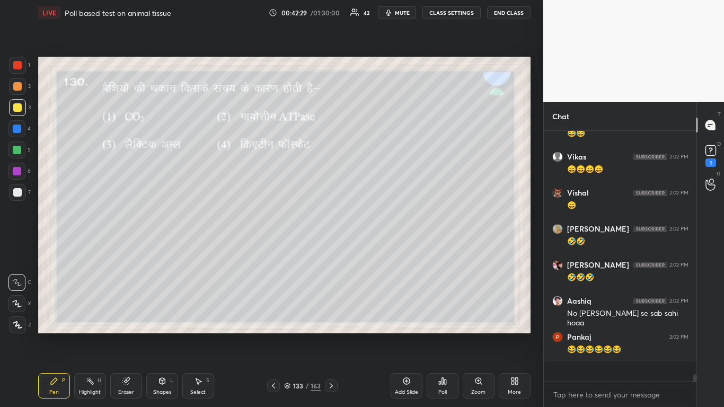
scroll to position [7297, 0]
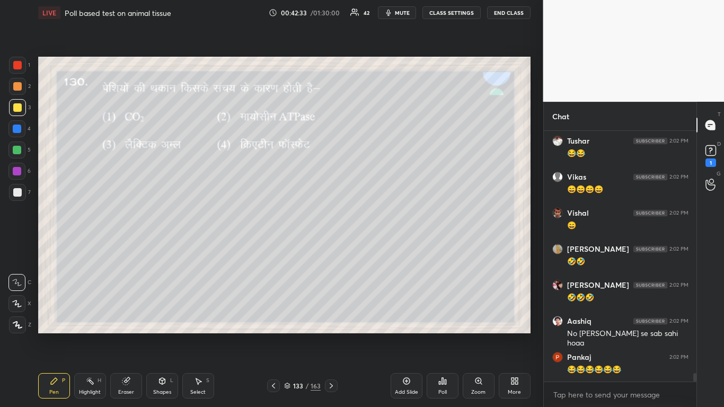
click at [12, 147] on div at bounding box center [16, 150] width 17 height 17
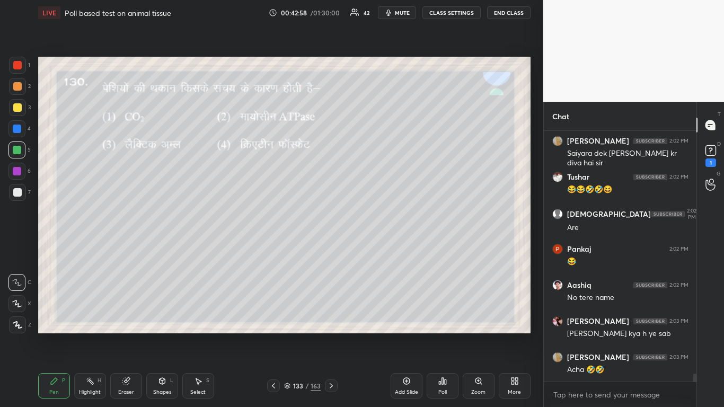
scroll to position [7585, 0]
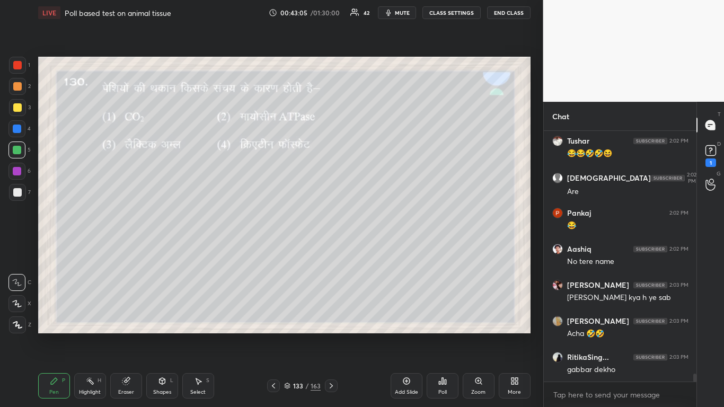
click at [272, 249] on div at bounding box center [273, 386] width 13 height 13
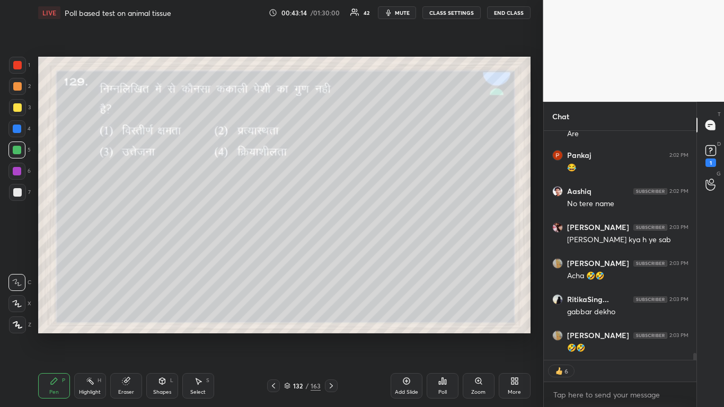
click at [380, 249] on div "Poll" at bounding box center [443, 385] width 32 height 25
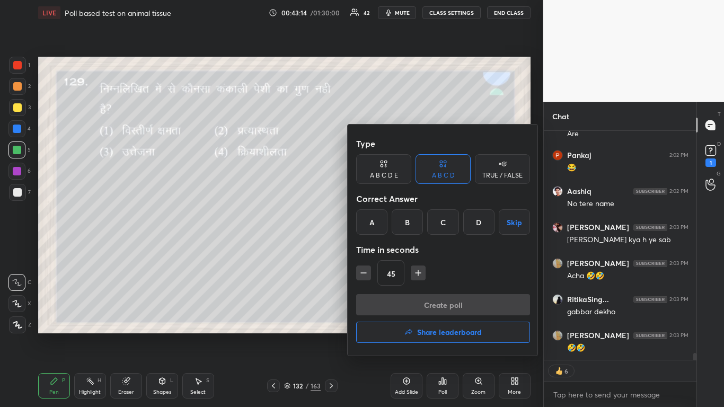
scroll to position [7653, 0]
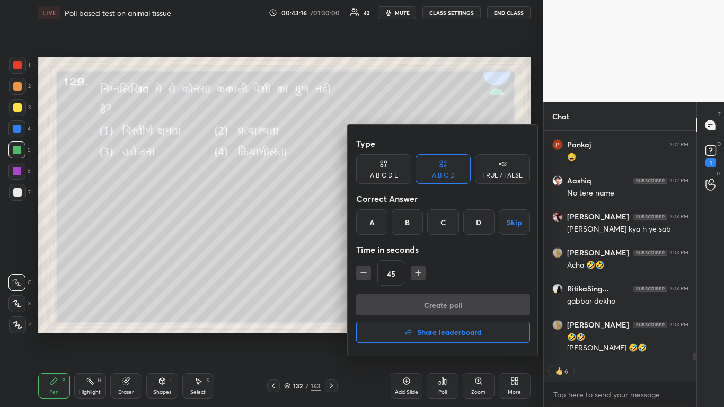
click at [380, 222] on div "D" at bounding box center [478, 221] width 31 height 25
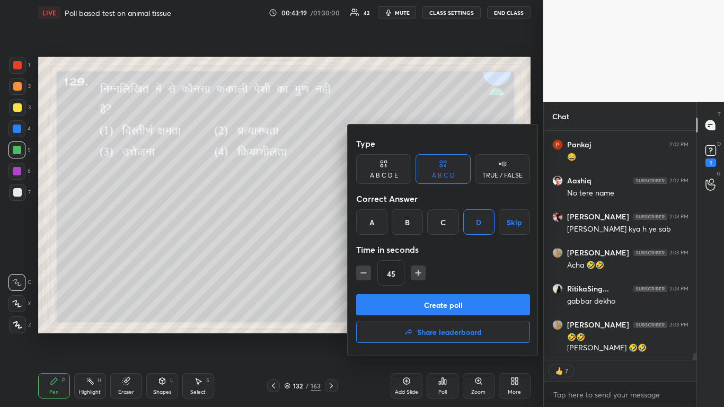
click at [380, 249] on button "Create poll" at bounding box center [443, 304] width 174 height 21
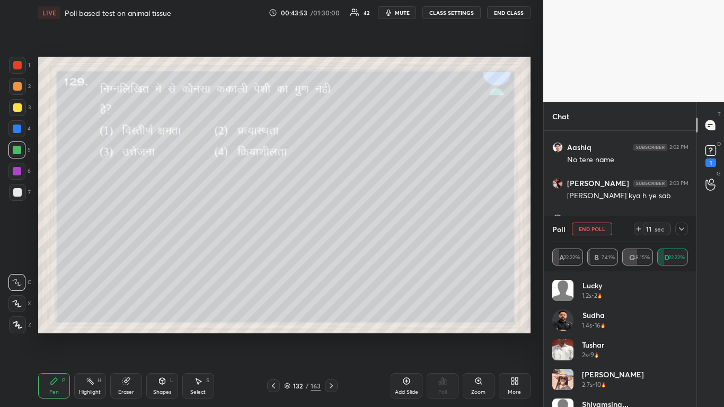
scroll to position [7723, 0]
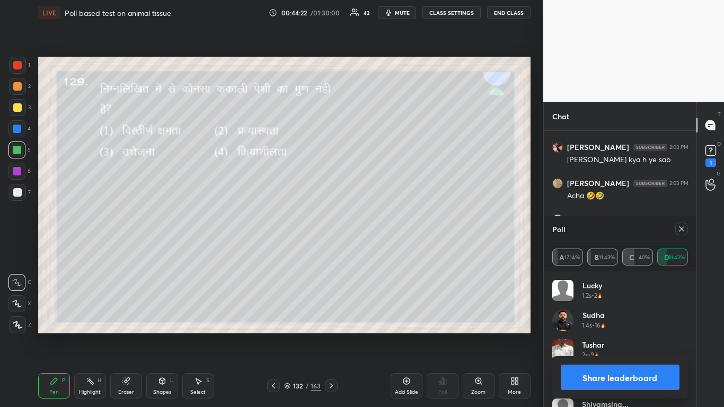
click at [380, 229] on icon at bounding box center [681, 229] width 8 height 8
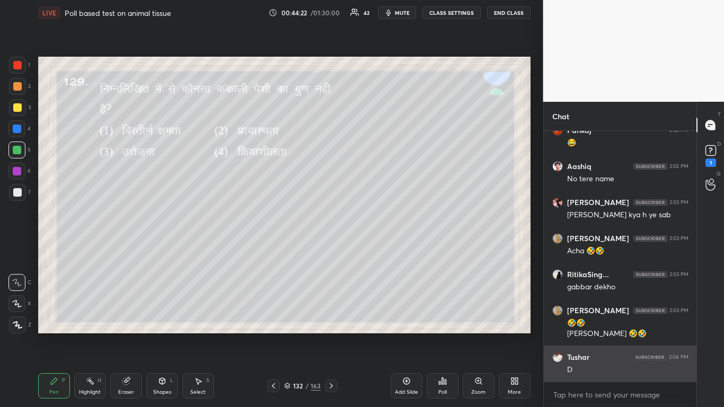
scroll to position [7668, 0]
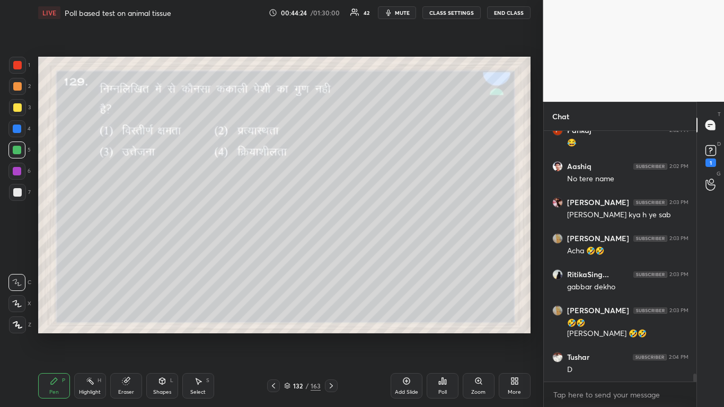
click at [272, 249] on icon at bounding box center [273, 386] width 8 height 8
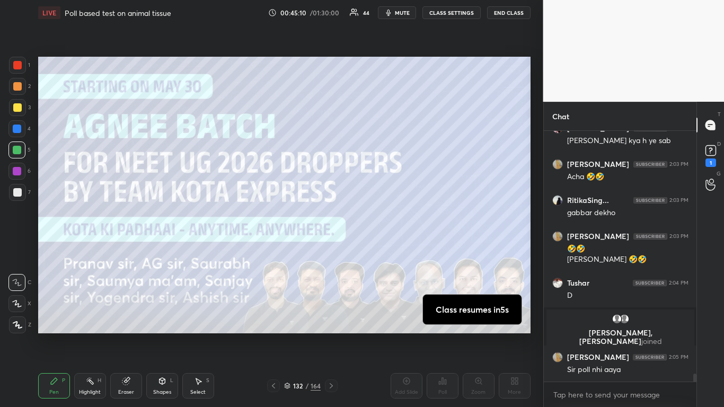
scroll to position [7497, 0]
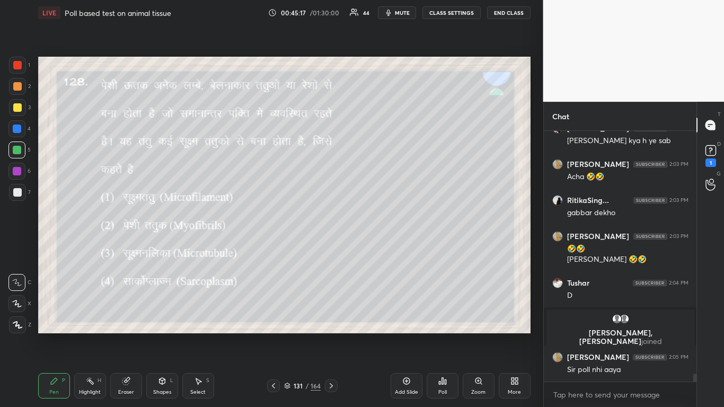
click at [380, 249] on div "Poll" at bounding box center [443, 385] width 32 height 25
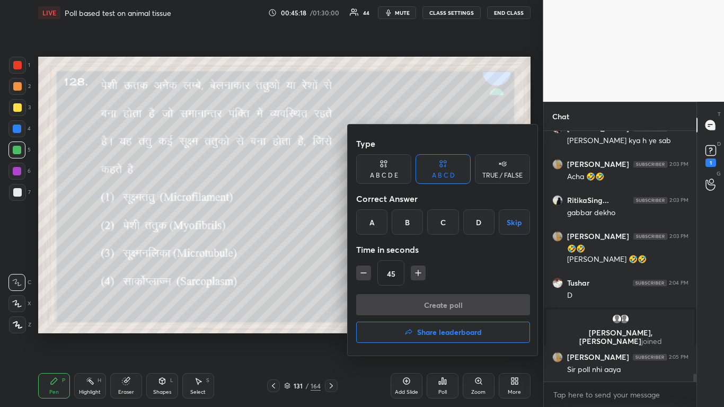
click at [380, 226] on div "B" at bounding box center [407, 221] width 31 height 25
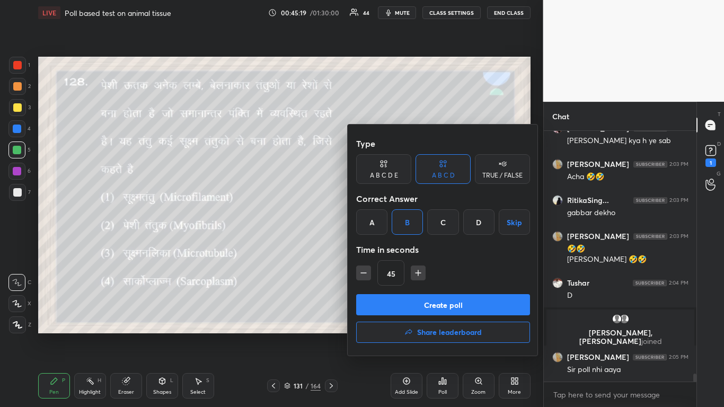
click at [380, 249] on button "Create poll" at bounding box center [443, 304] width 174 height 21
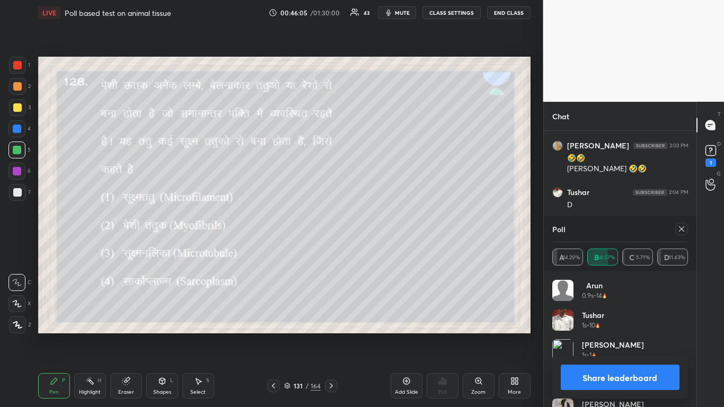
scroll to position [7624, 0]
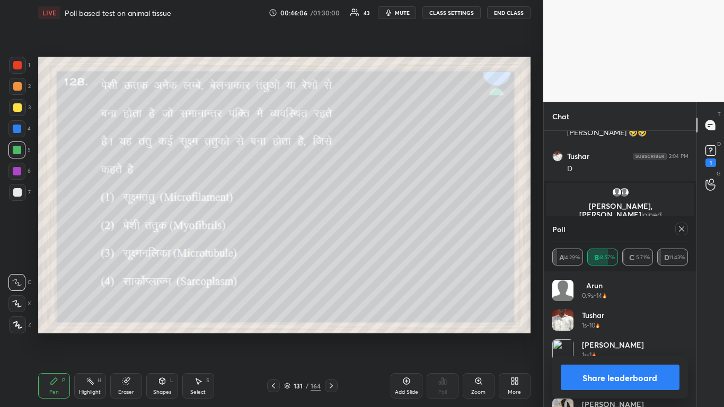
click at [380, 230] on icon at bounding box center [681, 229] width 8 height 8
type textarea "x"
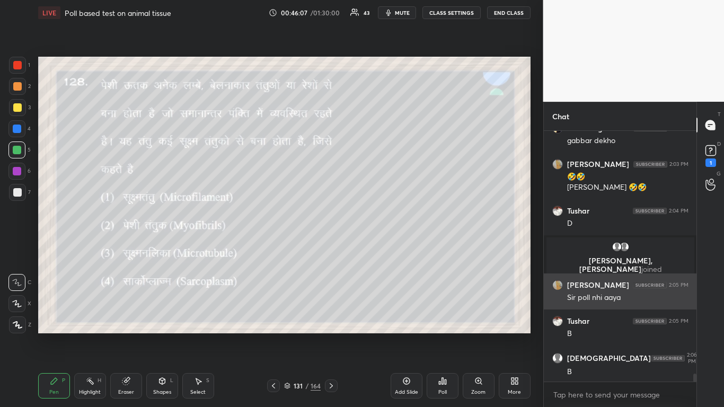
scroll to position [7569, 0]
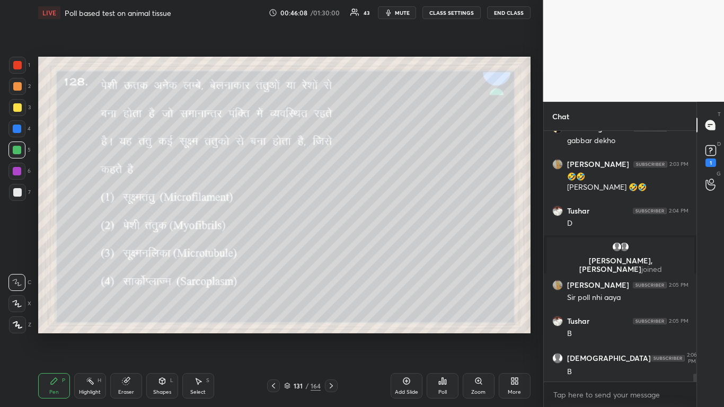
click at [274, 249] on icon at bounding box center [273, 385] width 3 height 5
click at [380, 249] on div "Poll" at bounding box center [443, 385] width 32 height 25
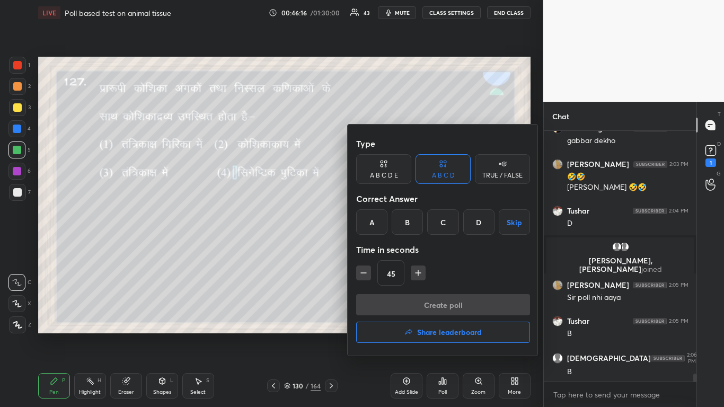
click at [380, 219] on div "B" at bounding box center [407, 221] width 31 height 25
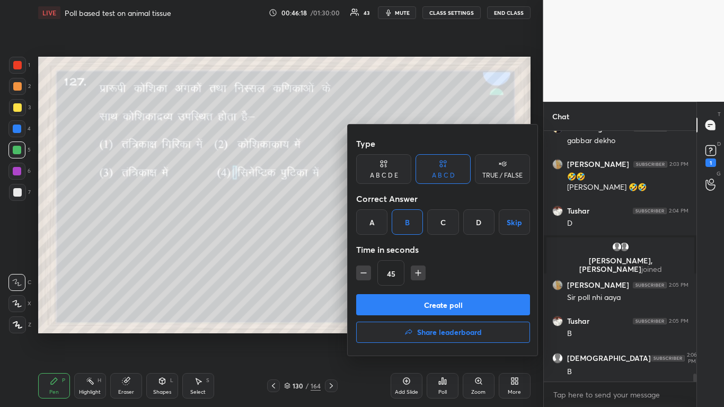
click at [365, 249] on icon "button" at bounding box center [363, 273] width 11 height 11
type input "30"
click at [380, 249] on button "Create poll" at bounding box center [443, 304] width 174 height 21
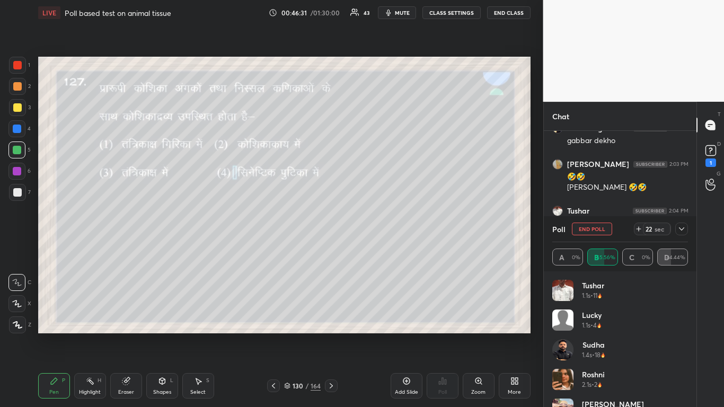
scroll to position [7662, 0]
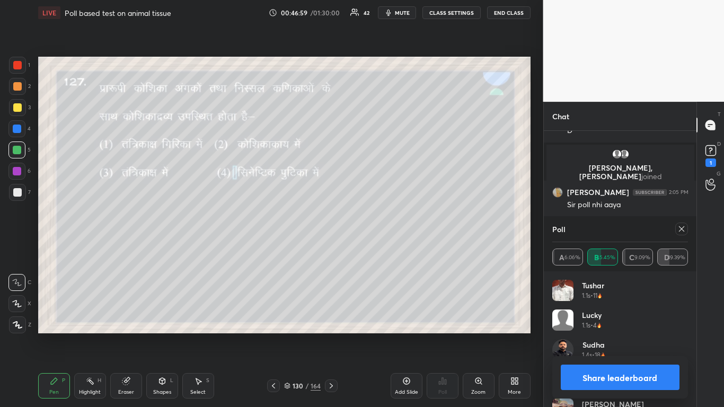
click at [380, 227] on icon at bounding box center [681, 229] width 8 height 8
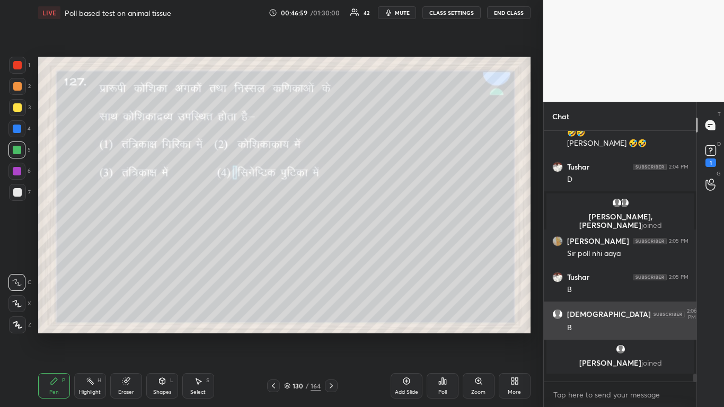
scroll to position [7607, 0]
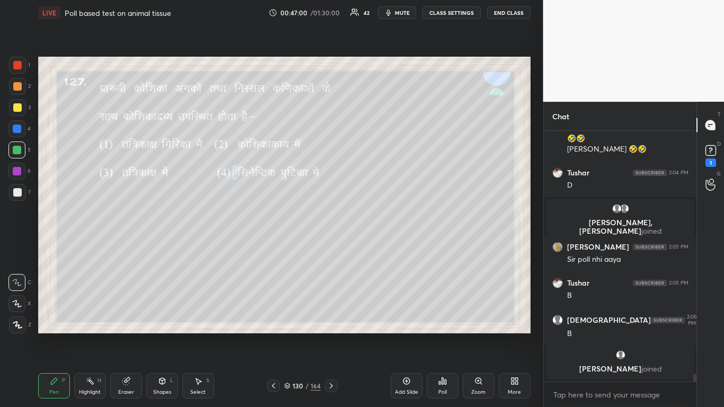
click at [275, 249] on icon at bounding box center [273, 386] width 8 height 8
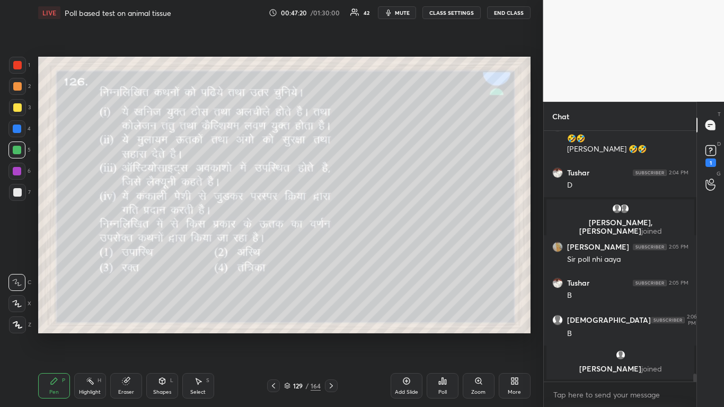
click at [380, 249] on div "Poll" at bounding box center [442, 392] width 8 height 5
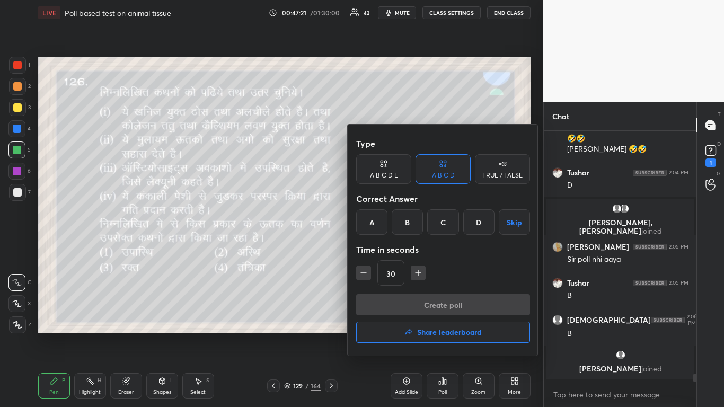
click at [380, 228] on div "B" at bounding box center [407, 221] width 31 height 25
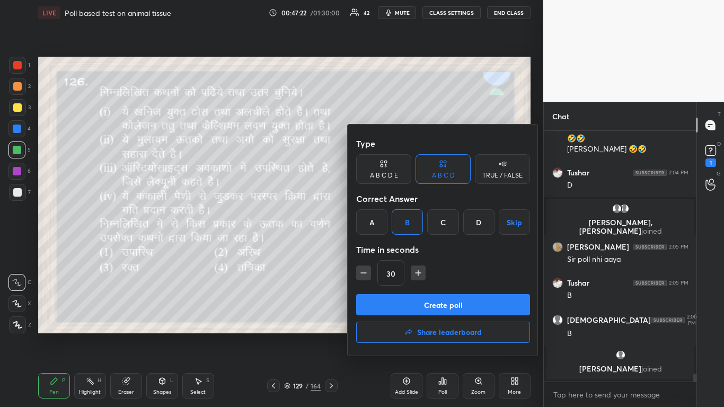
click at [380, 249] on button "Create poll" at bounding box center [443, 304] width 174 height 21
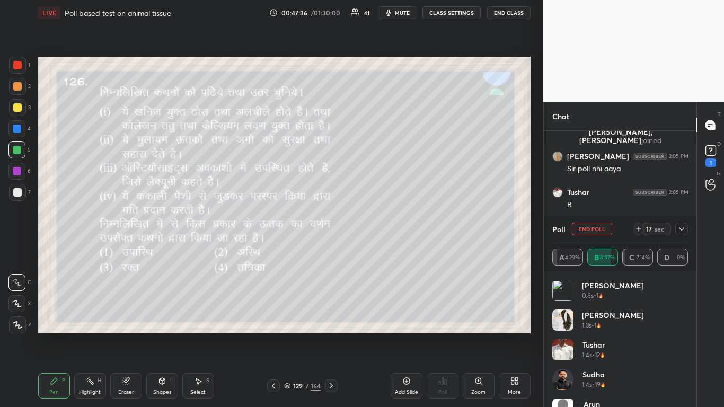
scroll to position [7696, 0]
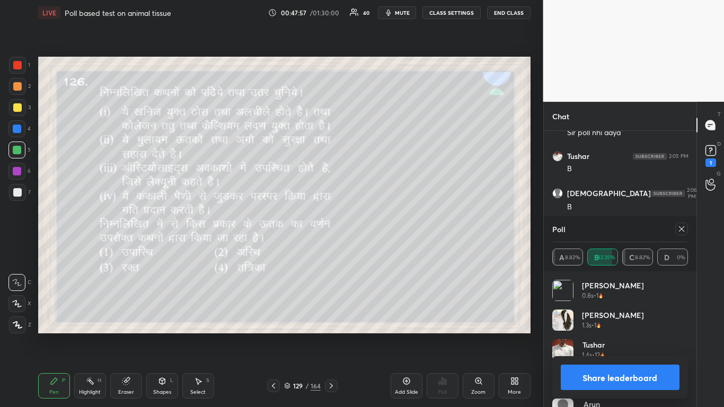
click at [380, 230] on icon at bounding box center [681, 229] width 8 height 8
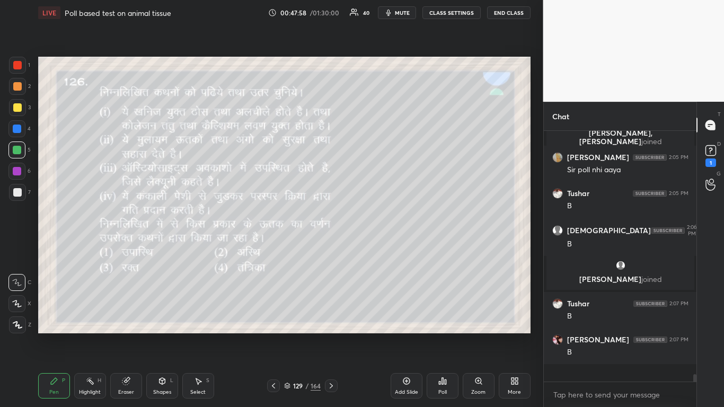
scroll to position [7647, 0]
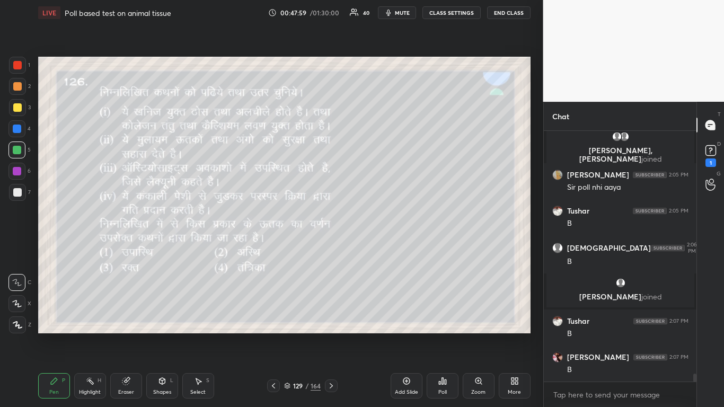
click at [274, 249] on icon at bounding box center [273, 386] width 8 height 8
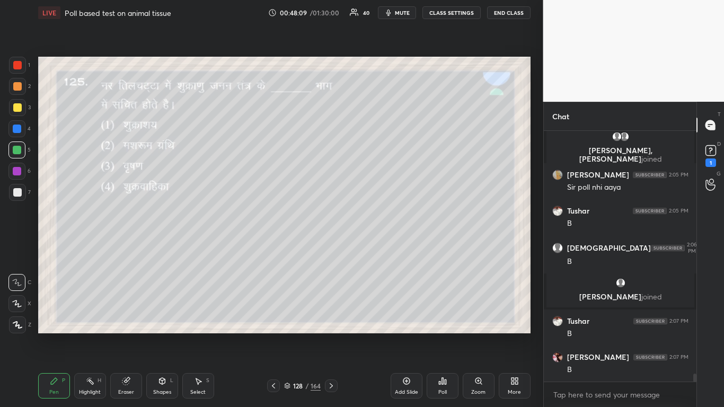
click at [380, 249] on div "Poll" at bounding box center [443, 385] width 32 height 25
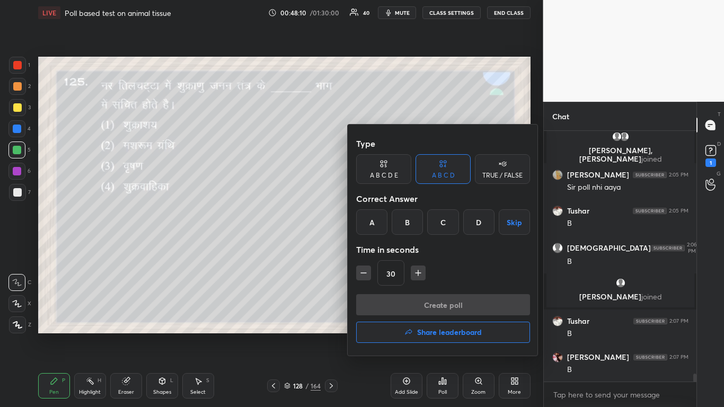
click at [368, 224] on div "A" at bounding box center [371, 221] width 31 height 25
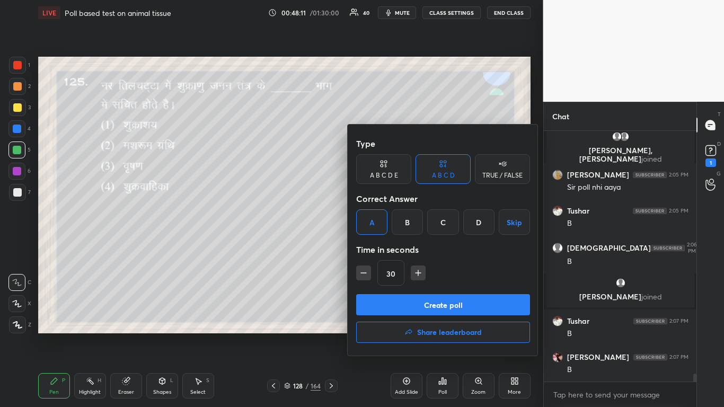
click at [380, 249] on button "Create poll" at bounding box center [443, 304] width 174 height 21
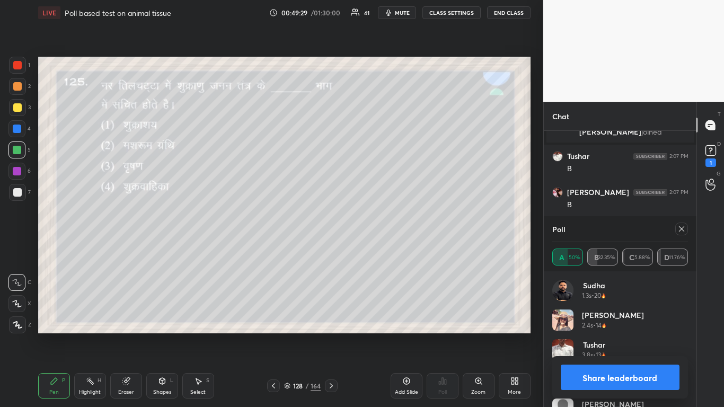
scroll to position [171, 149]
click at [380, 227] on icon at bounding box center [681, 229] width 8 height 8
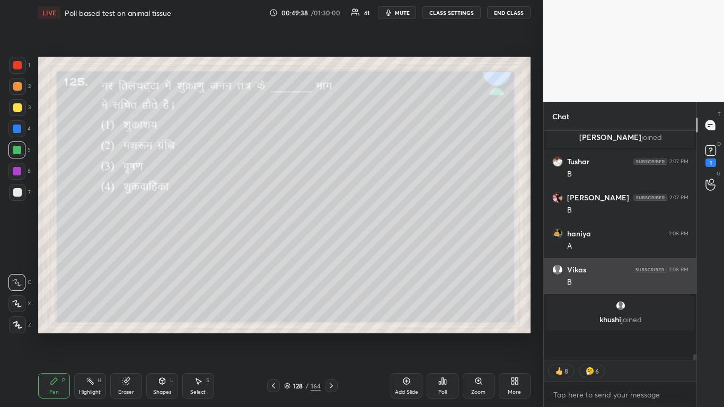
scroll to position [159, 149]
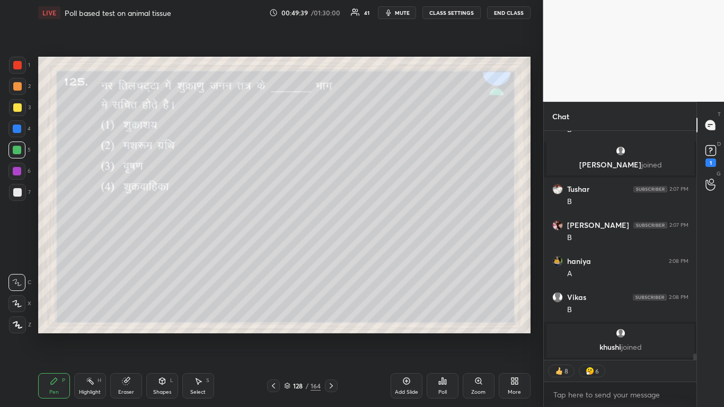
click at [329, 249] on icon at bounding box center [331, 386] width 8 height 8
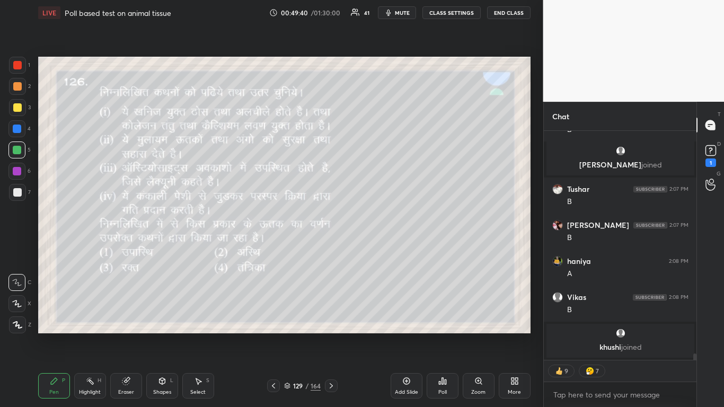
click at [274, 249] on icon at bounding box center [273, 386] width 8 height 8
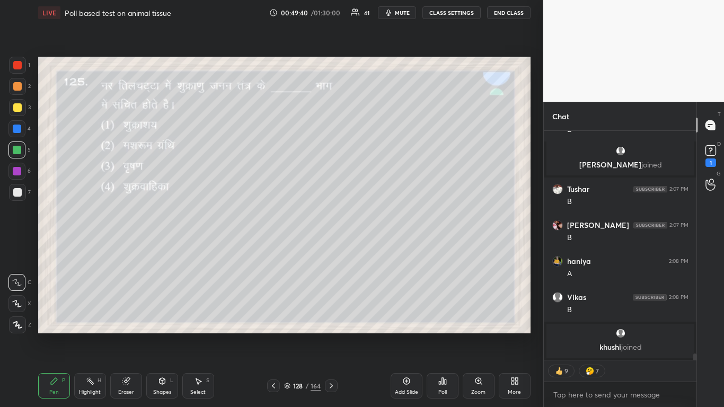
click at [275, 249] on icon at bounding box center [273, 386] width 8 height 8
click at [380, 249] on div "Poll" at bounding box center [442, 392] width 8 height 5
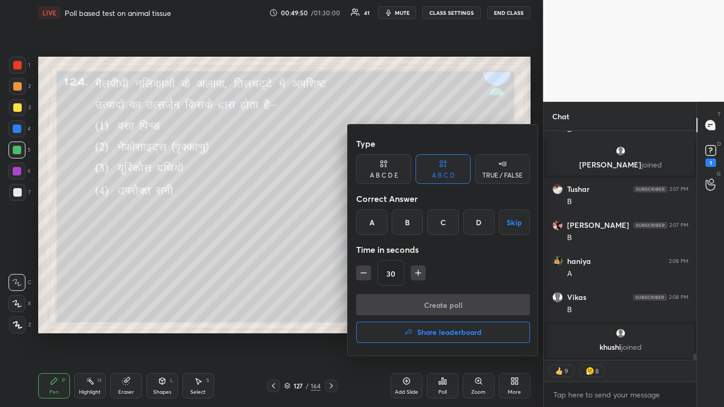
click at [380, 218] on div "D" at bounding box center [478, 221] width 31 height 25
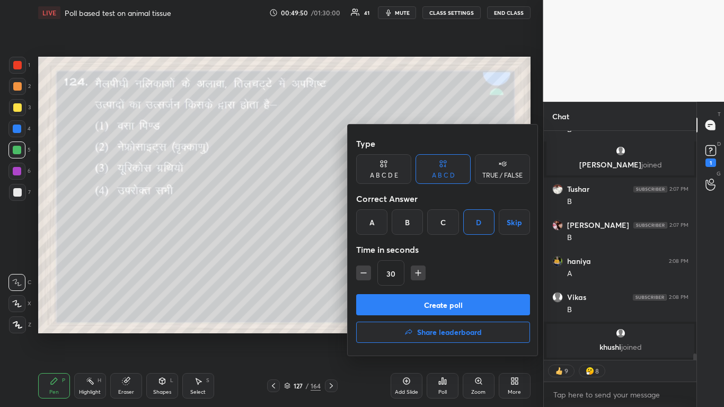
click at [380, 249] on button "Create poll" at bounding box center [443, 304] width 174 height 21
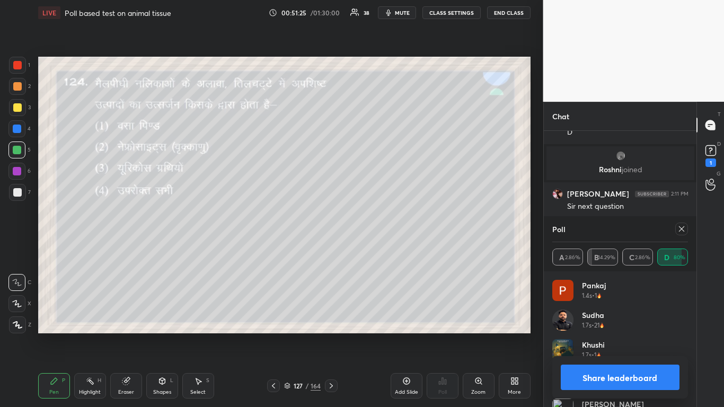
scroll to position [8038, 0]
click at [380, 227] on icon at bounding box center [681, 229] width 8 height 8
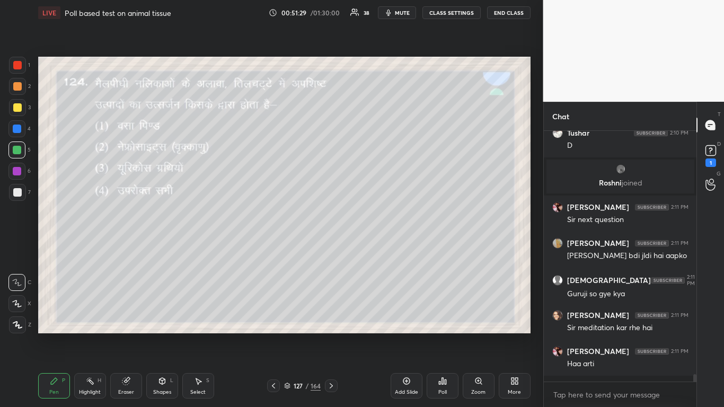
scroll to position [7986, 0]
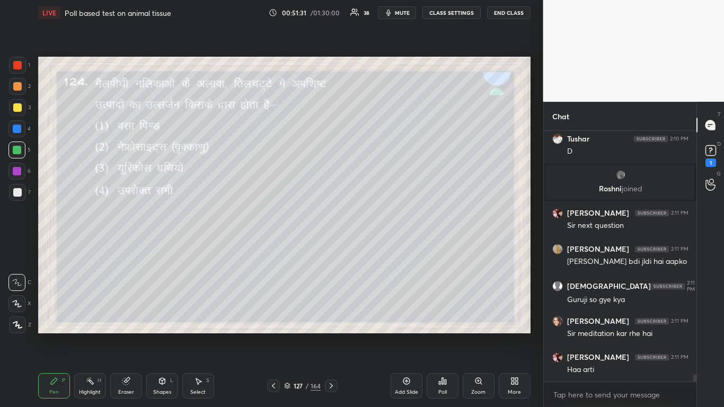
click at [273, 249] on icon at bounding box center [273, 386] width 8 height 8
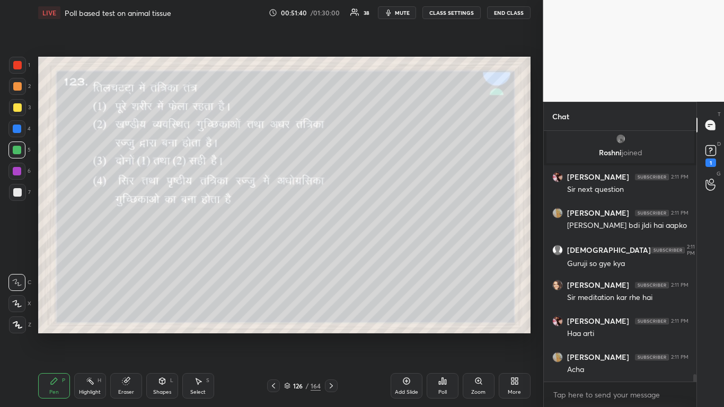
scroll to position [8057, 0]
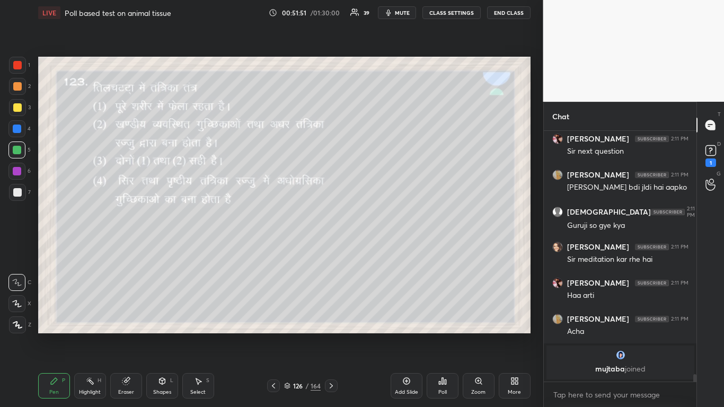
click at [380, 249] on div "Poll" at bounding box center [443, 385] width 32 height 25
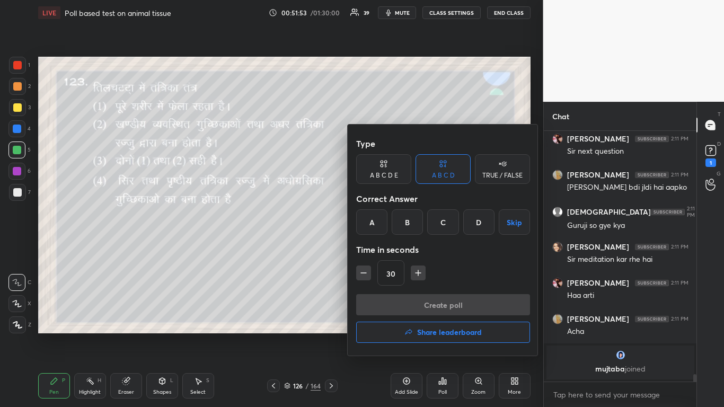
drag, startPoint x: 211, startPoint y: 217, endPoint x: 240, endPoint y: 211, distance: 29.2
click at [243, 211] on div at bounding box center [362, 203] width 724 height 407
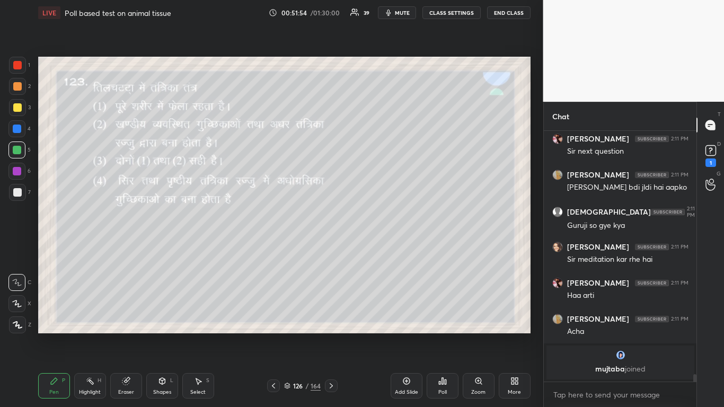
drag, startPoint x: 223, startPoint y: 215, endPoint x: 246, endPoint y: 211, distance: 23.7
click at [249, 211] on div "Type A B C D E A B C D TRUE / FALSE Correct Answer A B C D Skip Time in seconds…" at bounding box center [362, 203] width 724 height 407
click at [380, 249] on div "Poll" at bounding box center [443, 385] width 32 height 25
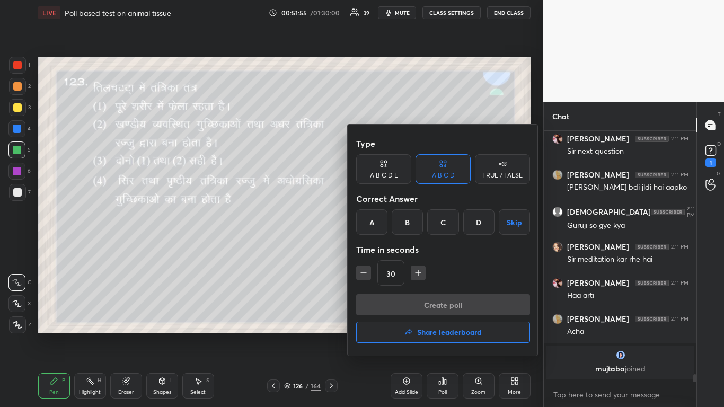
click at [380, 224] on div "C" at bounding box center [442, 221] width 31 height 25
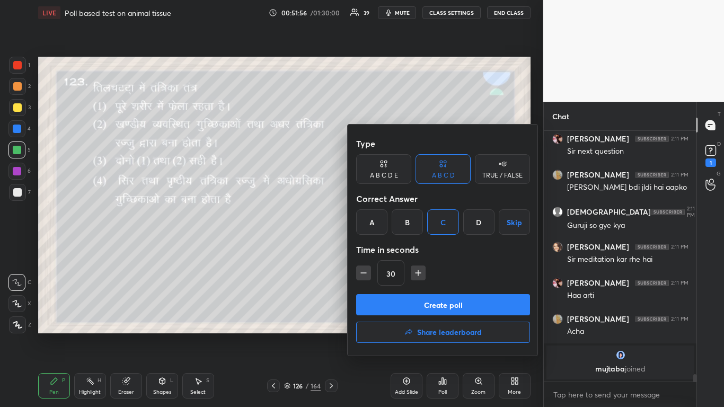
click at [380, 249] on button "Create poll" at bounding box center [443, 304] width 174 height 21
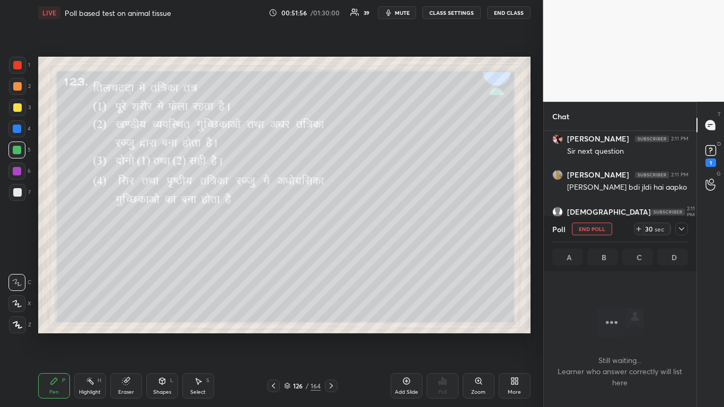
scroll to position [198, 149]
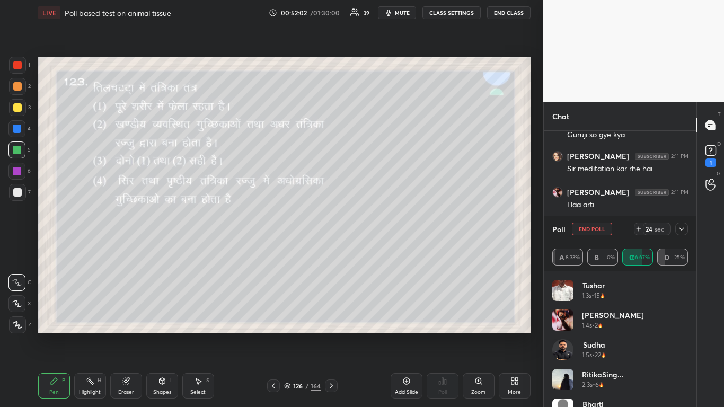
drag, startPoint x: 16, startPoint y: 107, endPoint x: 11, endPoint y: 112, distance: 7.1
click at [16, 110] on div at bounding box center [17, 107] width 8 height 8
click at [17, 151] on div at bounding box center [17, 150] width 8 height 8
click at [31, 110] on div "1 2 3 4 5 6 7 C X Z C X Z E E Erase all H H" at bounding box center [17, 195] width 34 height 277
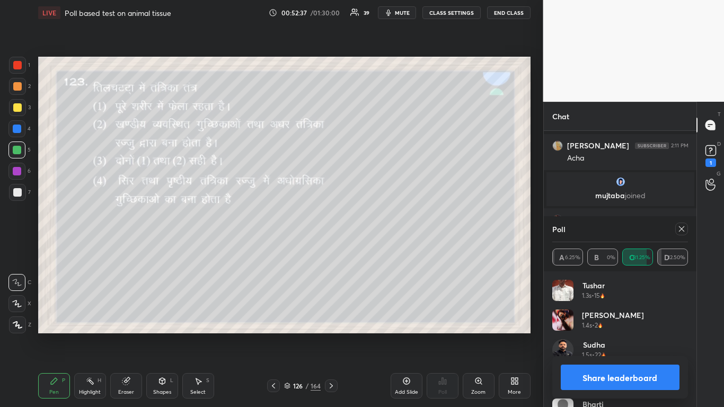
scroll to position [8196, 0]
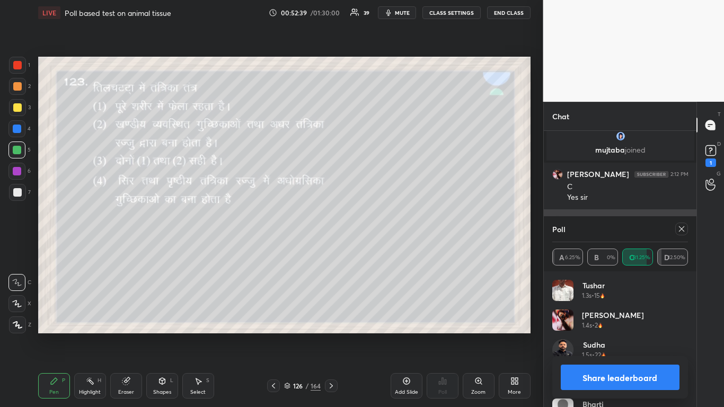
drag, startPoint x: 680, startPoint y: 229, endPoint x: 669, endPoint y: 232, distance: 11.1
click at [380, 229] on icon at bounding box center [681, 229] width 8 height 8
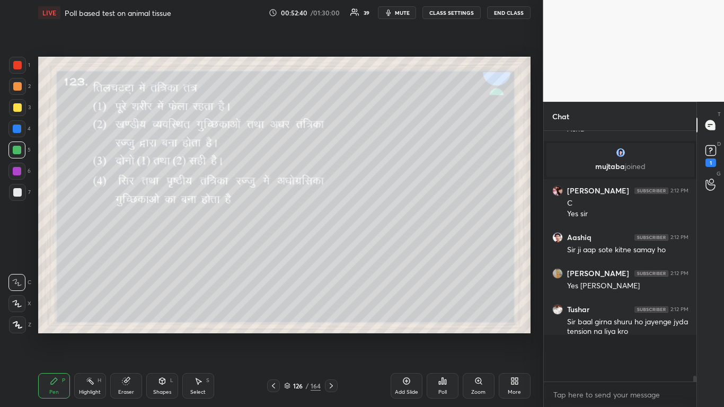
scroll to position [8148, 0]
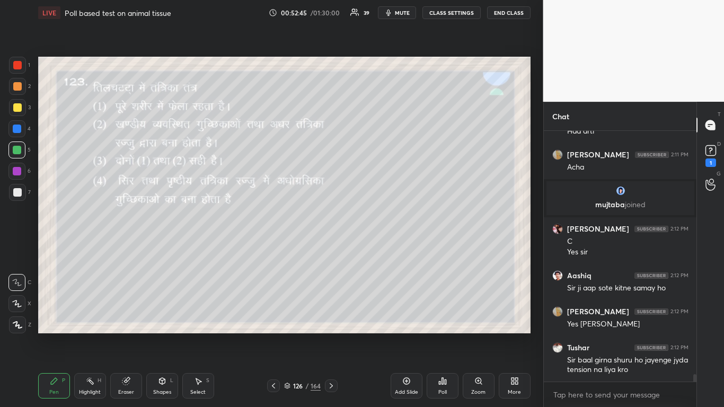
click at [272, 249] on icon at bounding box center [273, 386] width 8 height 8
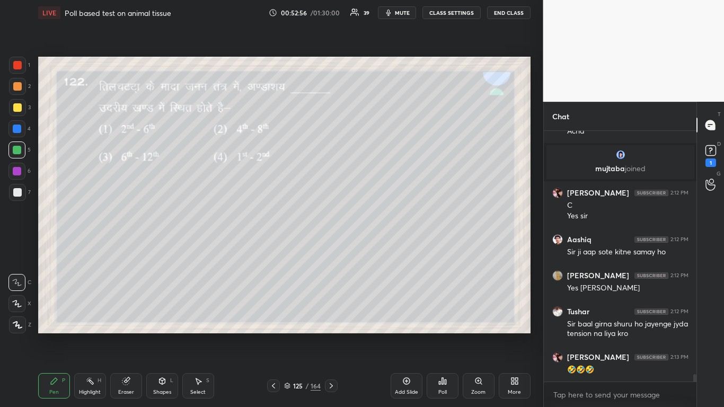
click at [380, 249] on icon at bounding box center [442, 381] width 8 height 8
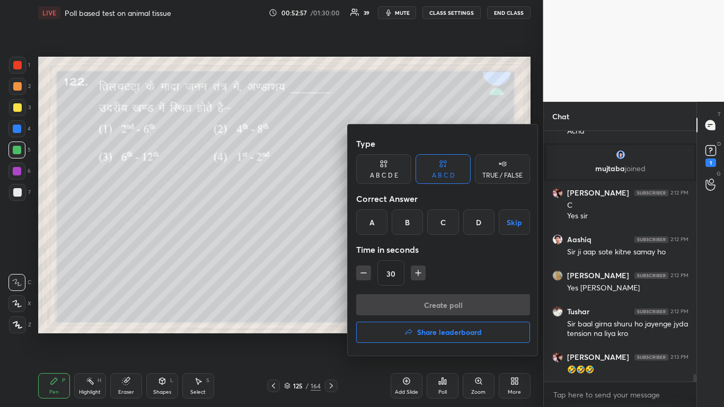
drag, startPoint x: 367, startPoint y: 223, endPoint x: 380, endPoint y: 257, distance: 36.9
click at [367, 223] on div "A" at bounding box center [371, 221] width 31 height 25
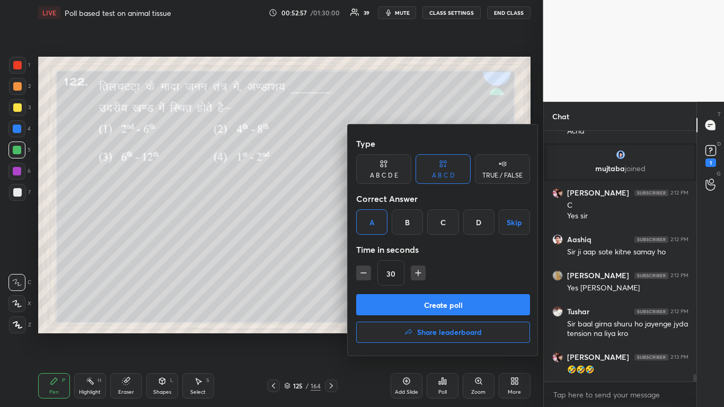
click at [380, 249] on button "Create poll" at bounding box center [443, 304] width 174 height 21
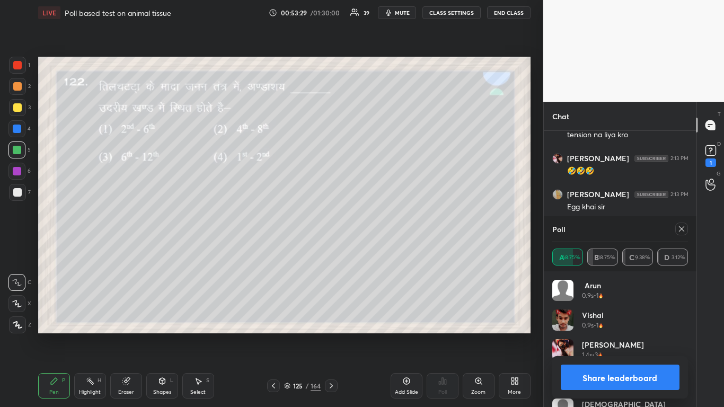
scroll to position [8413, 0]
click at [16, 107] on div at bounding box center [17, 107] width 8 height 8
click at [380, 228] on icon at bounding box center [681, 229] width 8 height 8
type textarea "x"
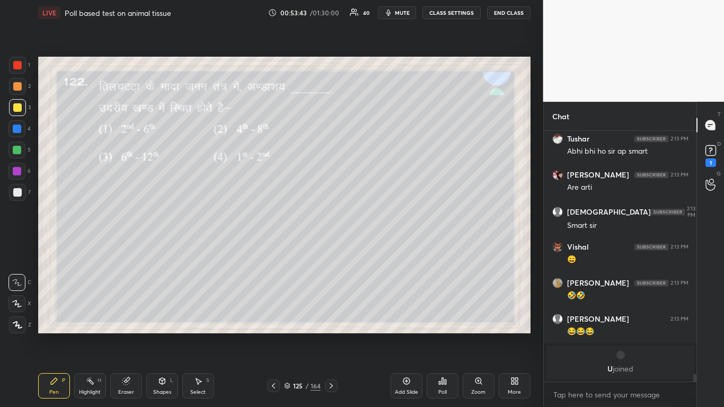
scroll to position [8403, 0]
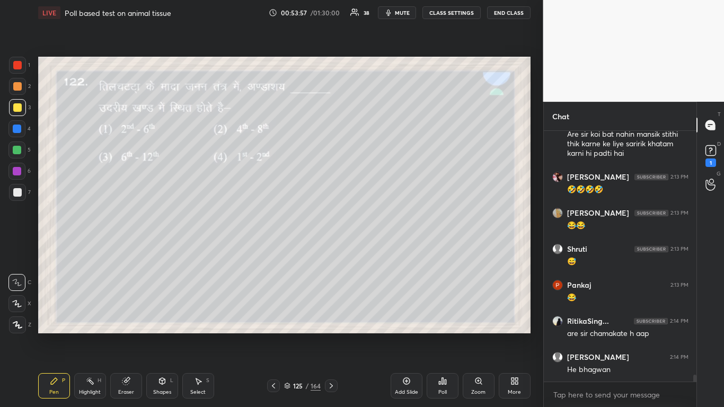
click at [275, 249] on icon at bounding box center [273, 386] width 8 height 8
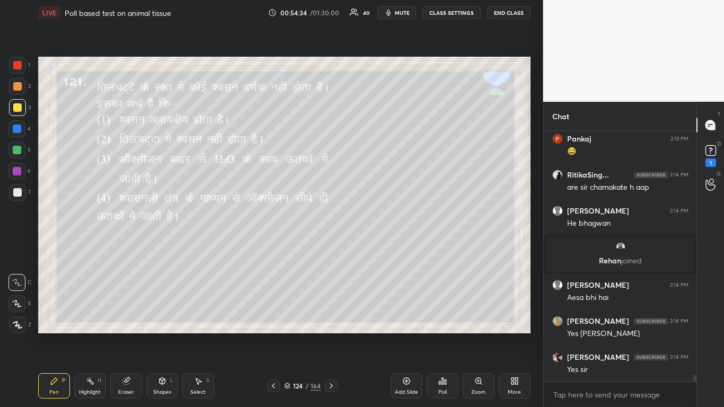
scroll to position [8724, 0]
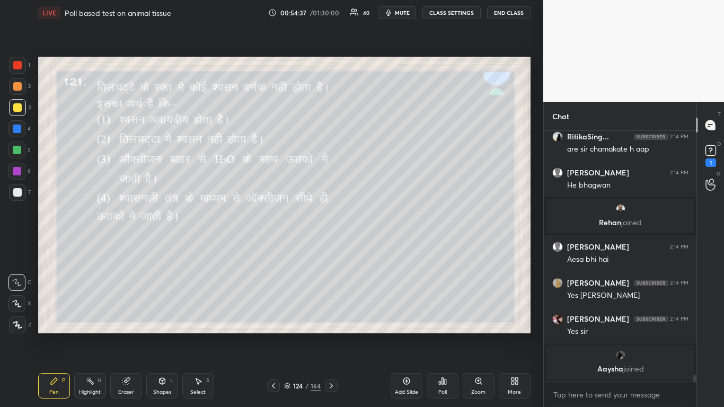
click at [380, 249] on div "Poll" at bounding box center [443, 385] width 32 height 25
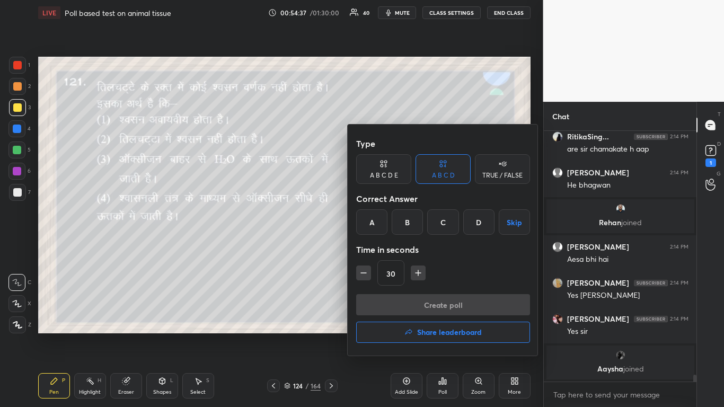
click at [380, 219] on div "D" at bounding box center [478, 221] width 31 height 25
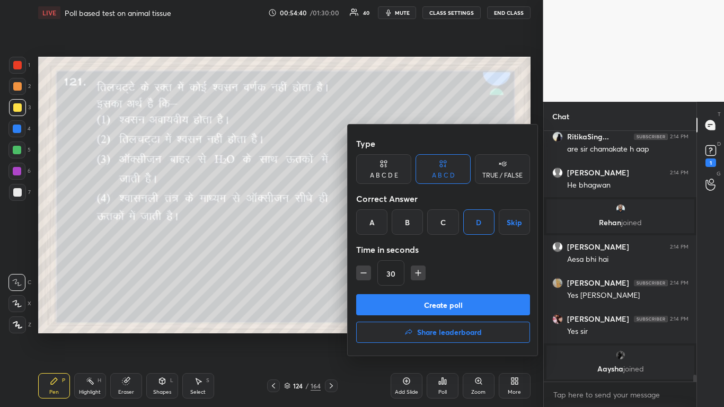
click at [380, 249] on icon "button" at bounding box center [418, 273] width 11 height 11
type input "45"
click at [380, 249] on button "Create poll" at bounding box center [443, 304] width 174 height 21
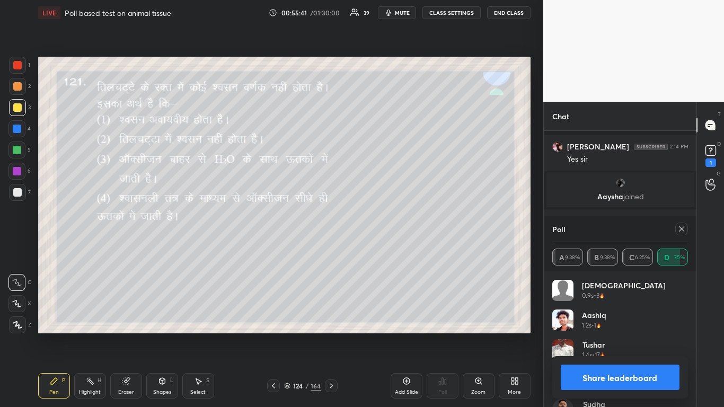
scroll to position [8884, 0]
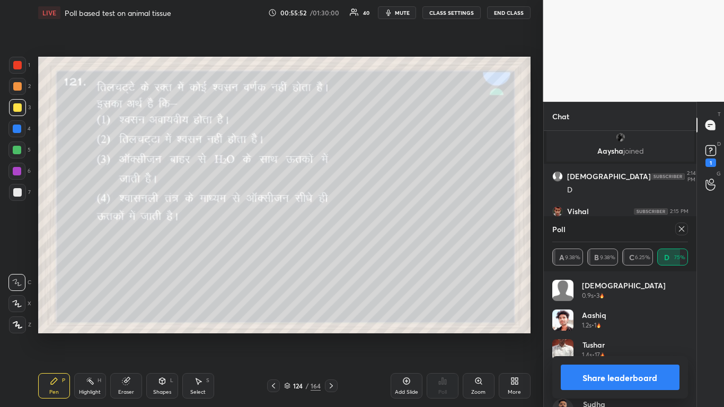
click at [380, 229] on icon at bounding box center [681, 229] width 8 height 8
type textarea "x"
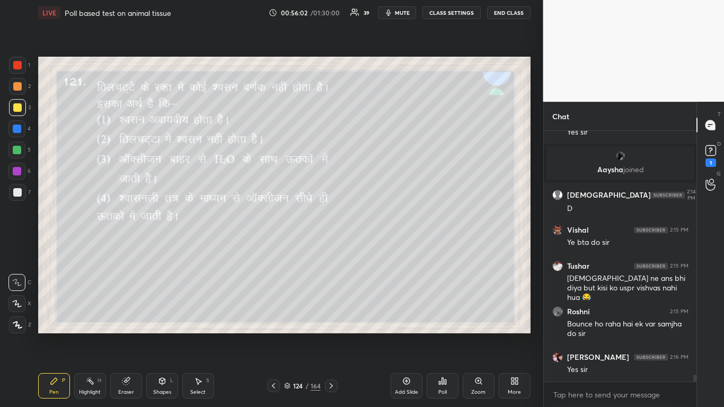
scroll to position [8911, 0]
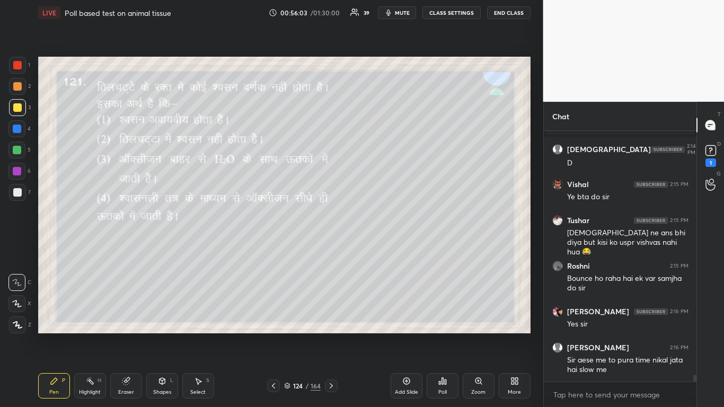
click at [17, 151] on div at bounding box center [17, 150] width 8 height 8
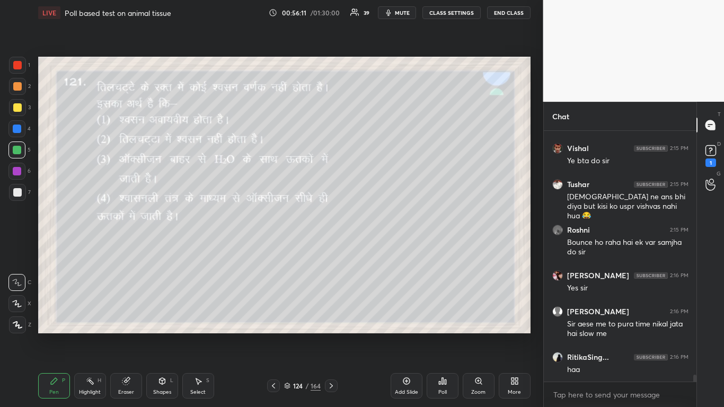
scroll to position [8983, 0]
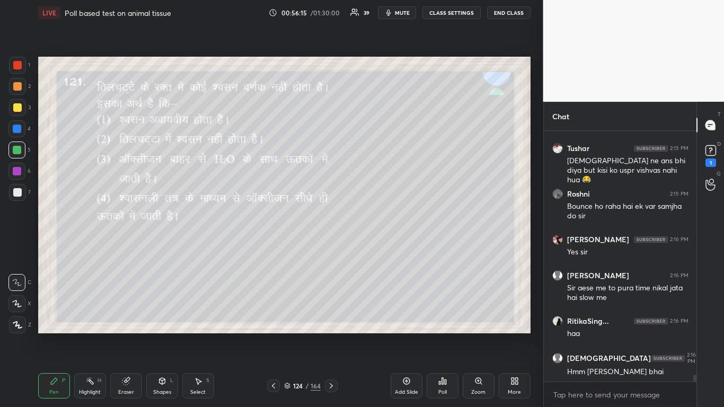
click at [11, 193] on div at bounding box center [17, 192] width 17 height 17
click at [269, 249] on icon at bounding box center [273, 386] width 8 height 8
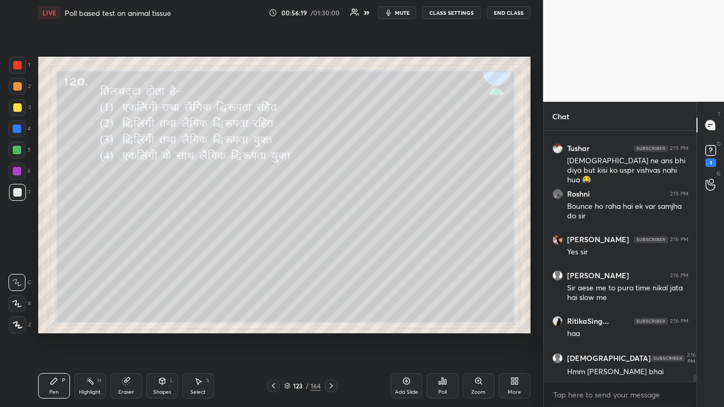
click at [13, 107] on div at bounding box center [17, 107] width 17 height 17
click at [380, 249] on div "Poll" at bounding box center [443, 385] width 32 height 25
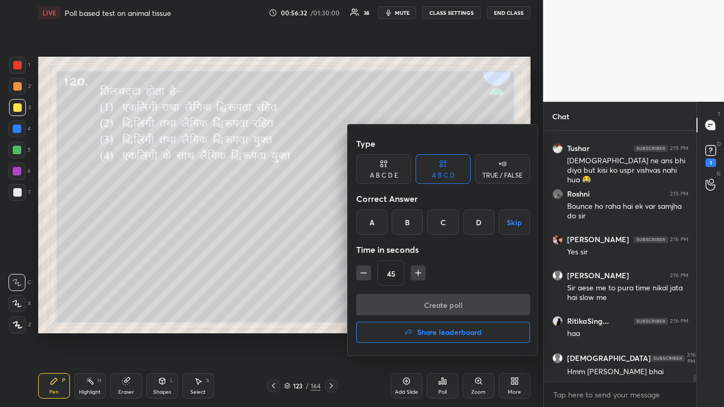
click at [380, 224] on div "D" at bounding box center [478, 221] width 31 height 25
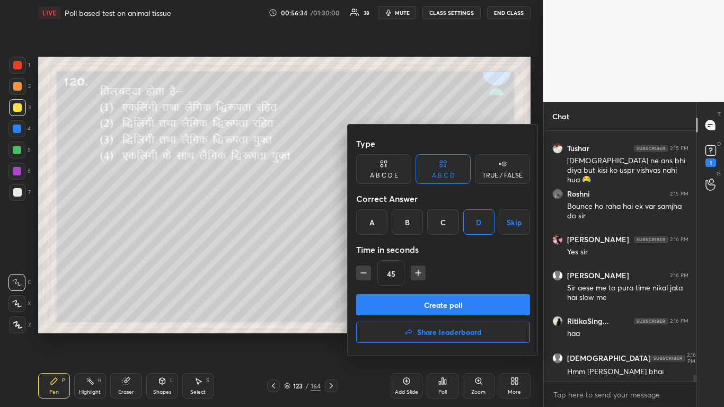
click at [354, 249] on div "Type A B C D E A B C D TRUE / FALSE Correct Answer A B C D Skip Time in seconds…" at bounding box center [443, 240] width 191 height 231
click at [363, 249] on icon "button" at bounding box center [363, 273] width 11 height 11
type input "30"
click at [380, 249] on button "Create poll" at bounding box center [443, 304] width 174 height 21
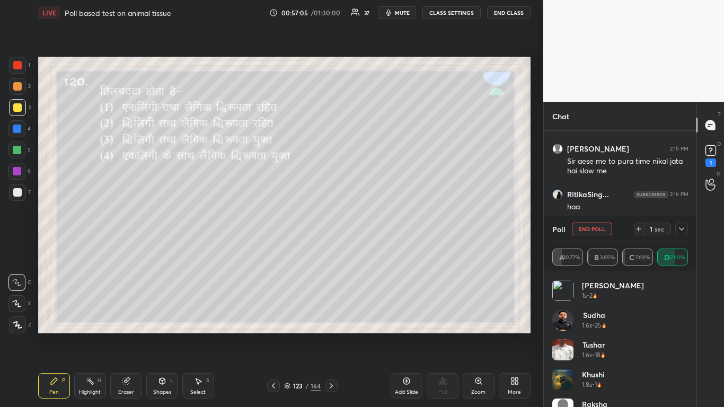
scroll to position [9146, 0]
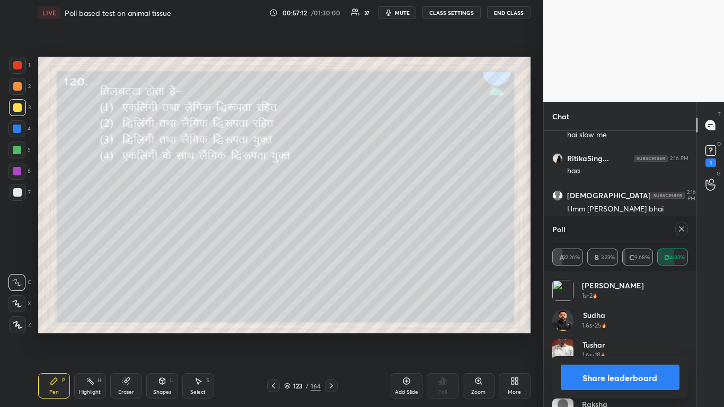
click at [380, 228] on icon at bounding box center [681, 229] width 8 height 8
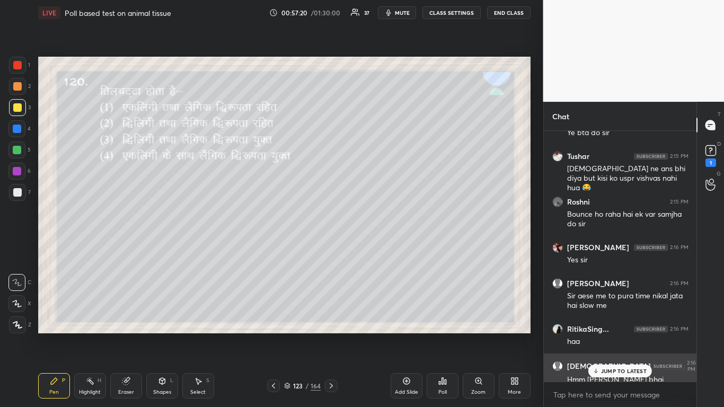
scroll to position [9092, 0]
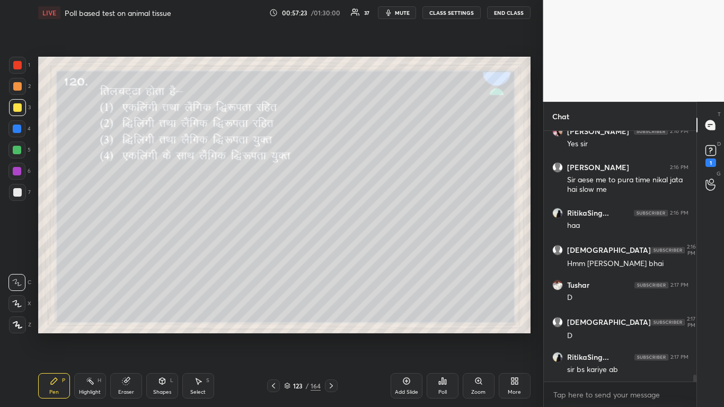
click at [273, 249] on icon at bounding box center [273, 386] width 8 height 8
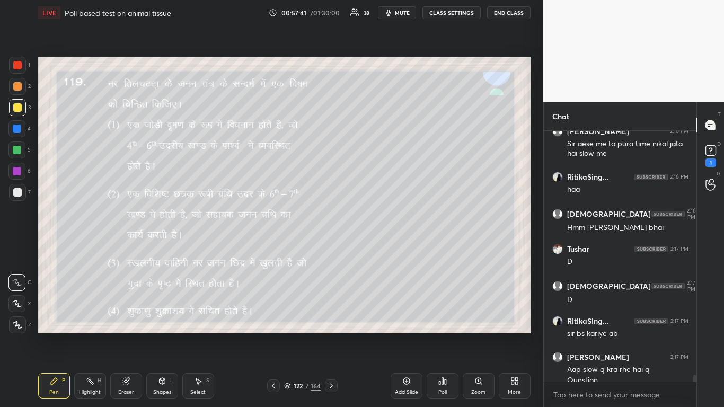
scroll to position [9138, 0]
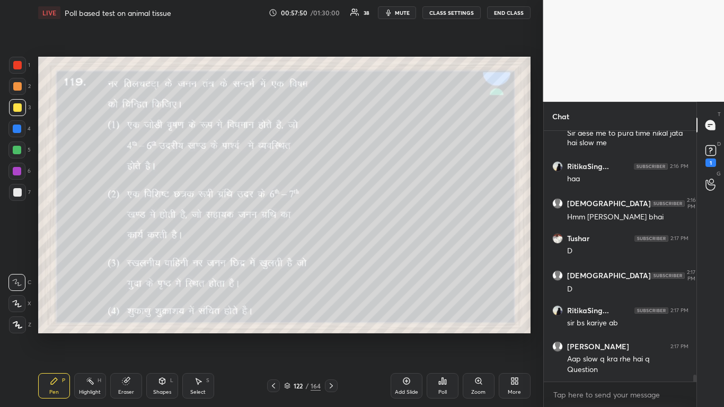
click at [380, 249] on div "Poll" at bounding box center [443, 385] width 32 height 25
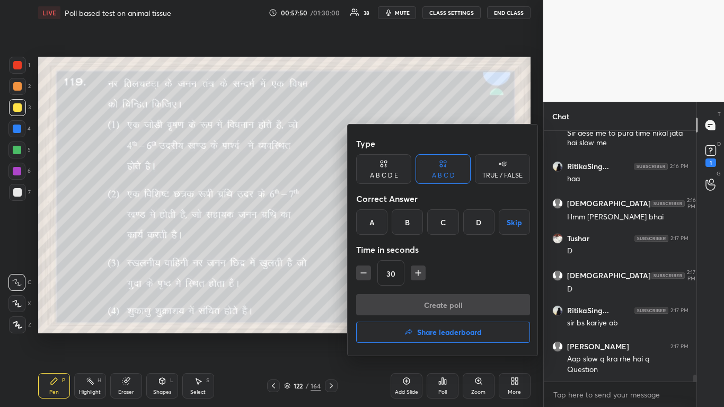
scroll to position [9174, 0]
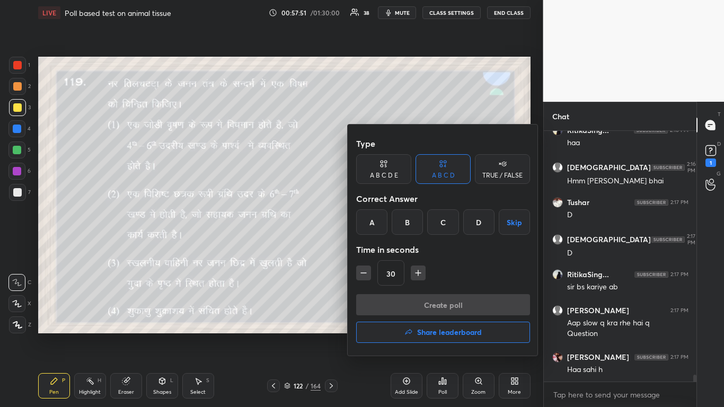
click at [380, 221] on div "C" at bounding box center [442, 221] width 31 height 25
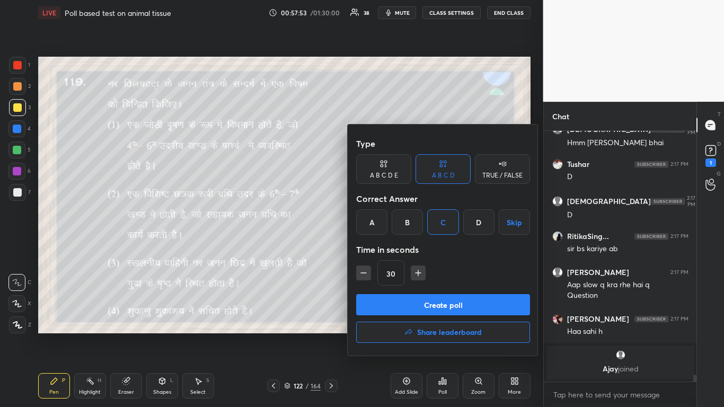
scroll to position [9113, 0]
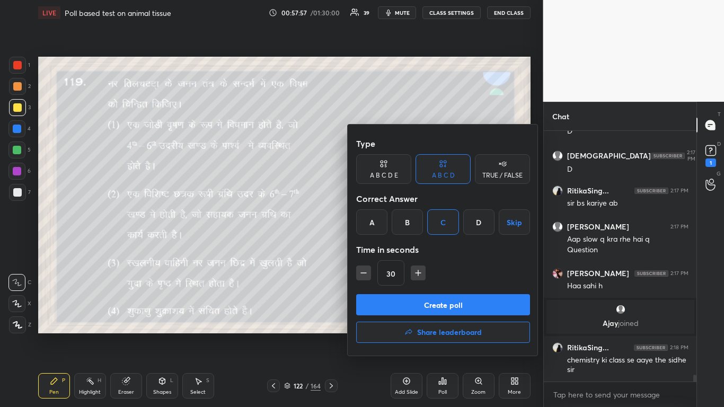
click at [380, 249] on button "Create poll" at bounding box center [443, 304] width 174 height 21
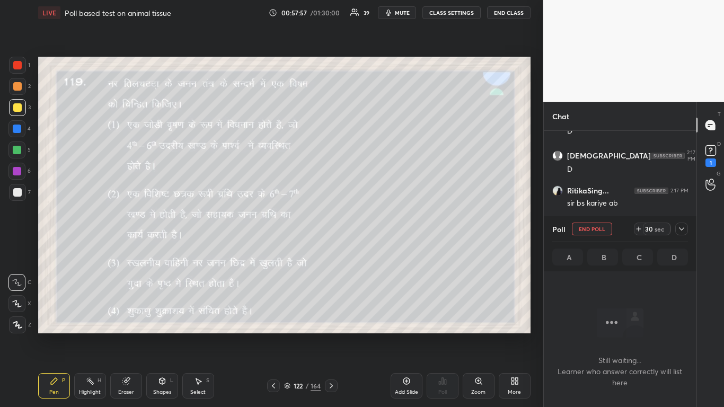
scroll to position [104, 149]
click at [18, 151] on div at bounding box center [17, 150] width 8 height 8
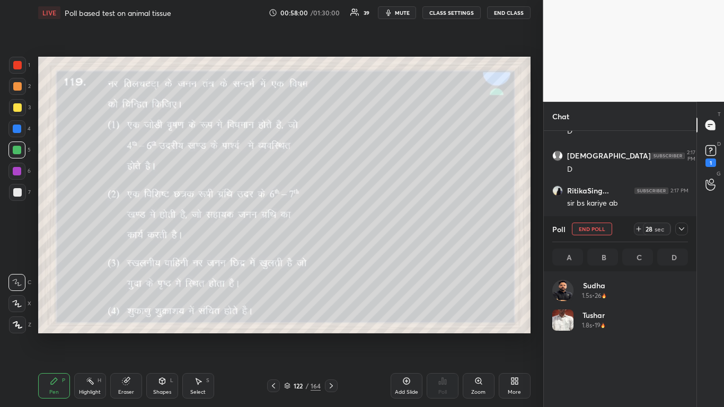
click at [16, 110] on div at bounding box center [17, 107] width 8 height 8
click at [15, 188] on div at bounding box center [17, 192] width 8 height 8
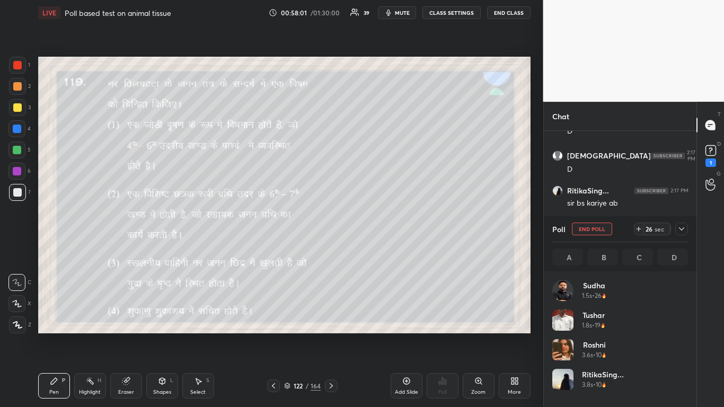
click at [17, 106] on div at bounding box center [17, 107] width 8 height 8
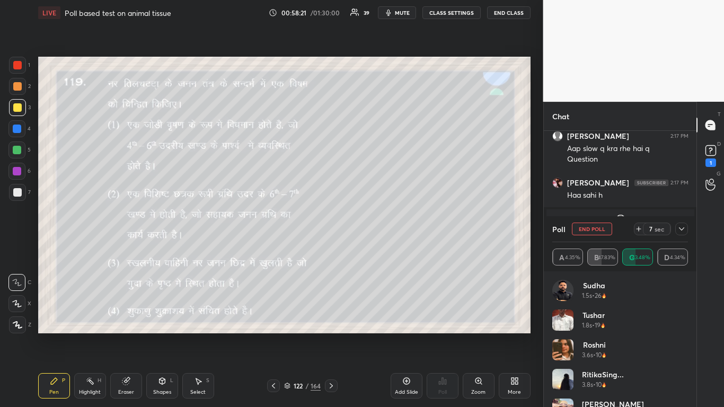
click at [380, 228] on button "End Poll" at bounding box center [592, 229] width 40 height 13
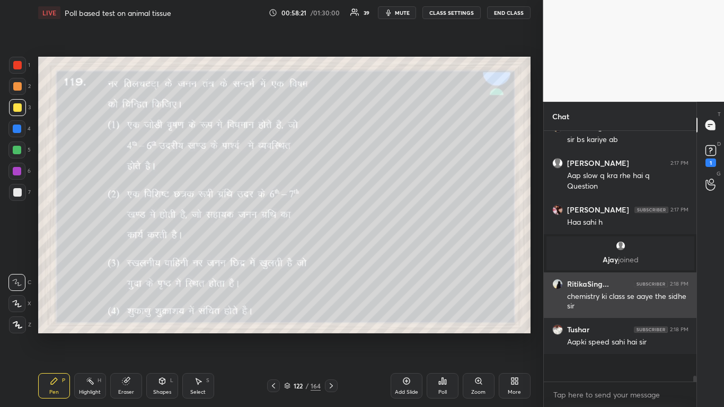
scroll to position [9149, 0]
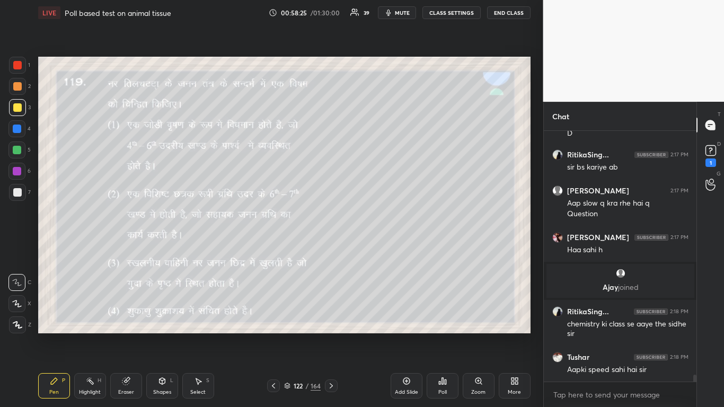
click at [380, 249] on div "Poll" at bounding box center [443, 385] width 32 height 25
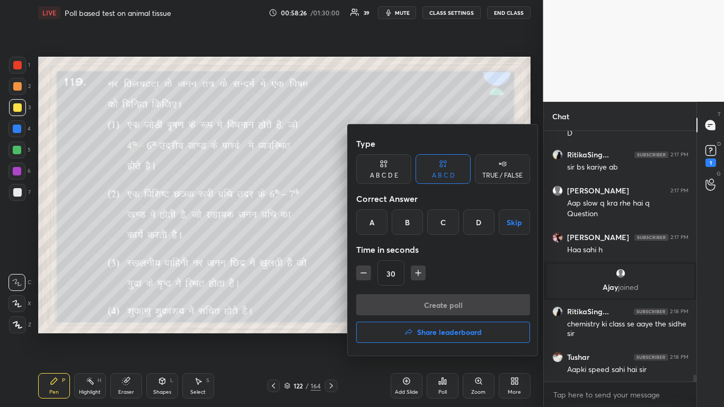
click at [380, 249] on h4 "Share leaderboard" at bounding box center [449, 332] width 65 height 7
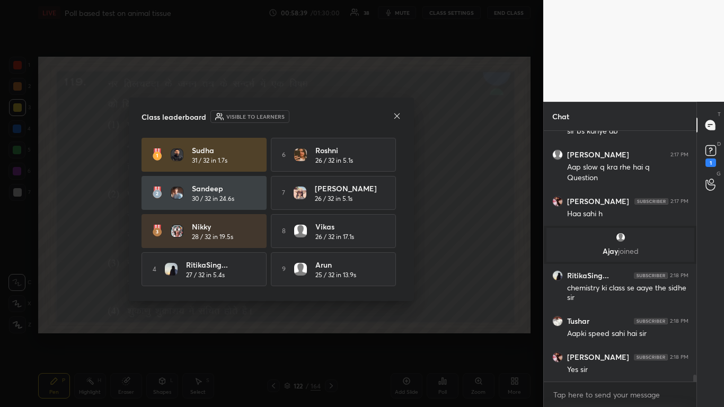
scroll to position [39, 0]
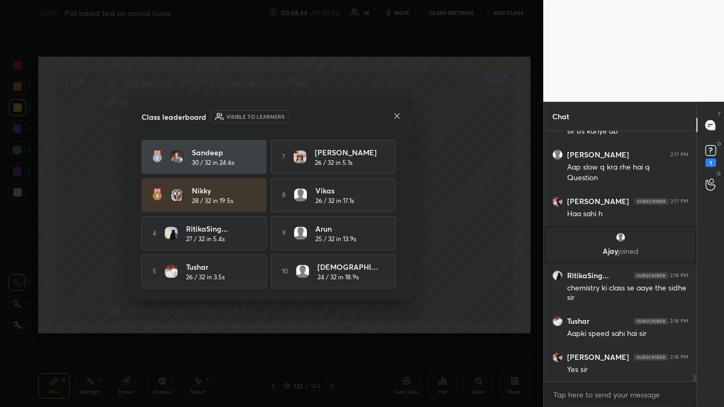
click at [380, 112] on icon at bounding box center [397, 116] width 8 height 8
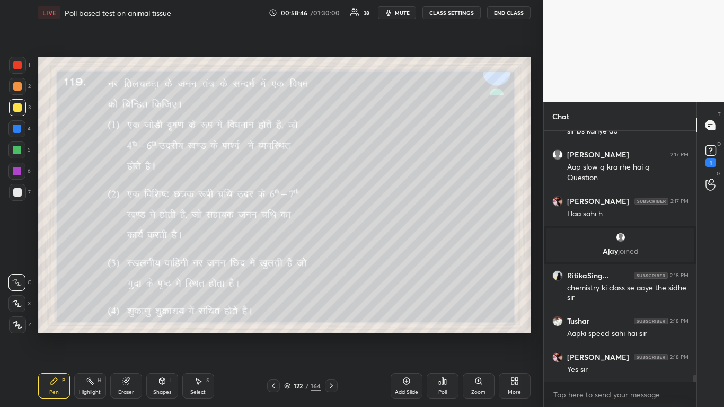
click at [17, 194] on div at bounding box center [17, 192] width 8 height 8
click at [16, 112] on div at bounding box center [17, 107] width 17 height 17
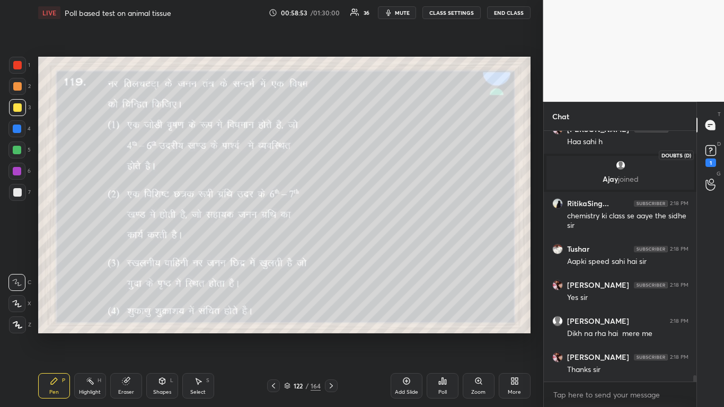
scroll to position [9293, 0]
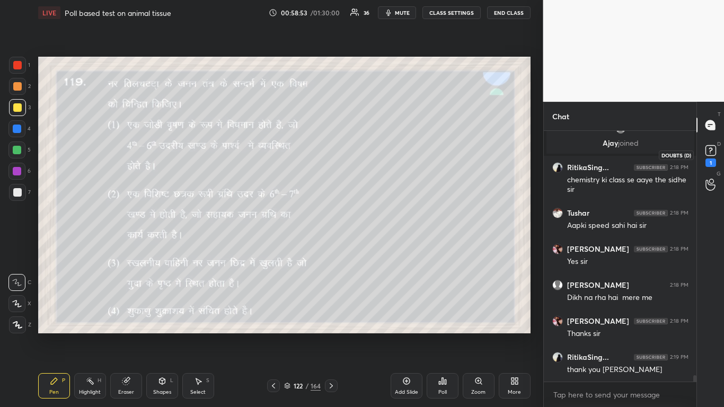
click at [380, 153] on rect at bounding box center [711, 151] width 10 height 10
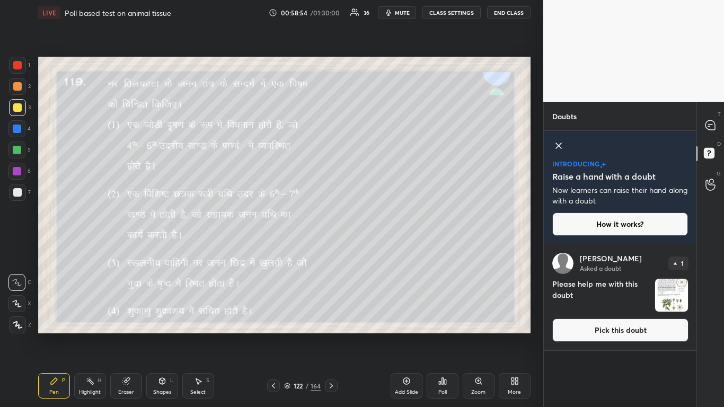
click at [380, 249] on button "Pick this doubt" at bounding box center [620, 330] width 136 height 23
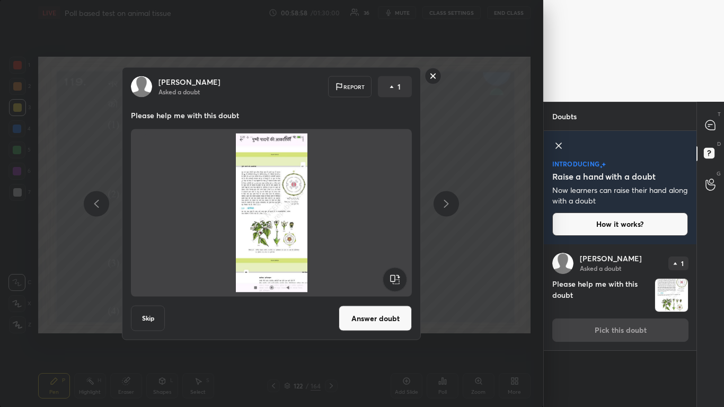
click at [356, 249] on button "Answer doubt" at bounding box center [375, 318] width 73 height 25
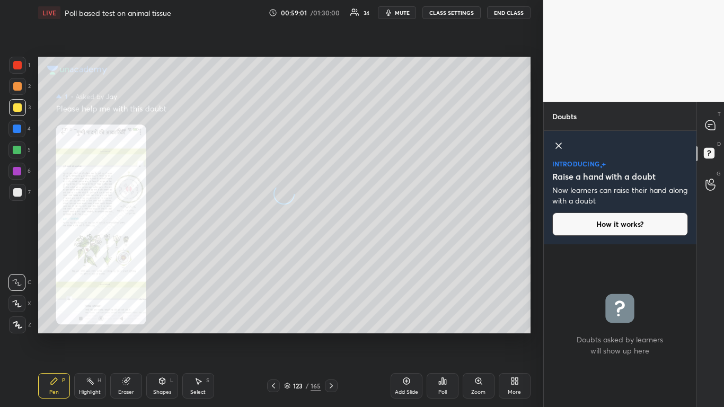
click at [17, 152] on div at bounding box center [17, 150] width 8 height 8
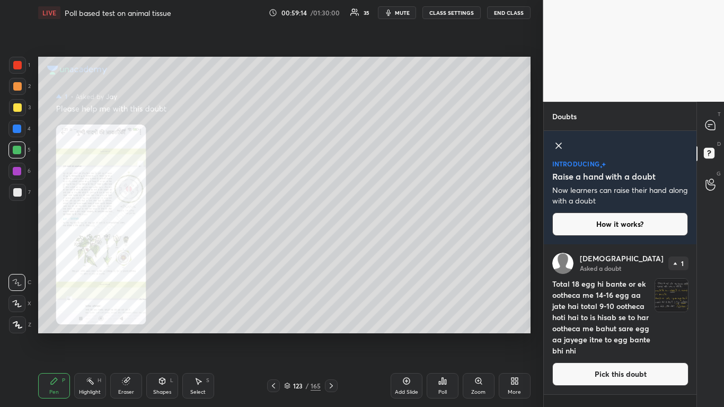
drag, startPoint x: 621, startPoint y: 369, endPoint x: 614, endPoint y: 367, distance: 7.1
click at [380, 249] on button "Pick this doubt" at bounding box center [620, 374] width 136 height 23
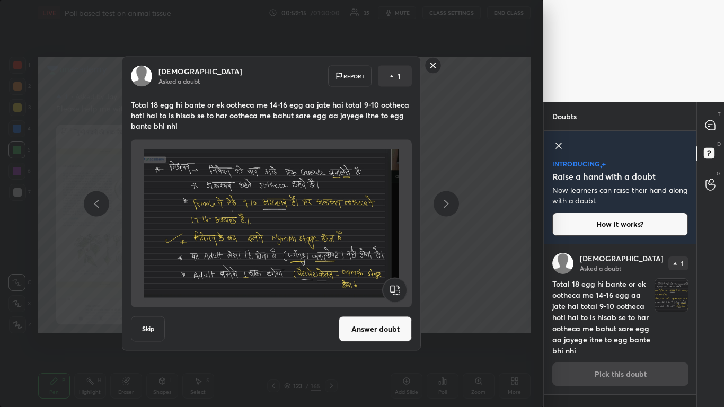
click at [380, 249] on button "Answer doubt" at bounding box center [375, 328] width 73 height 25
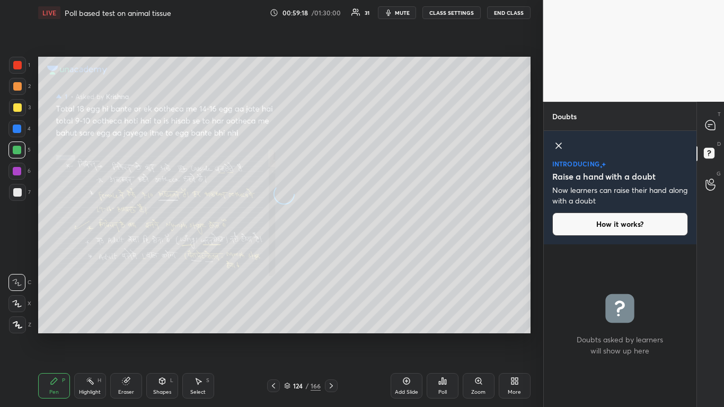
click at [16, 106] on div at bounding box center [17, 107] width 8 height 8
click at [380, 124] on icon at bounding box center [711, 125] width 10 height 10
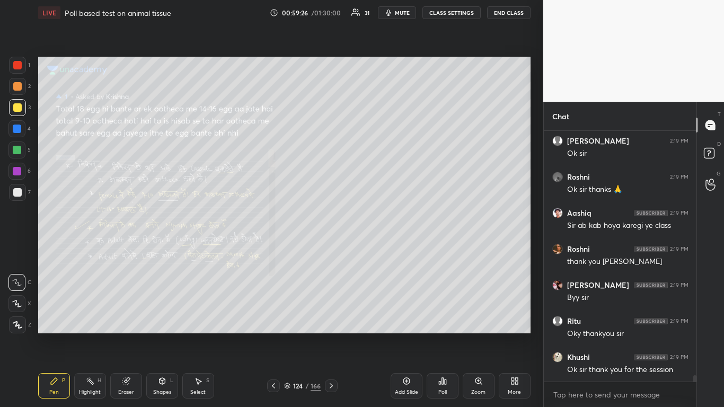
scroll to position [10036, 0]
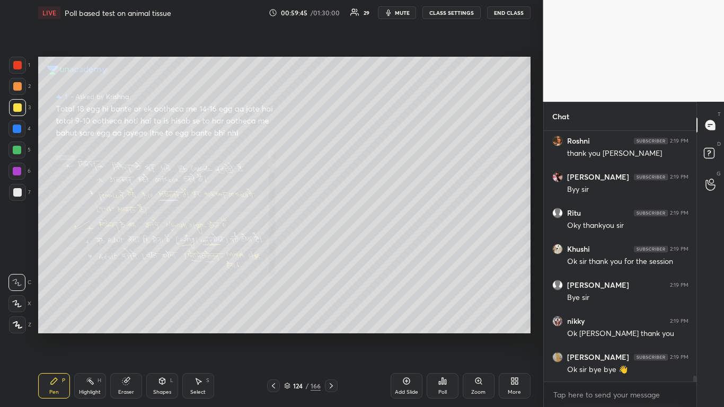
click at [380, 13] on button "mute" at bounding box center [397, 12] width 38 height 13
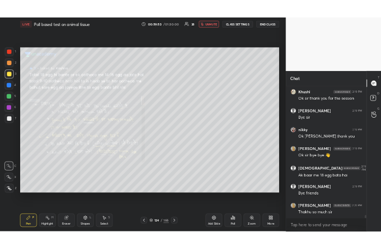
scroll to position [10253, 0]
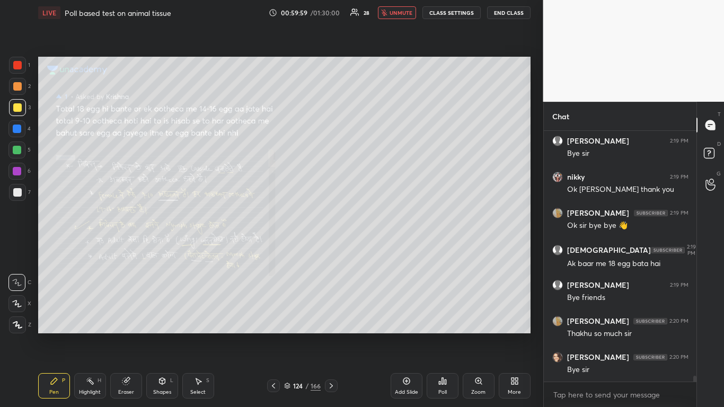
click at [380, 249] on icon at bounding box center [514, 381] width 8 height 8
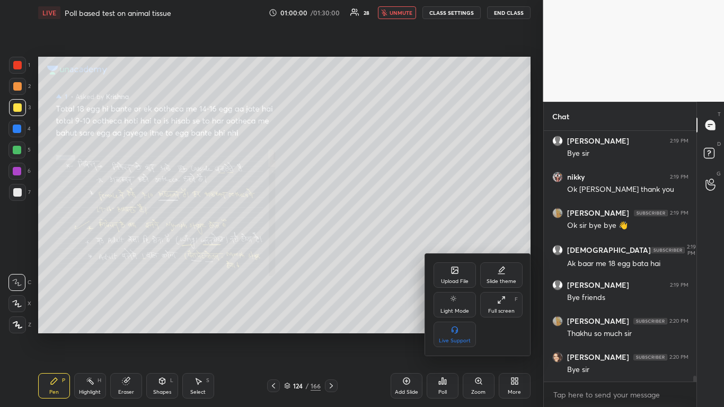
click at [380, 249] on icon at bounding box center [499, 302] width 2 height 2
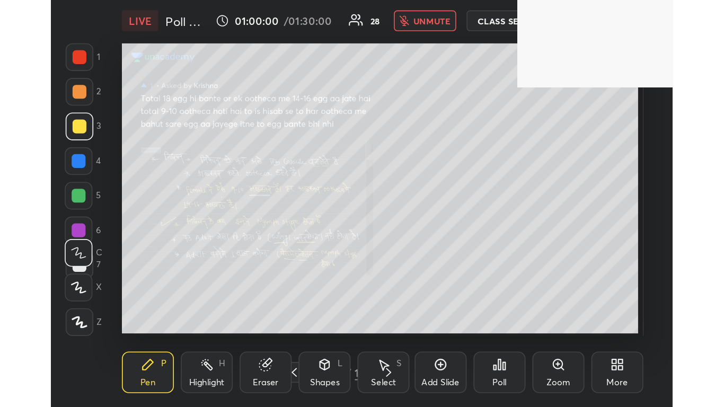
scroll to position [181, 338]
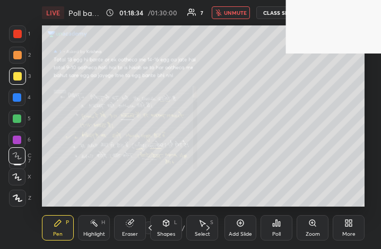
click at [347, 229] on div "More" at bounding box center [348, 227] width 32 height 25
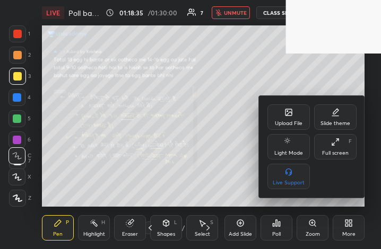
click at [337, 151] on div "Full screen" at bounding box center [335, 153] width 27 height 5
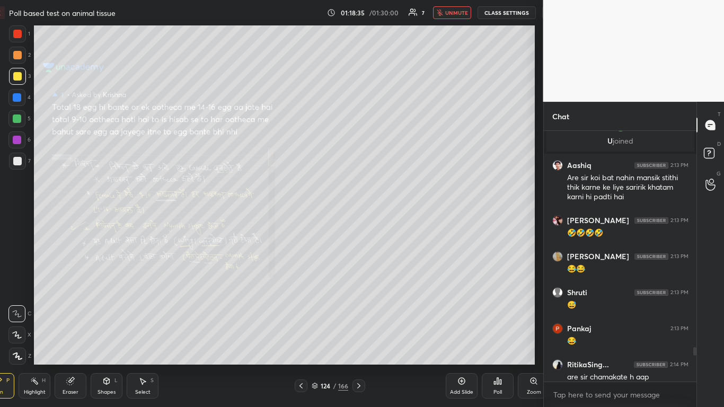
scroll to position [339, 570]
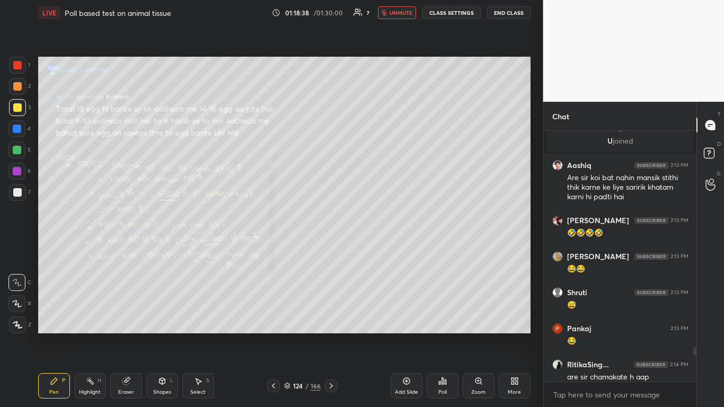
click at [380, 11] on button "End Class" at bounding box center [508, 12] width 43 height 13
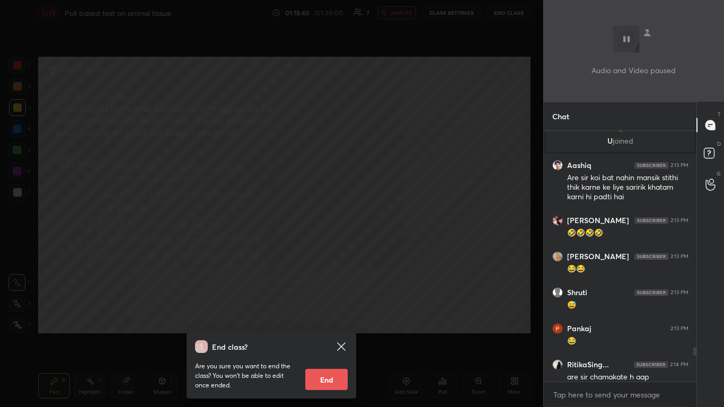
click at [324, 249] on button "End" at bounding box center [326, 379] width 42 height 21
type textarea "x"
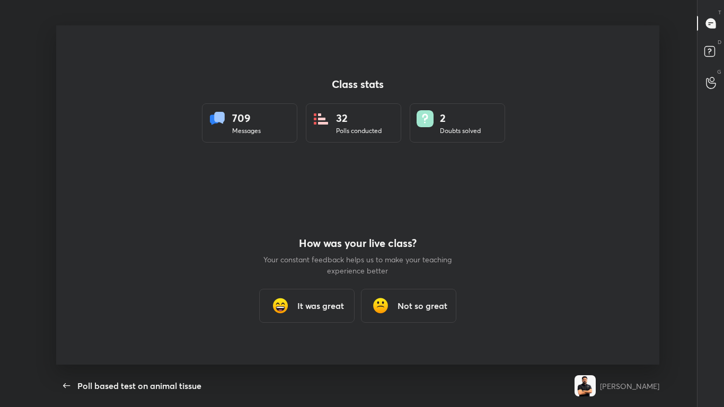
scroll to position [339, 716]
drag, startPoint x: 332, startPoint y: 228, endPoint x: 314, endPoint y: 302, distance: 75.7
click at [314, 249] on div "How was your live class? Your constant feedback helps us to make your teaching …" at bounding box center [357, 280] width 191 height 170
click at [314, 249] on h3 "It was great" at bounding box center [320, 306] width 47 height 13
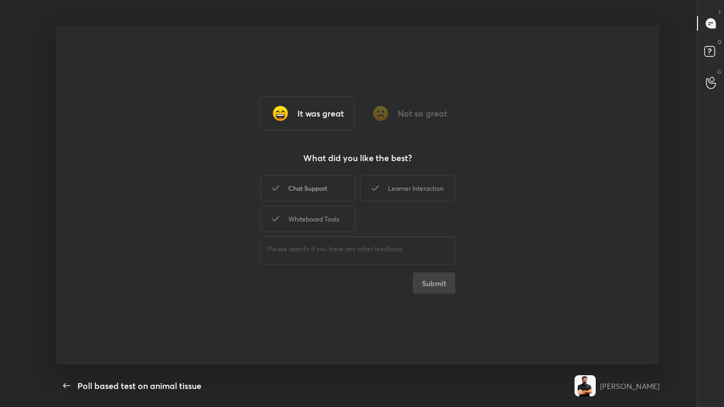
click at [328, 189] on div "Chat Support" at bounding box center [307, 188] width 95 height 27
click at [380, 249] on button "Submit" at bounding box center [434, 282] width 42 height 21
